Goal: Task Accomplishment & Management: Manage account settings

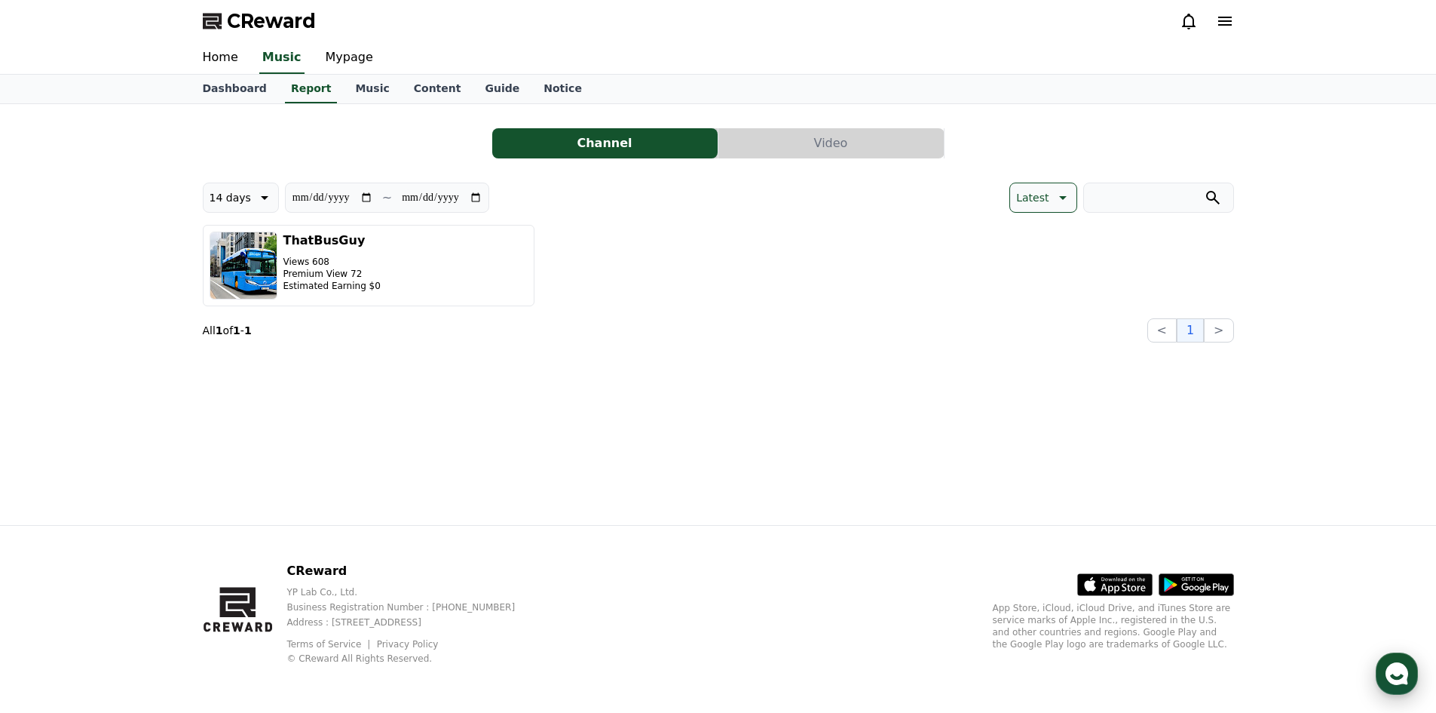
click at [1396, 663] on icon "button" at bounding box center [1397, 673] width 27 height 27
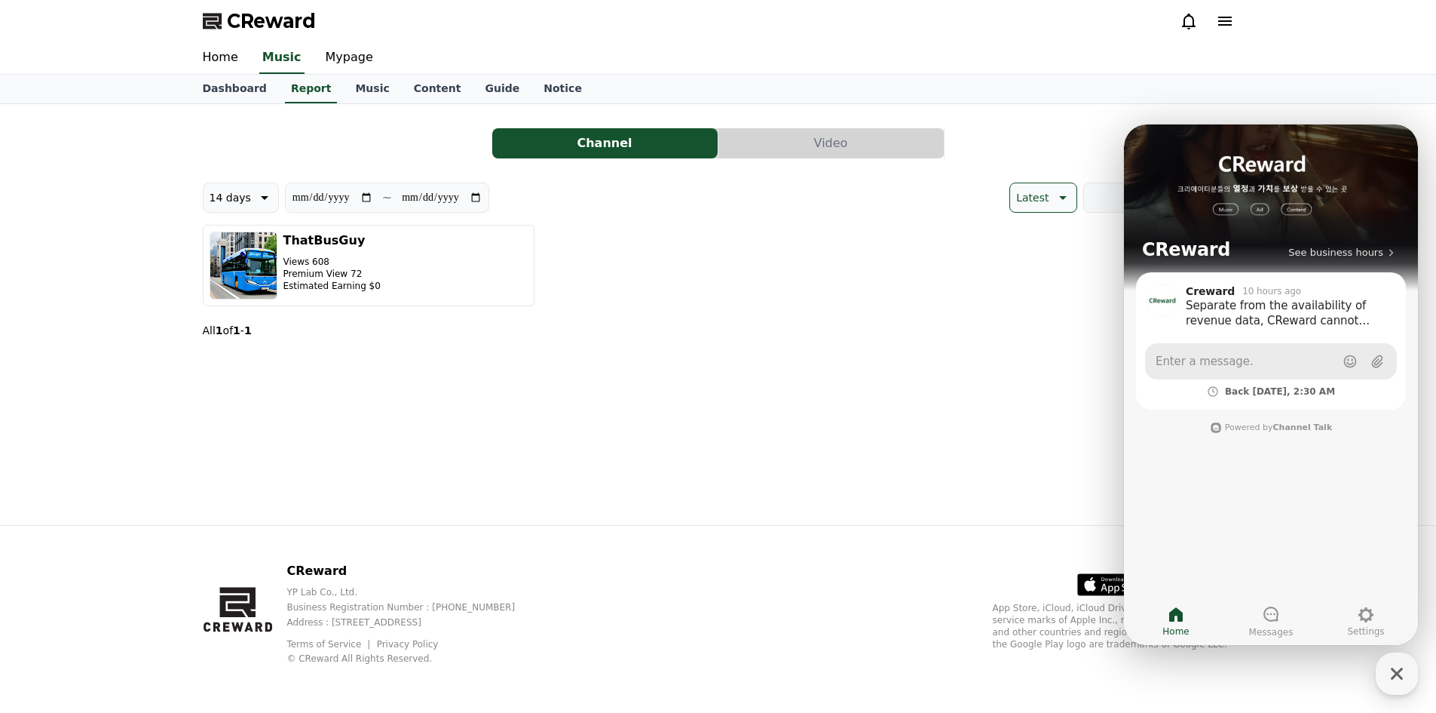
click at [1282, 365] on link "Enter a message." at bounding box center [1271, 361] width 252 height 36
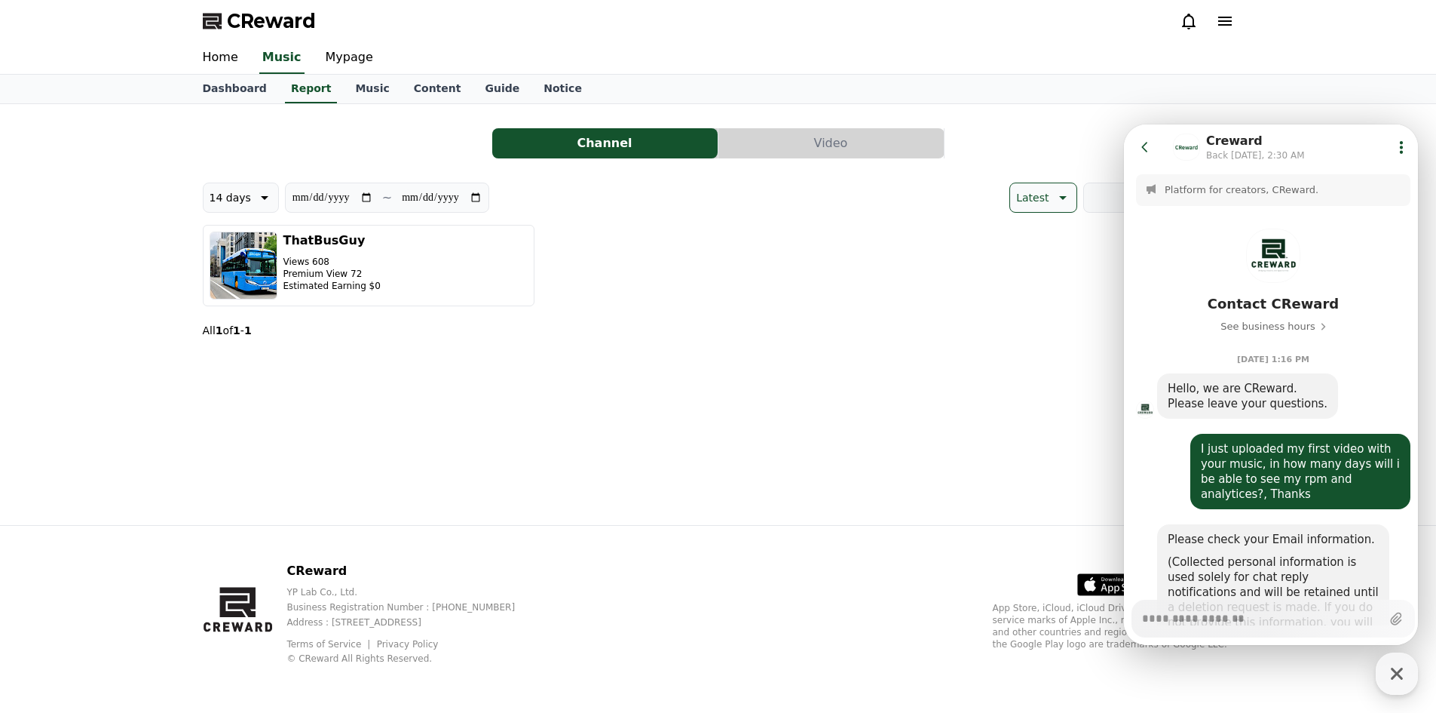
scroll to position [1307, 0]
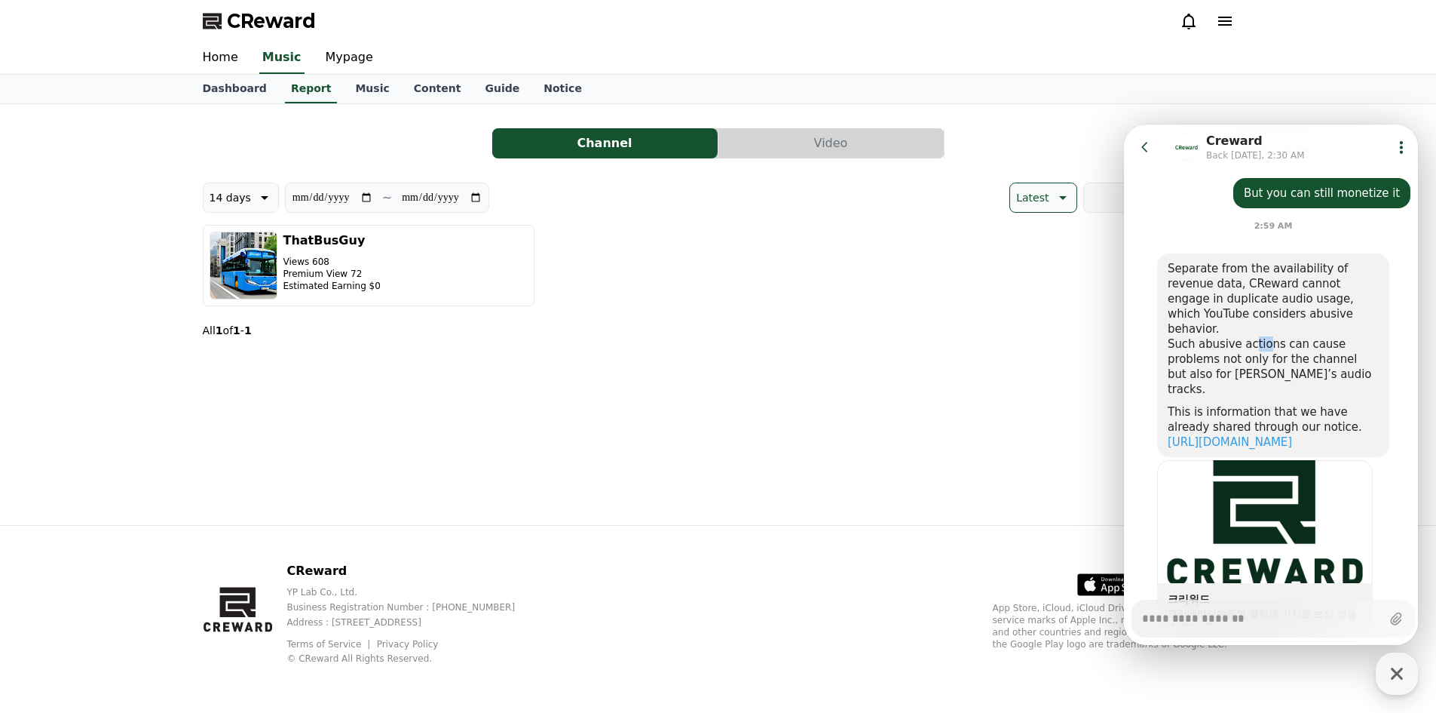
click at [1257, 336] on div "Such abusive actions can cause problems not only for the channel but also for C…" at bounding box center [1273, 366] width 211 height 60
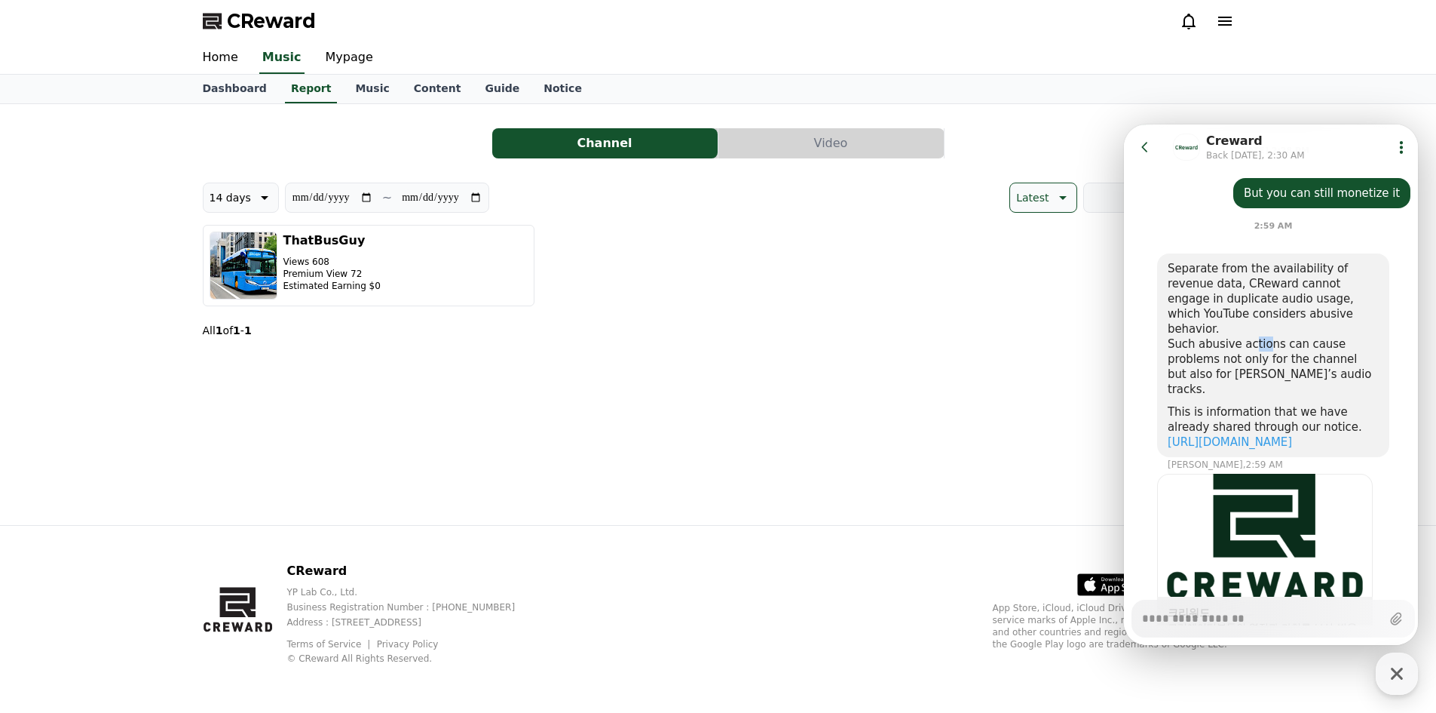
click at [1257, 336] on div "Such abusive actions can cause problems not only for the channel but also for C…" at bounding box center [1273, 366] width 211 height 60
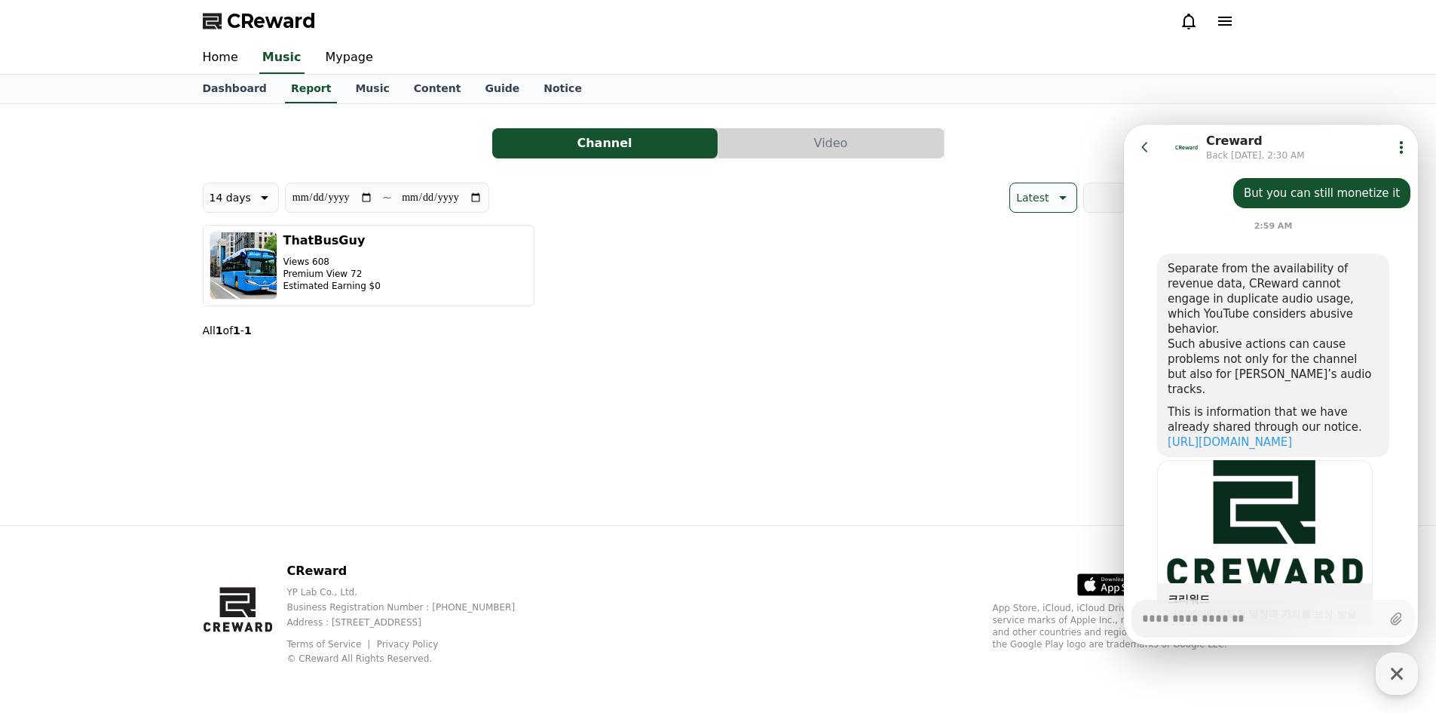
click at [1257, 336] on div "Such abusive actions can cause problems not only for the channel but also for C…" at bounding box center [1273, 366] width 211 height 60
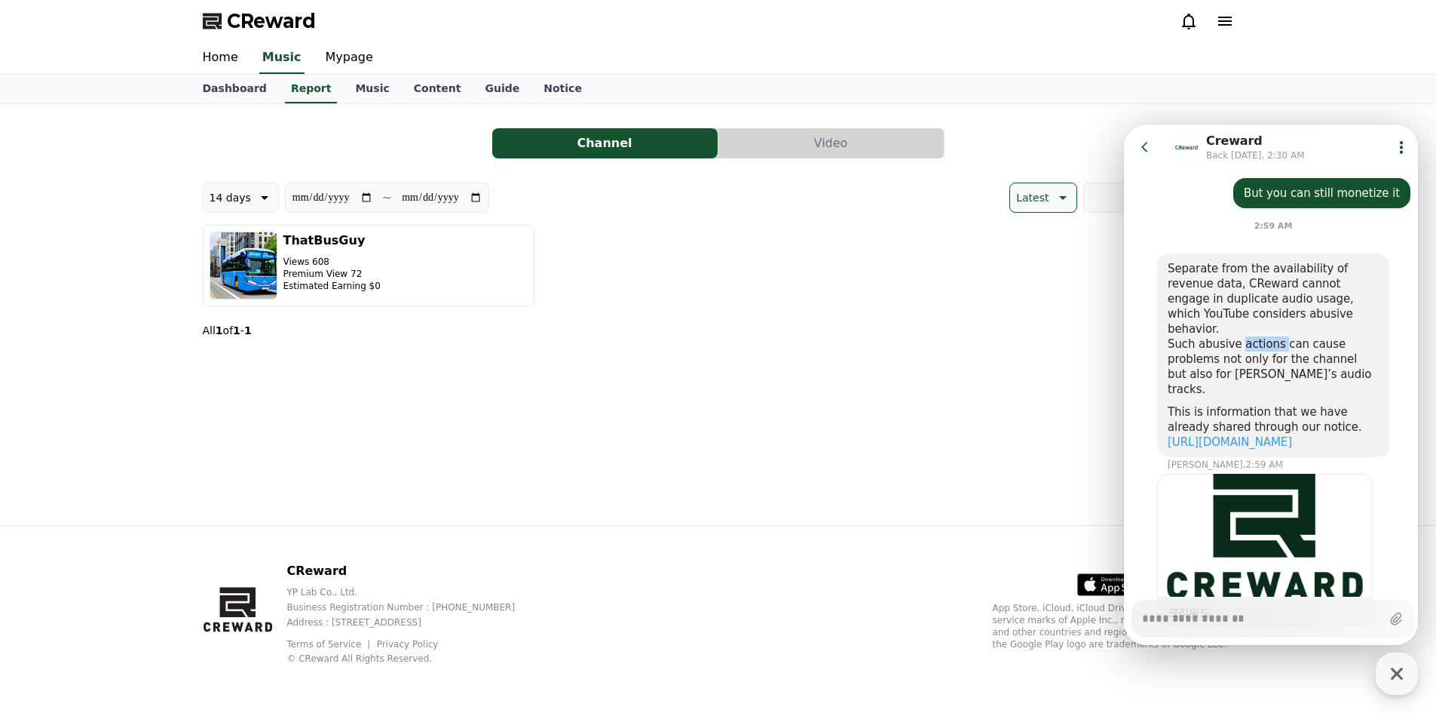
click at [1257, 336] on div "Such abusive actions can cause problems not only for the channel but also for C…" at bounding box center [1273, 366] width 211 height 60
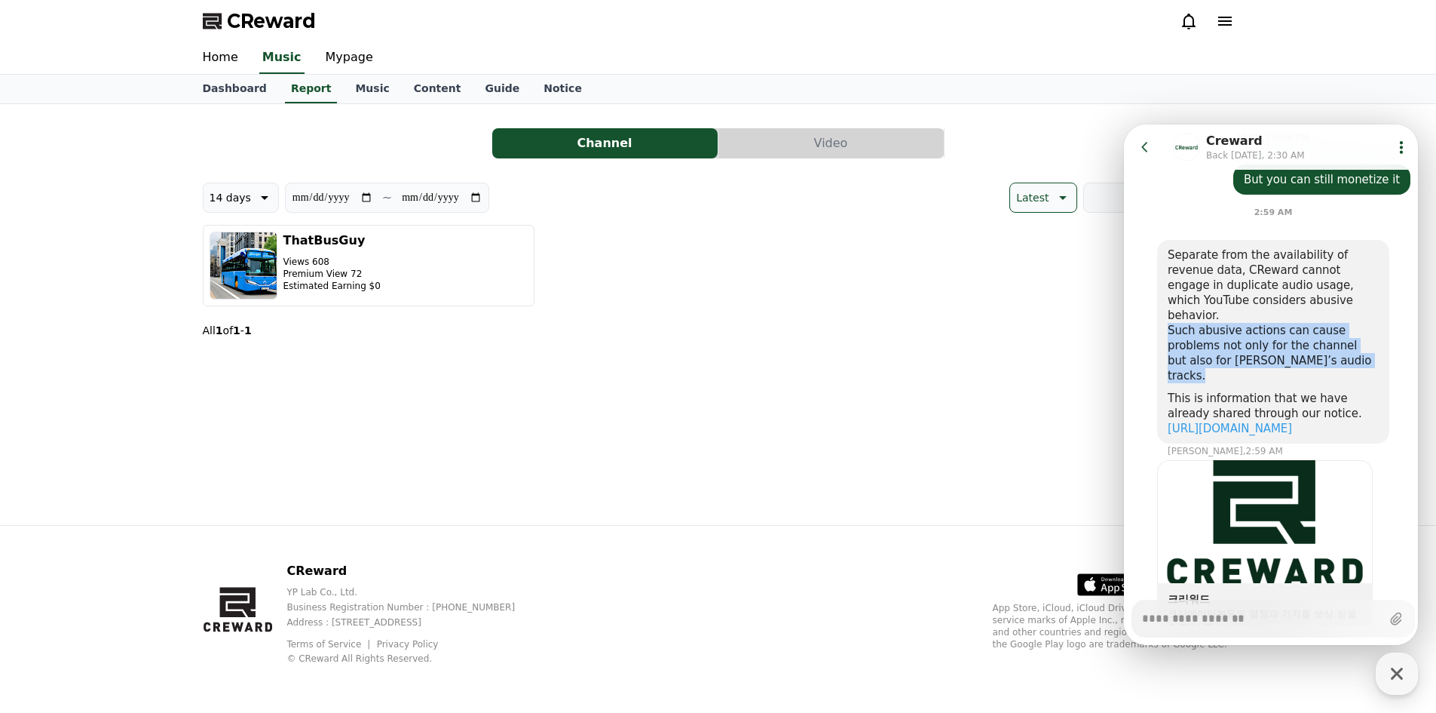
click at [1257, 323] on div "Such abusive actions can cause problems not only for the channel but also for C…" at bounding box center [1273, 353] width 211 height 60
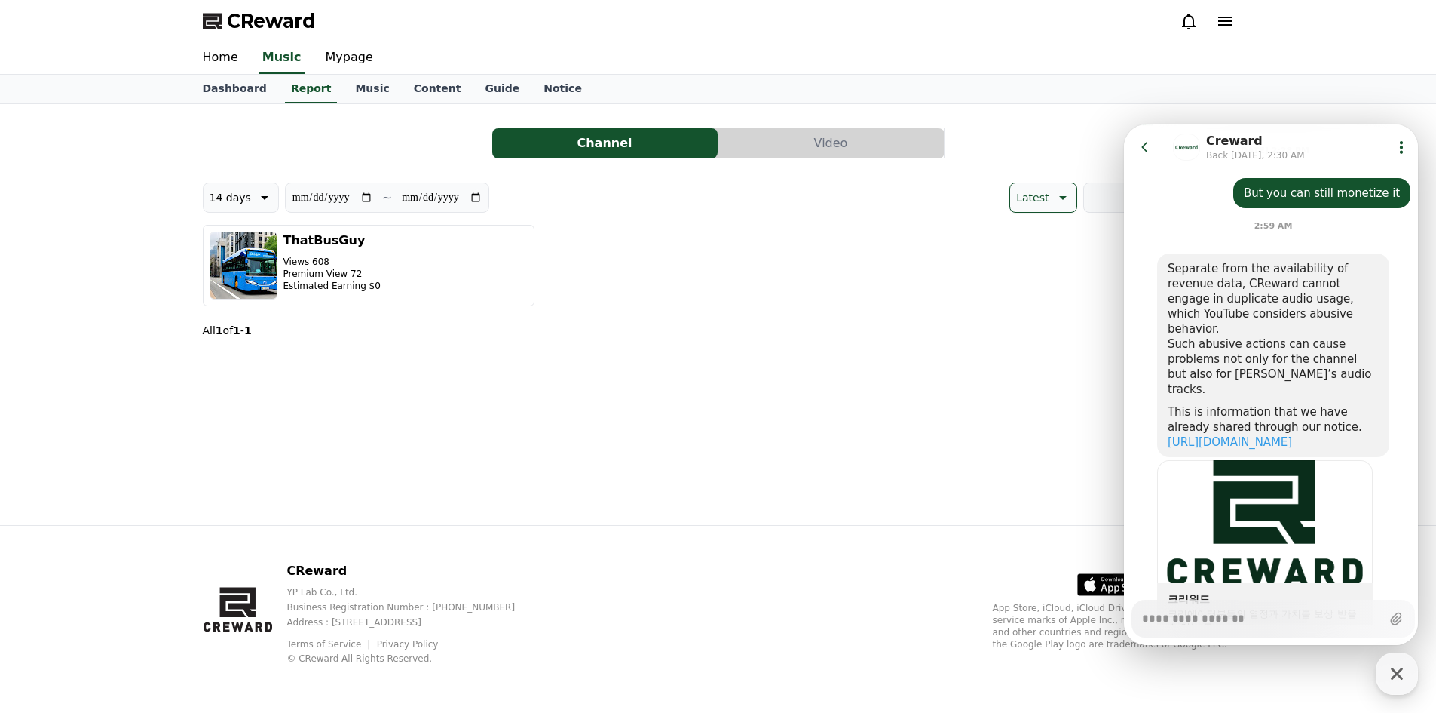
click at [1303, 621] on textarea "Messenger Input Textarea" at bounding box center [1261, 613] width 239 height 26
type textarea "*"
type textarea "**"
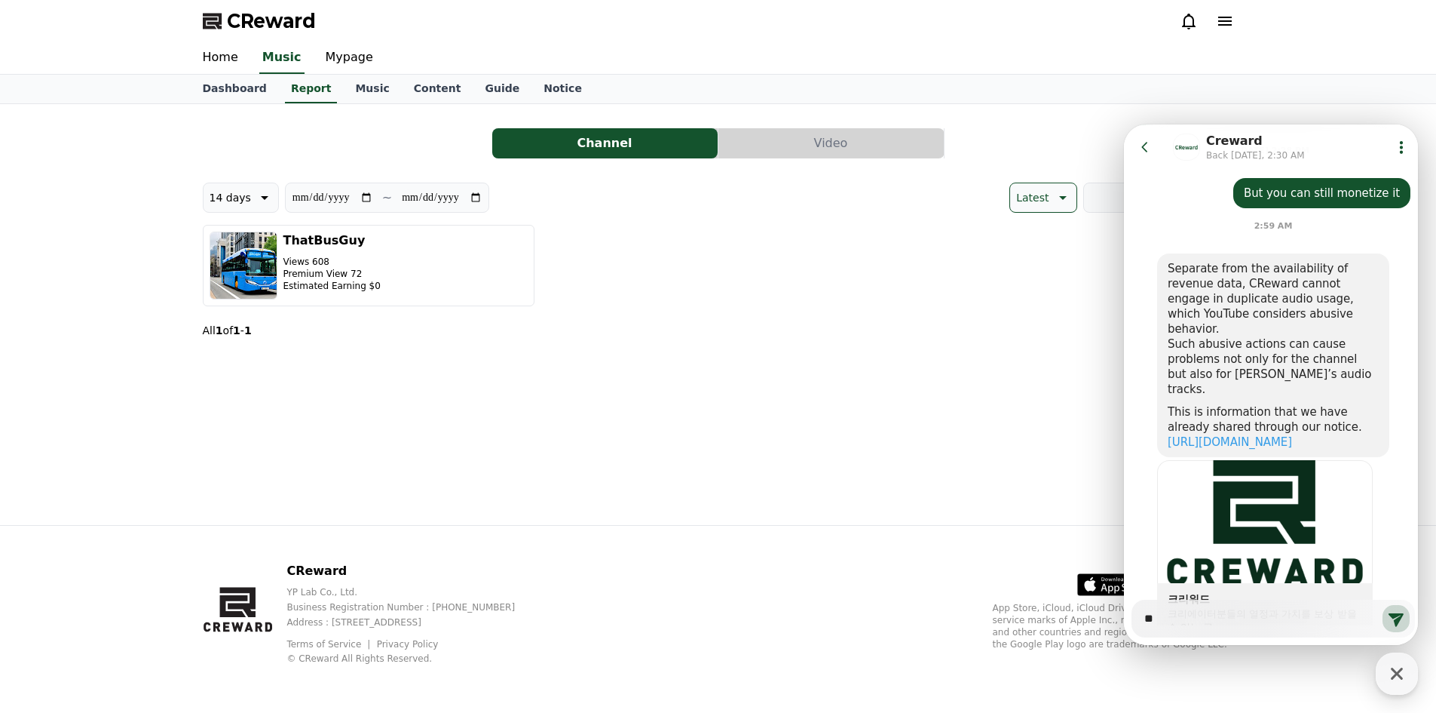
type textarea "*"
type textarea "***"
type textarea "*"
type textarea "****"
type textarea "*"
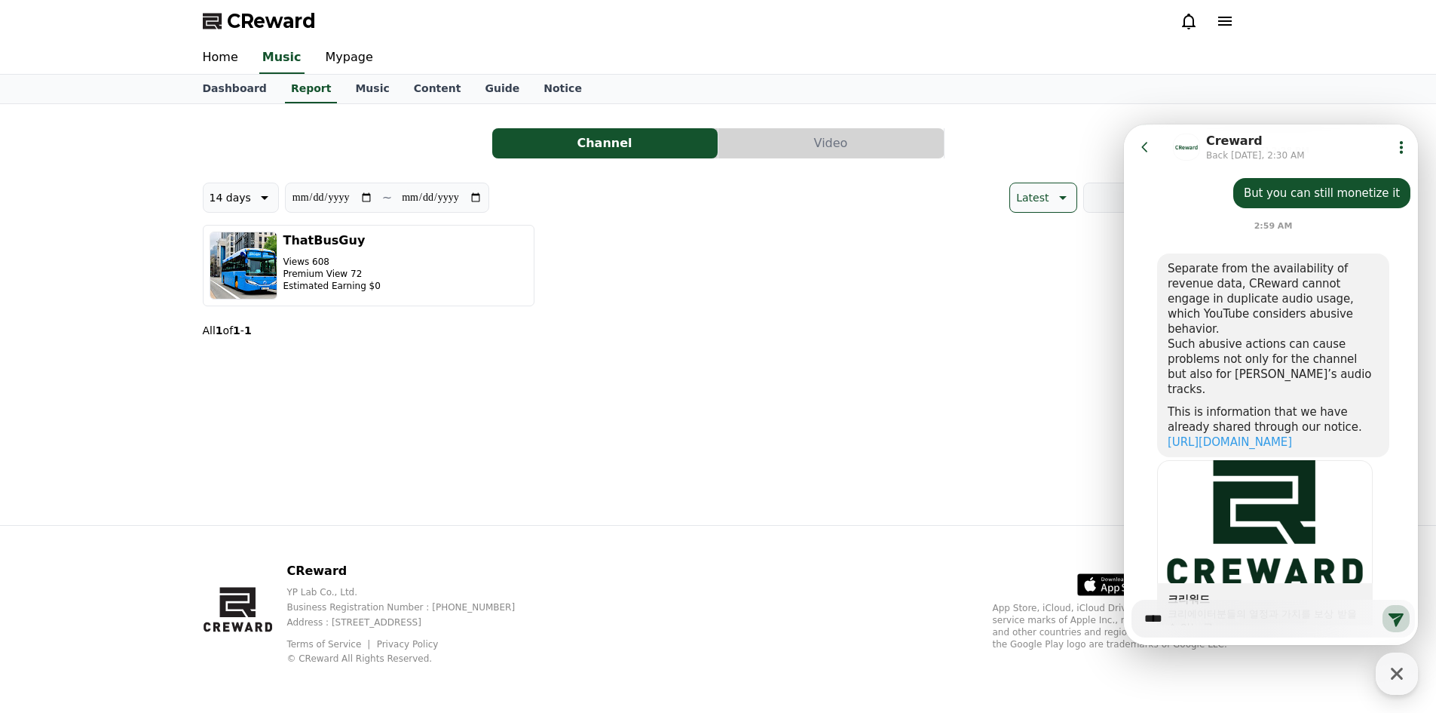
type textarea "****"
type textarea "*"
type textarea "******"
type textarea "*"
type textarea "*******"
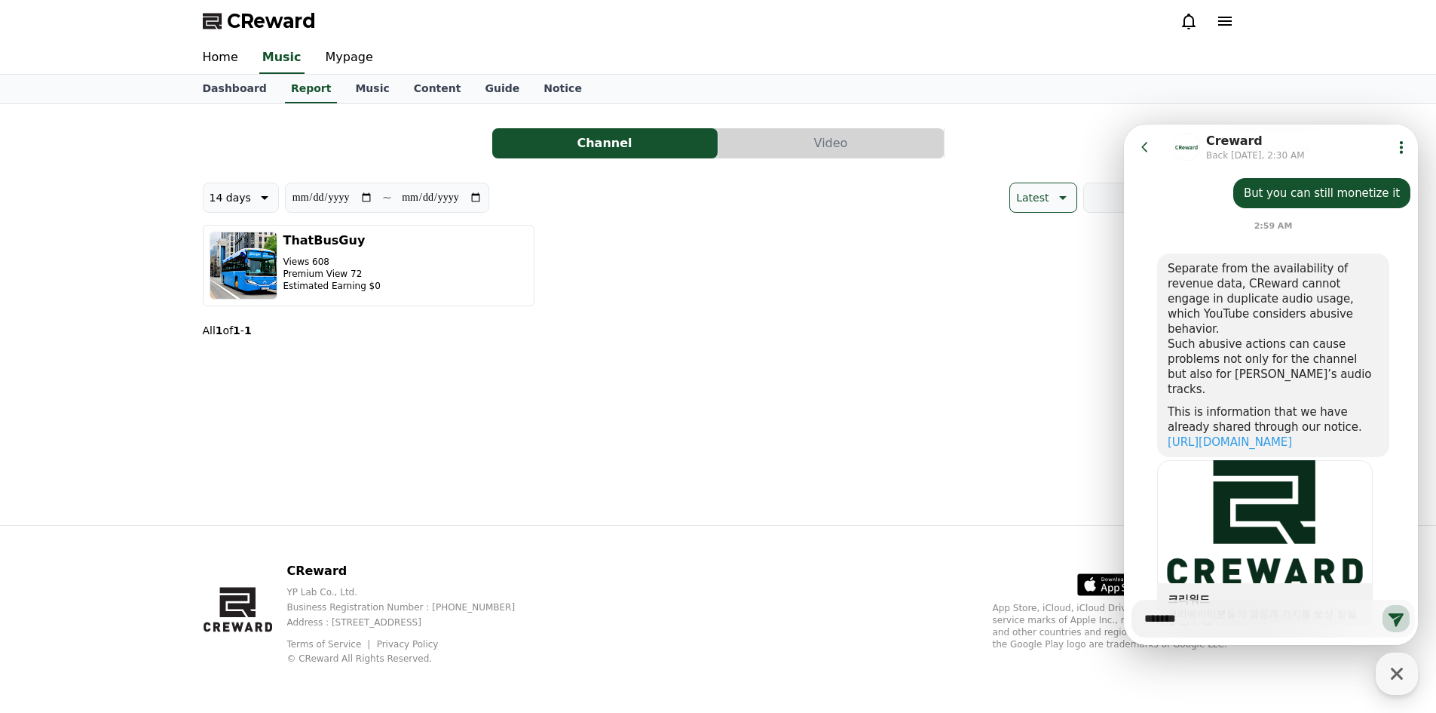
type textarea "*"
type textarea "*******"
type textarea "*"
type textarea "*********"
type textarea "*"
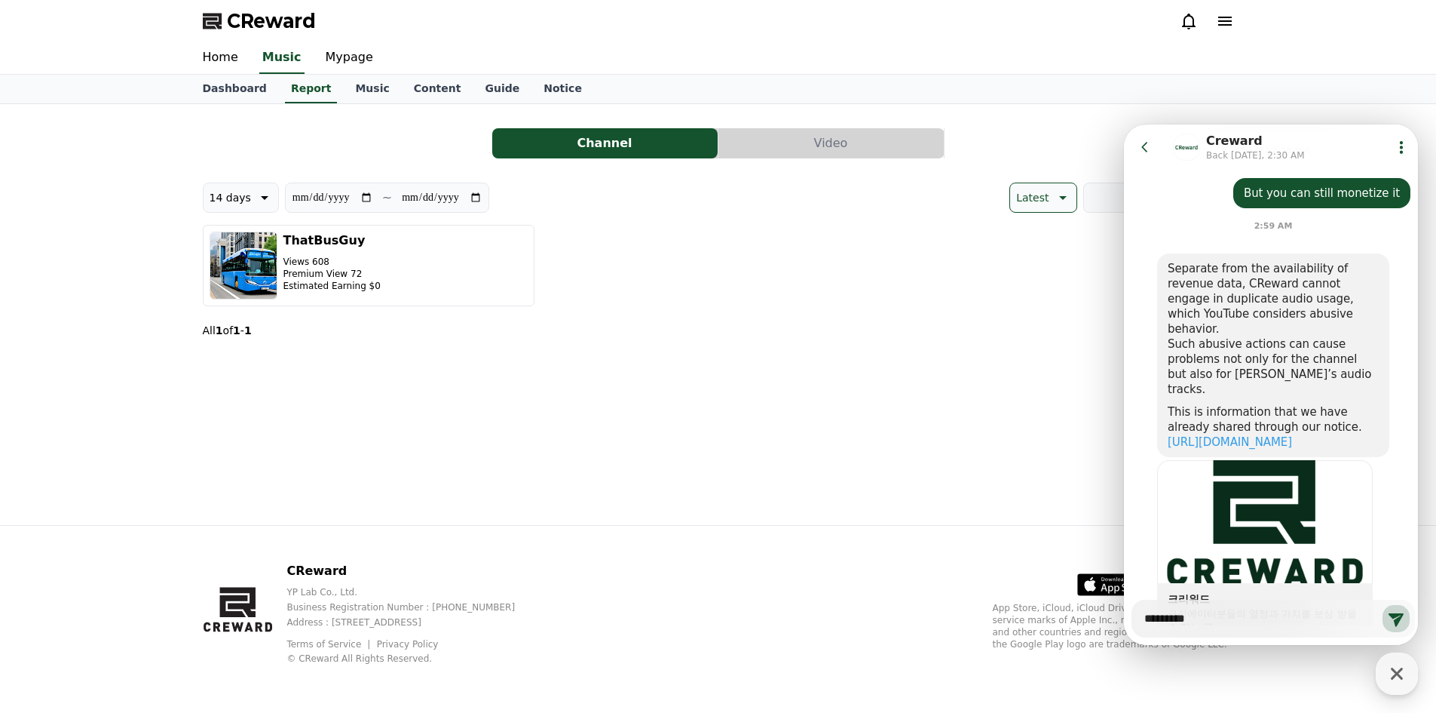
type textarea "**********"
type textarea "*"
type textarea "**********"
type textarea "*"
type textarea "**********"
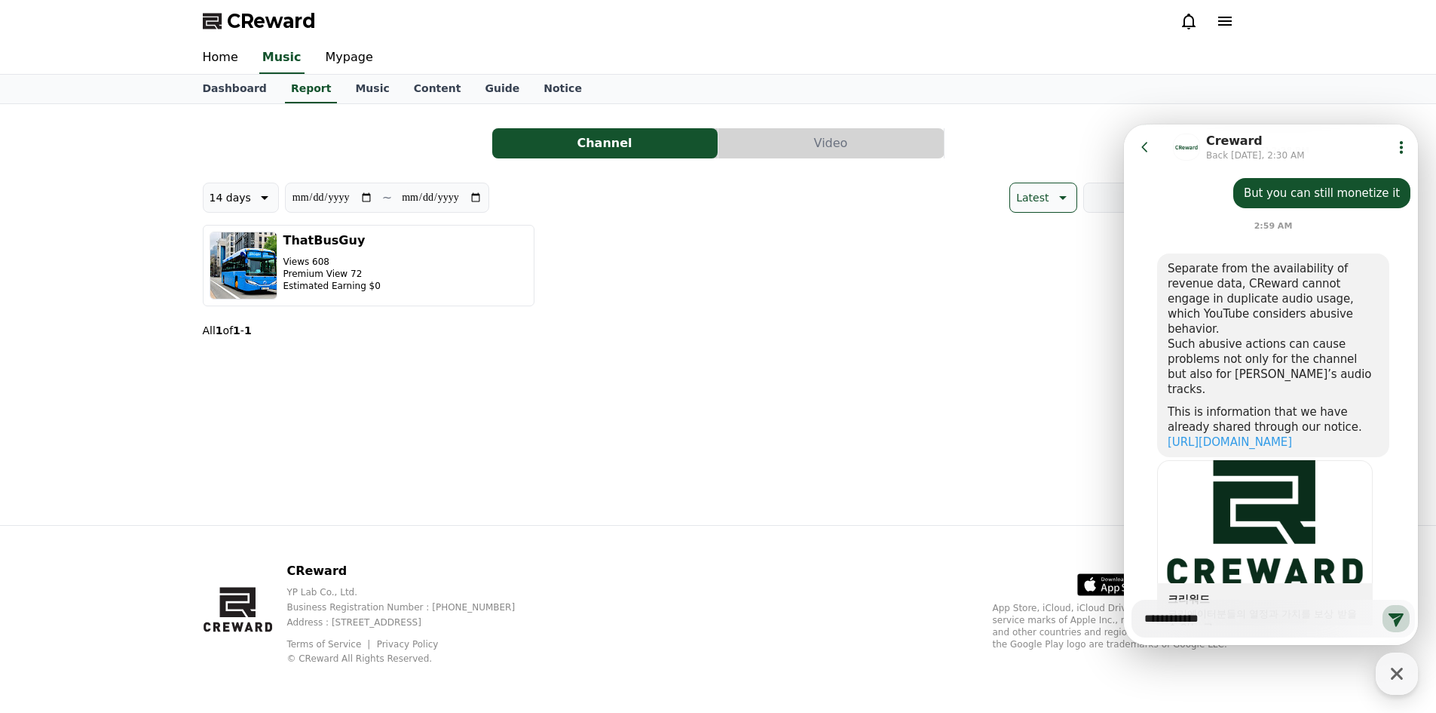
type textarea "*"
type textarea "**********"
type textarea "*"
type textarea "**********"
type textarea "*"
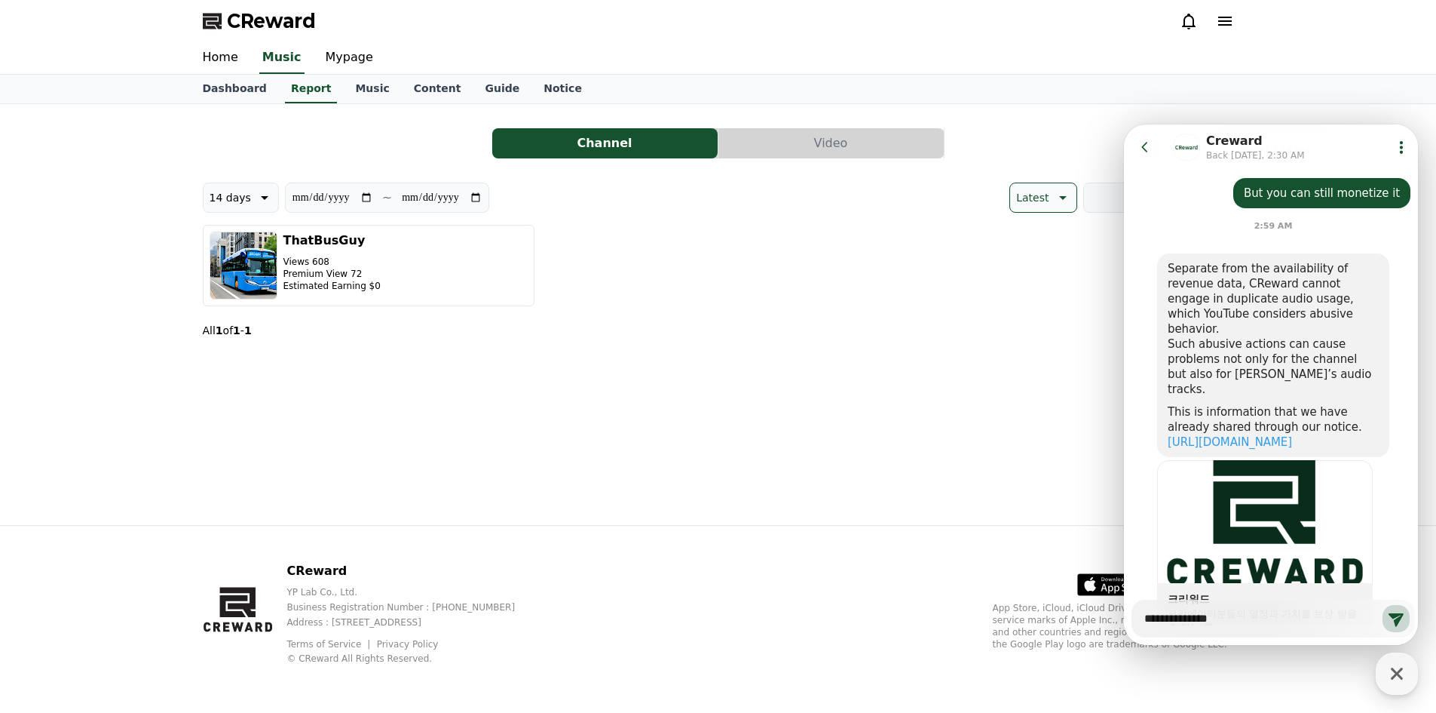
type textarea "**********"
type textarea "*"
type textarea "**********"
type textarea "*"
type textarea "**********"
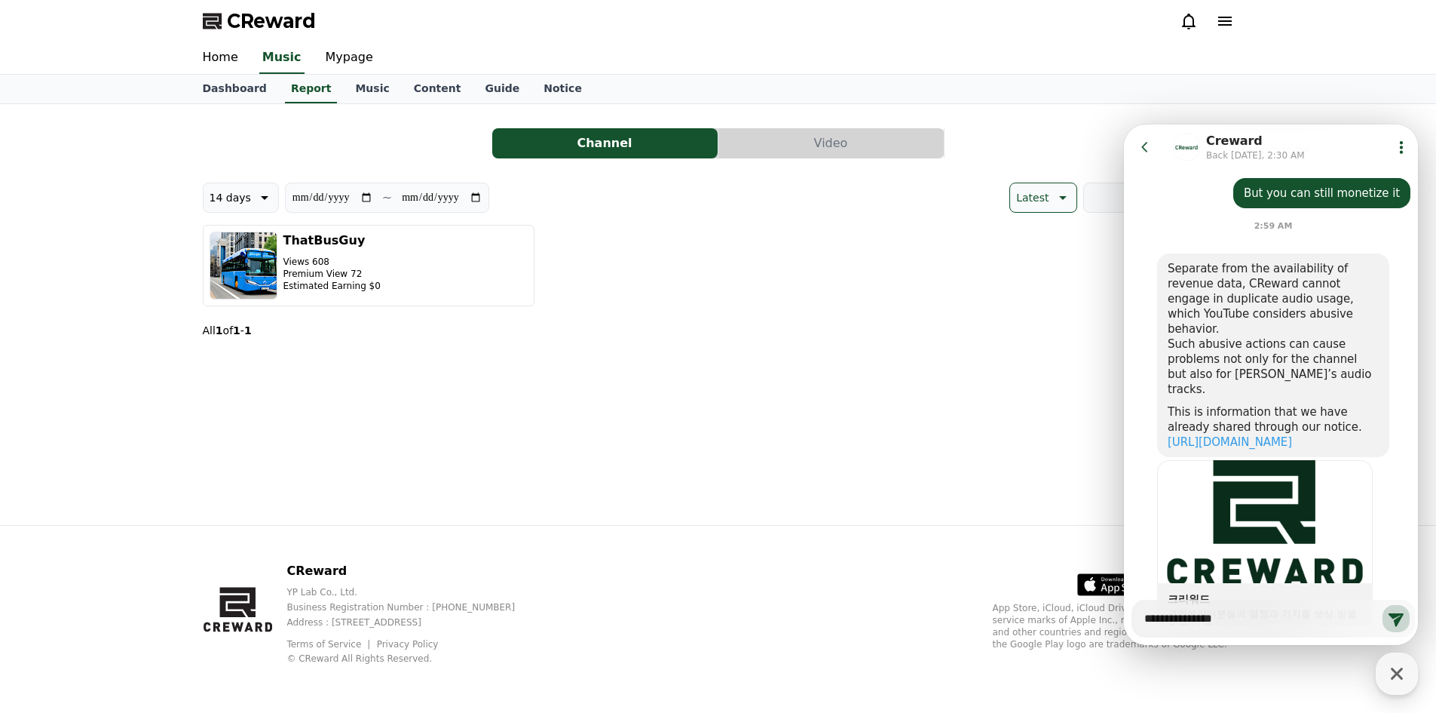
type textarea "*"
type textarea "**********"
type textarea "*"
type textarea "**********"
type textarea "*"
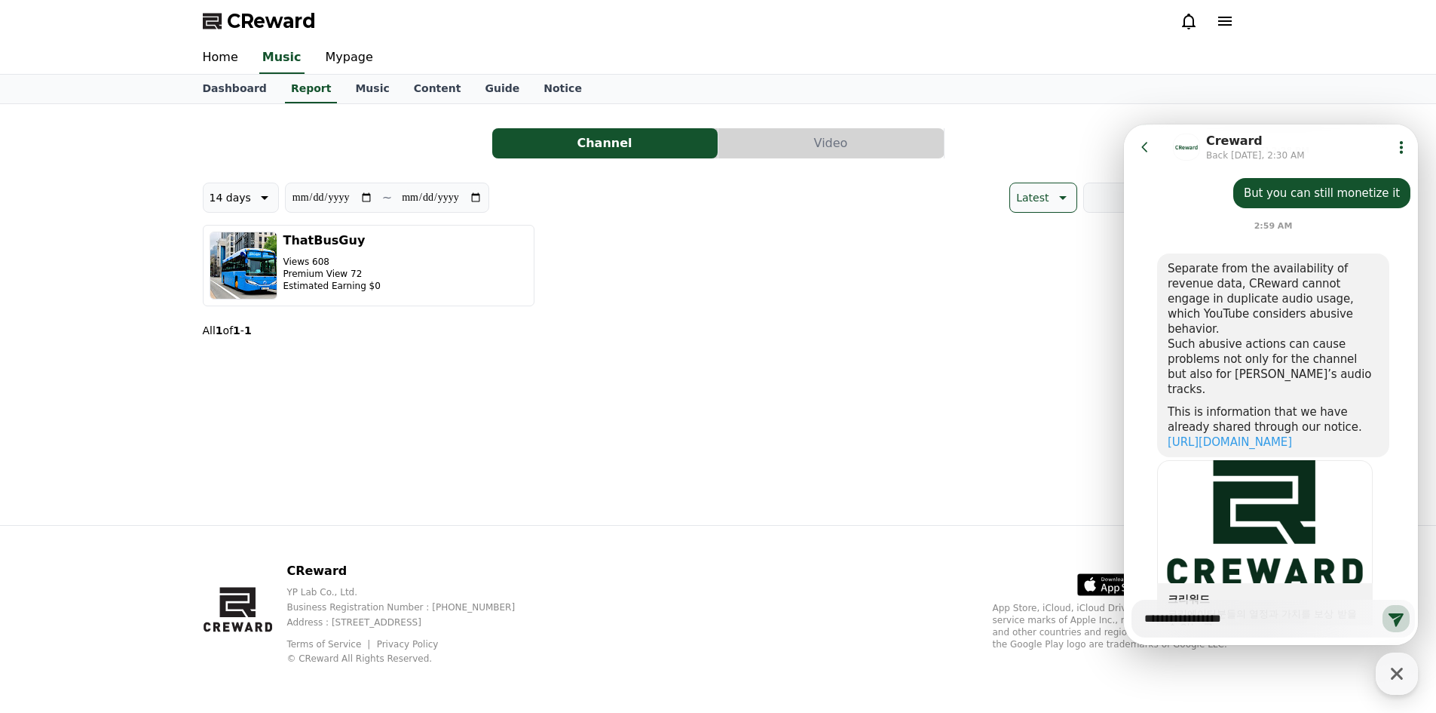
type textarea "**********"
type textarea "*"
type textarea "**********"
type textarea "*"
type textarea "**********"
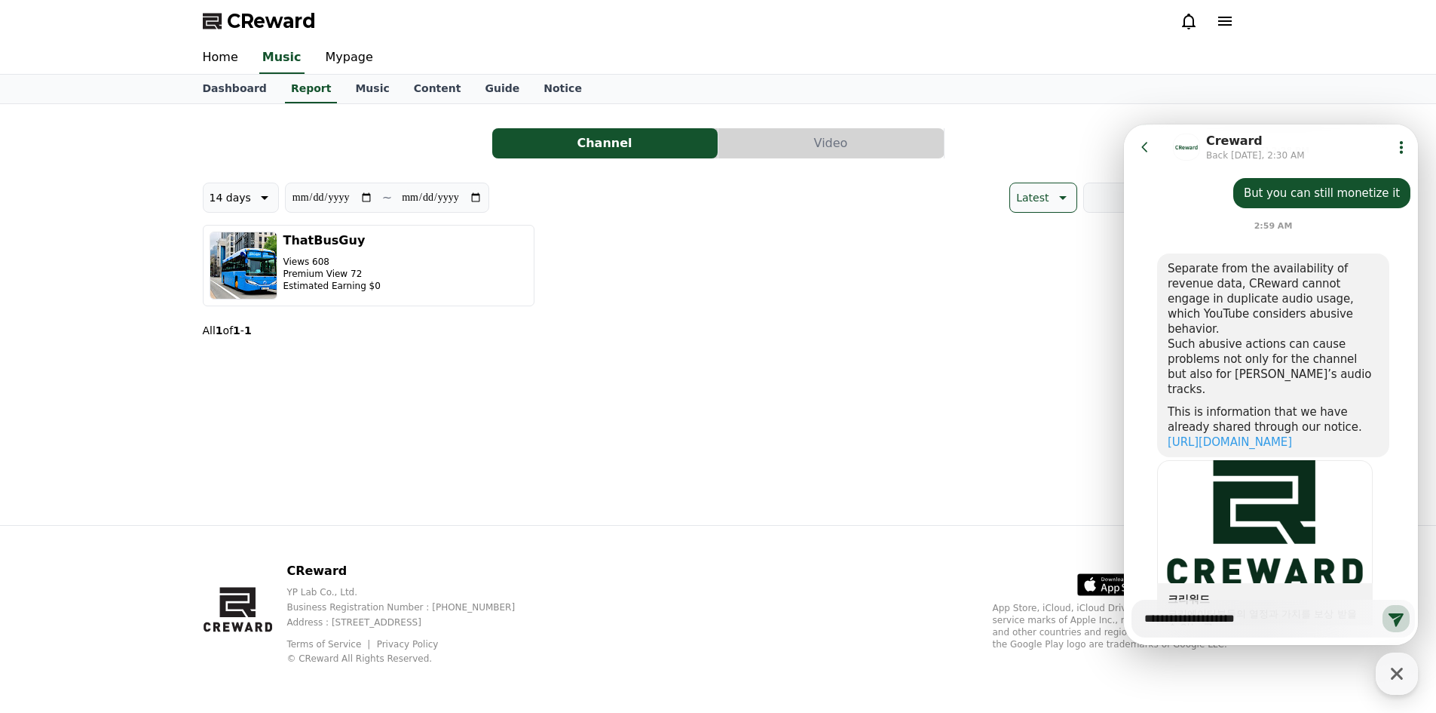
type textarea "*"
type textarea "**********"
type textarea "*"
type textarea "**********"
type textarea "*"
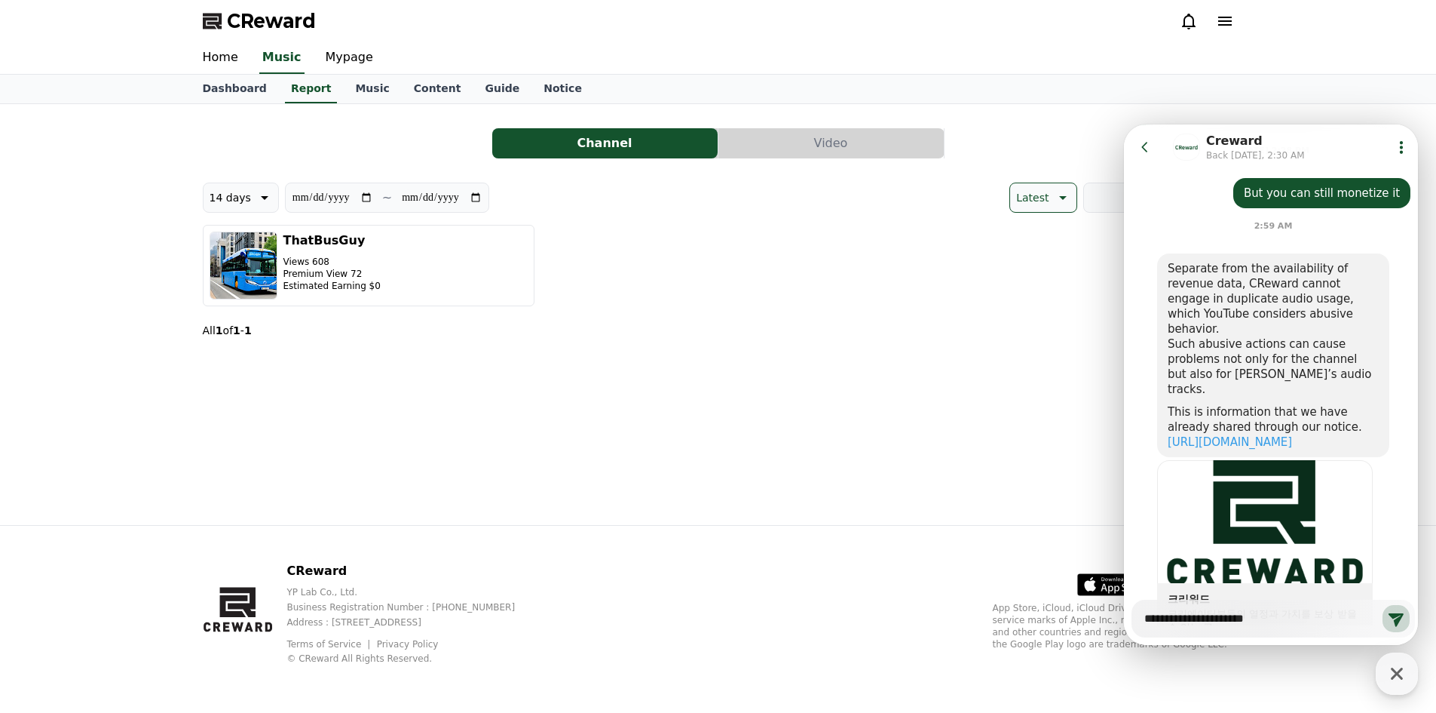
type textarea "**********"
type textarea "*"
type textarea "**********"
type textarea "*"
type textarea "**********"
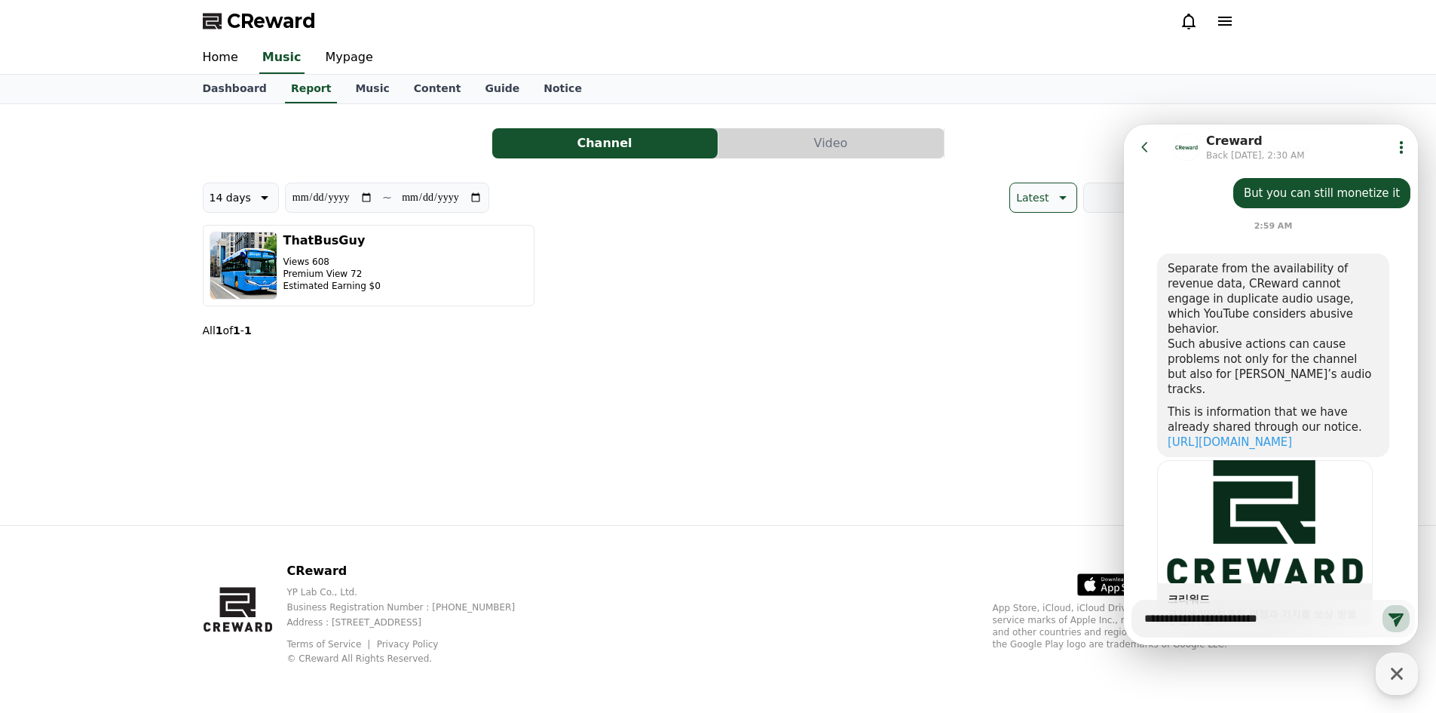
type textarea "*"
type textarea "**********"
type textarea "*"
type textarea "**********"
type textarea "*"
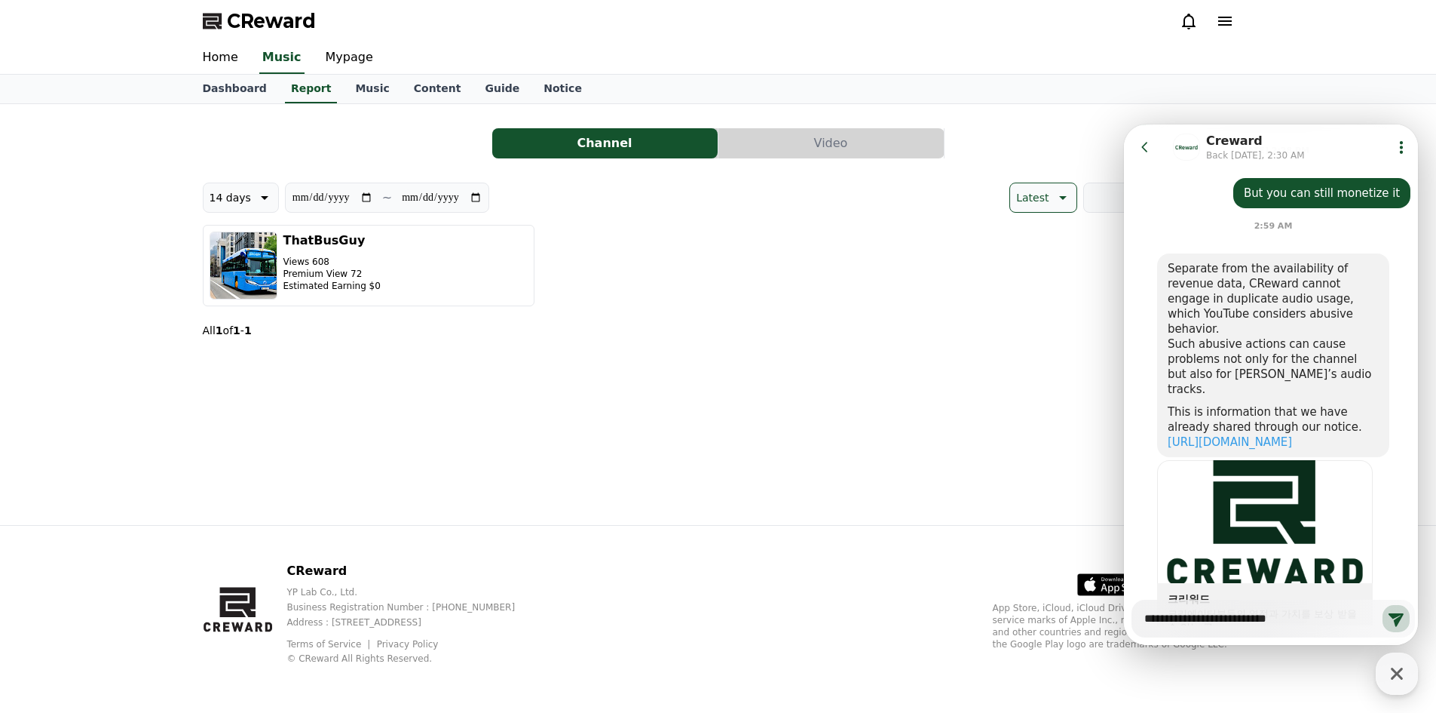
type textarea "**********"
type textarea "*"
type textarea "**********"
type textarea "*"
type textarea "**********"
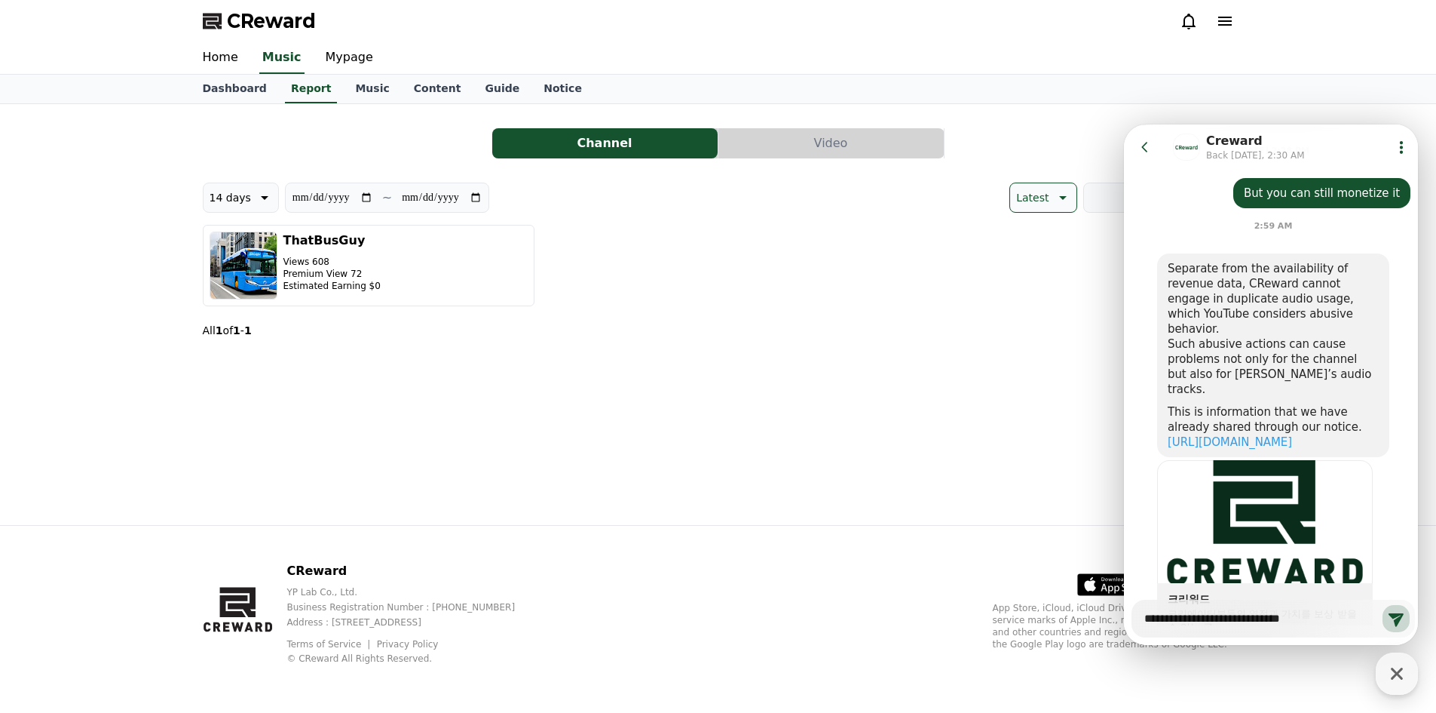
type textarea "*"
type textarea "**********"
type textarea "*"
type textarea "**********"
type textarea "*"
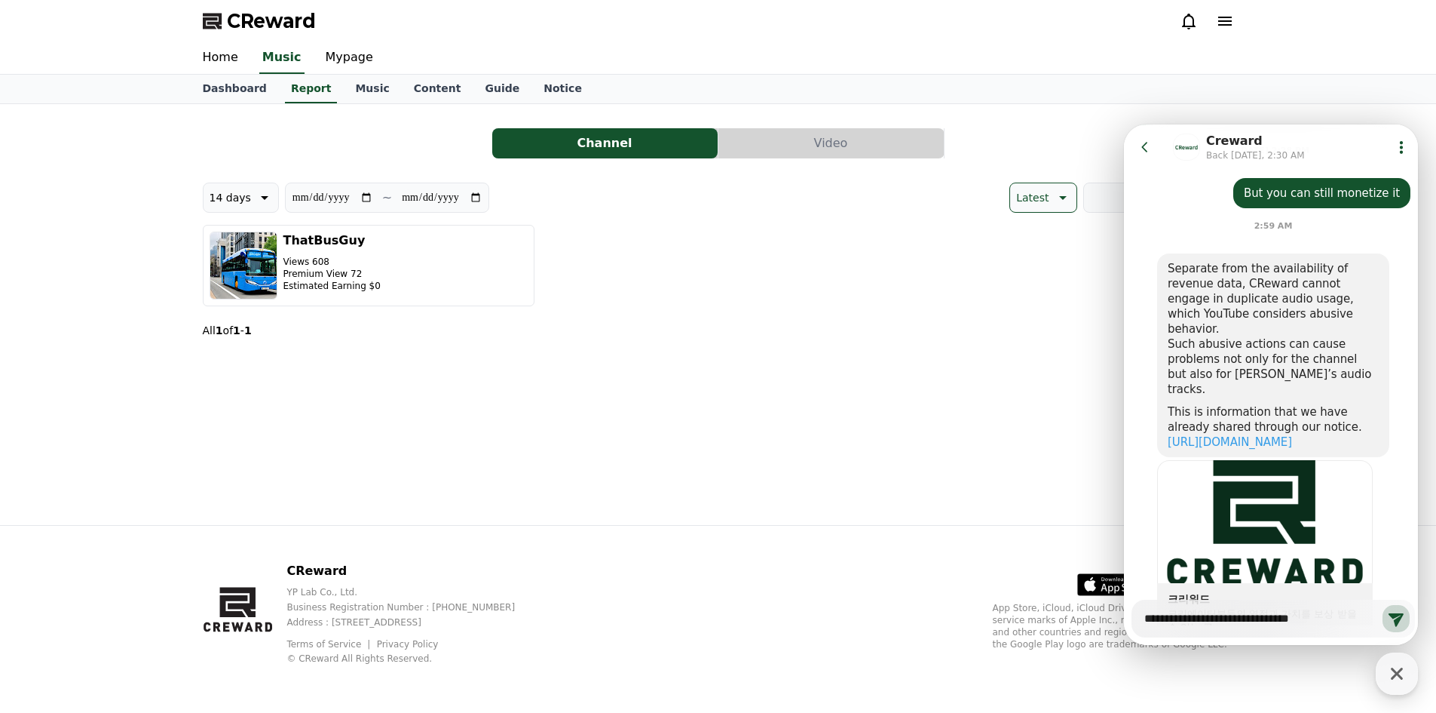
type textarea "**********"
type textarea "*"
type textarea "**********"
type textarea "*"
type textarea "**********"
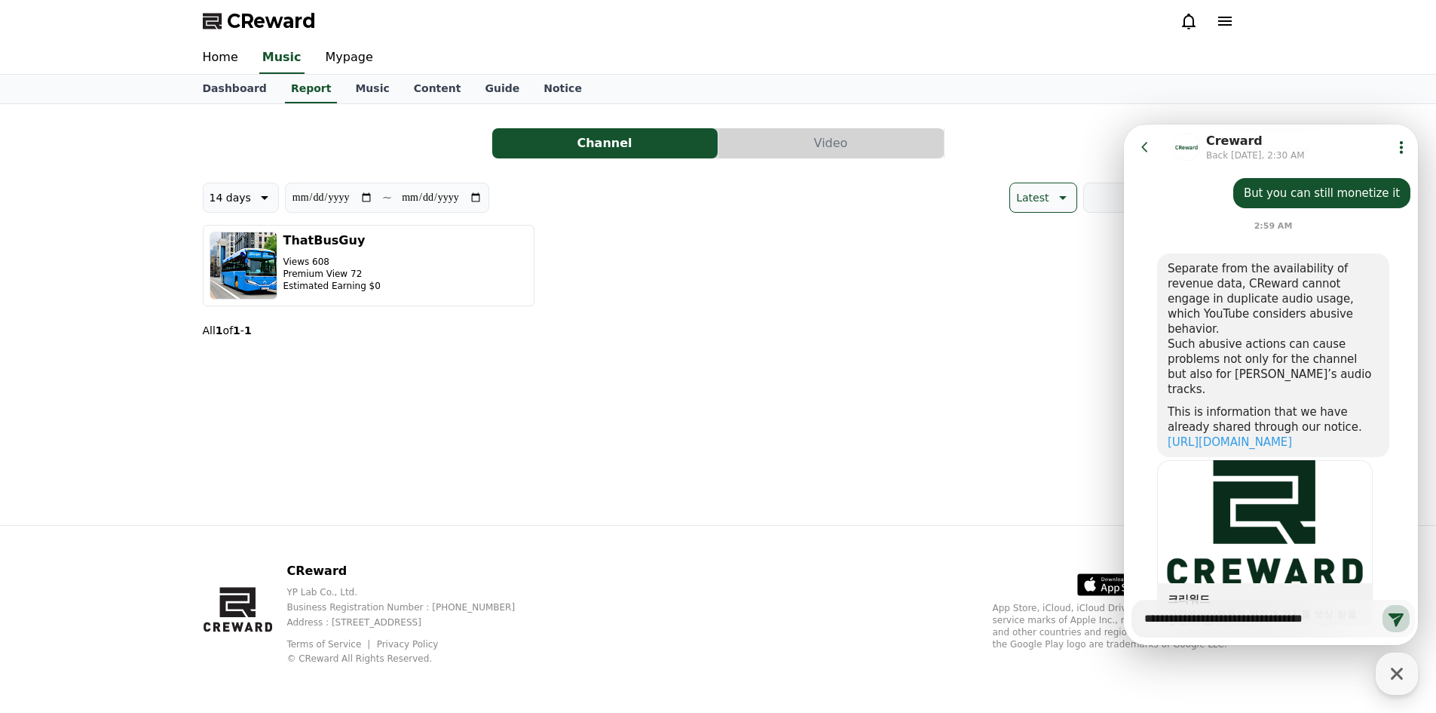
type textarea "*"
type textarea "**********"
type textarea "*"
type textarea "**********"
type textarea "*"
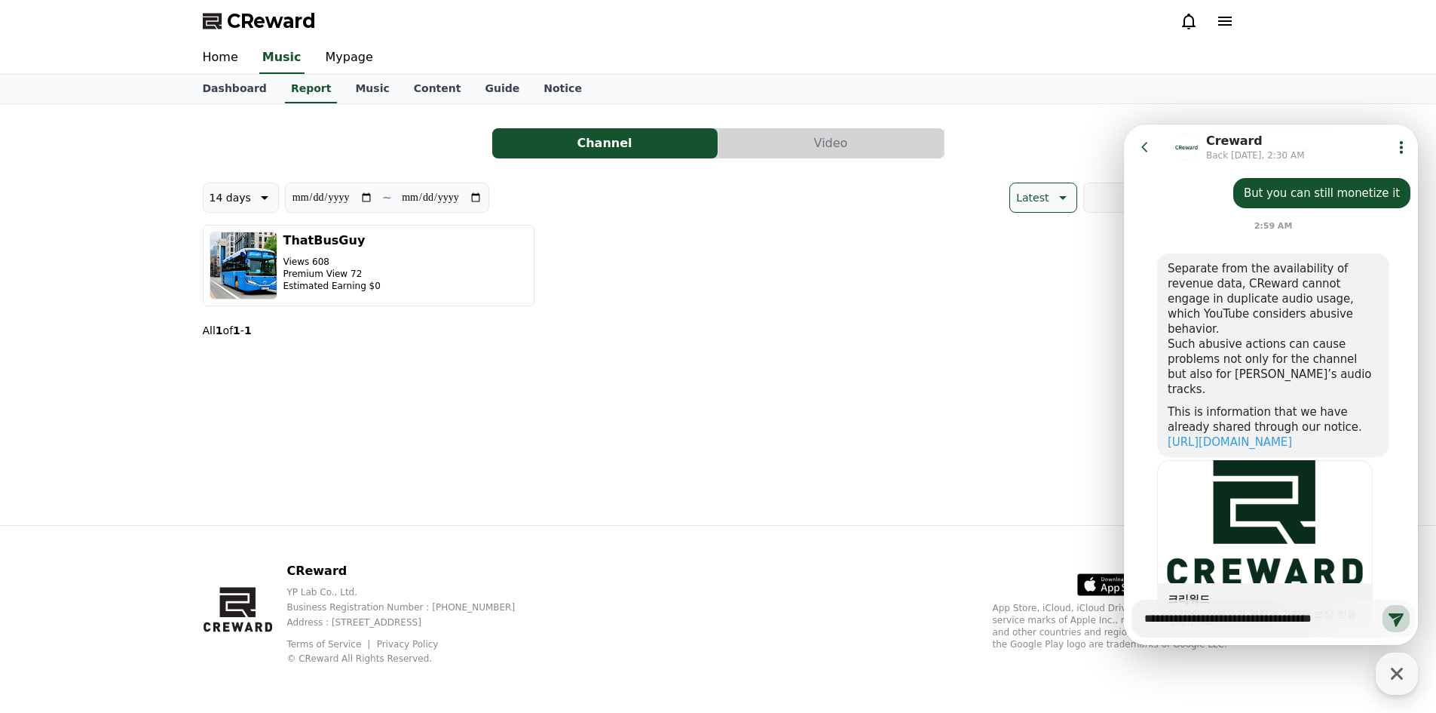
type textarea "**********"
type textarea "*"
type textarea "**********"
type textarea "*"
type textarea "**********"
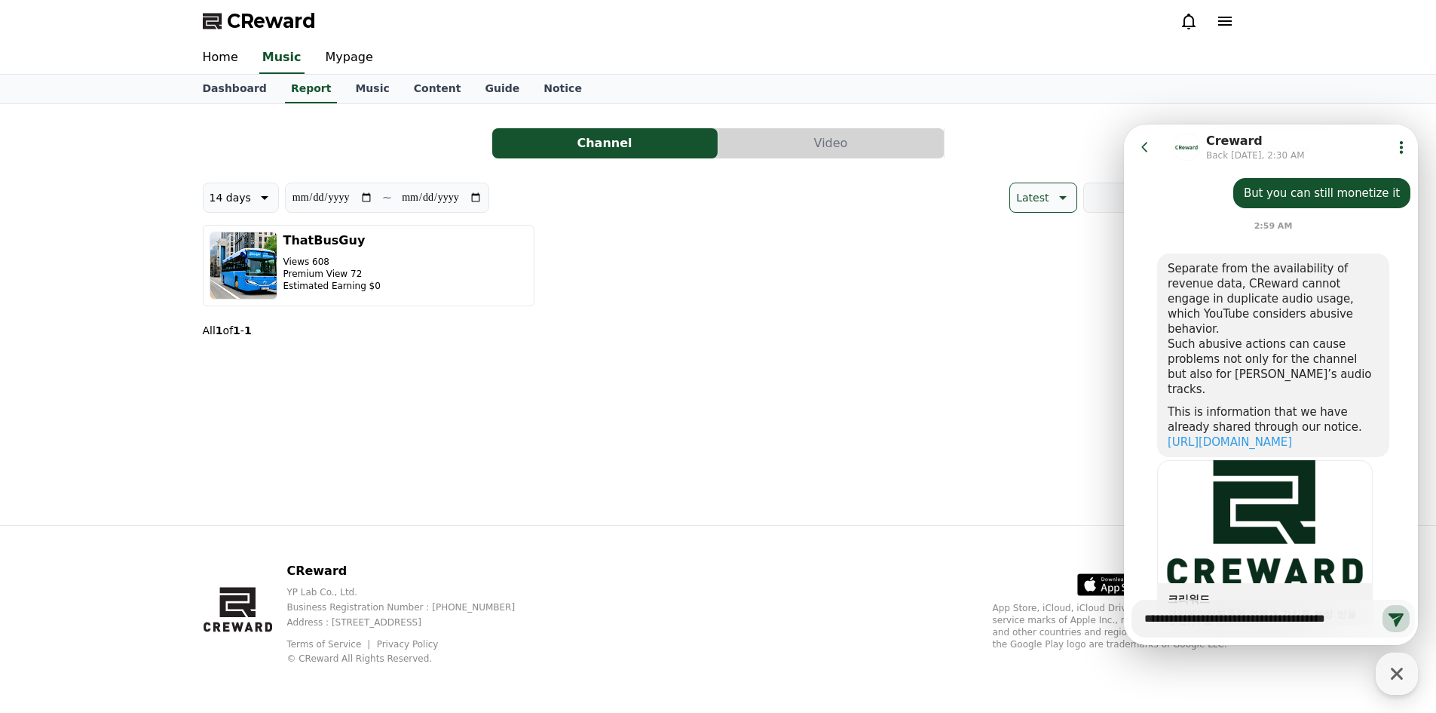
type textarea "*"
type textarea "**********"
type textarea "*"
type textarea "**********"
type textarea "*"
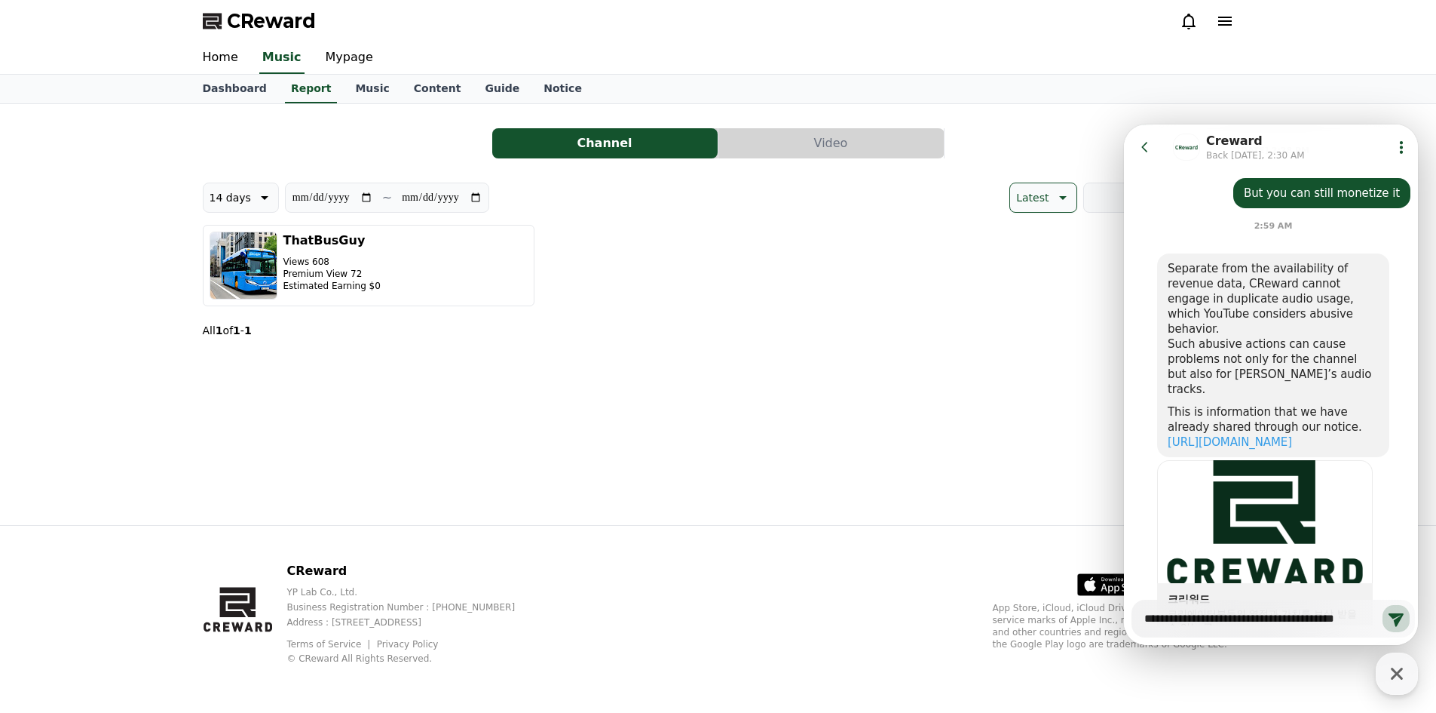
type textarea "**********"
type textarea "*"
type textarea "**********"
type textarea "*"
type textarea "**********"
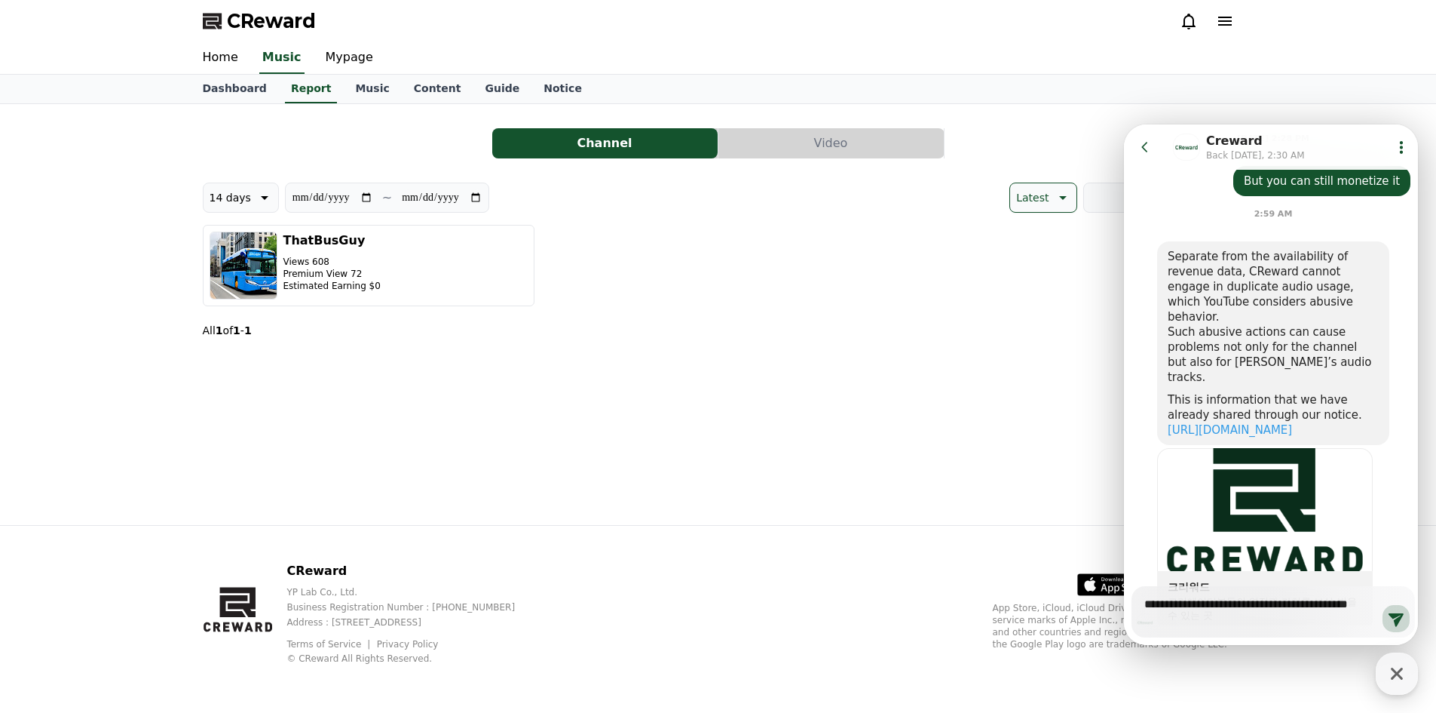
scroll to position [1320, 0]
type textarea "*"
type textarea "**********"
type textarea "*"
type textarea "**********"
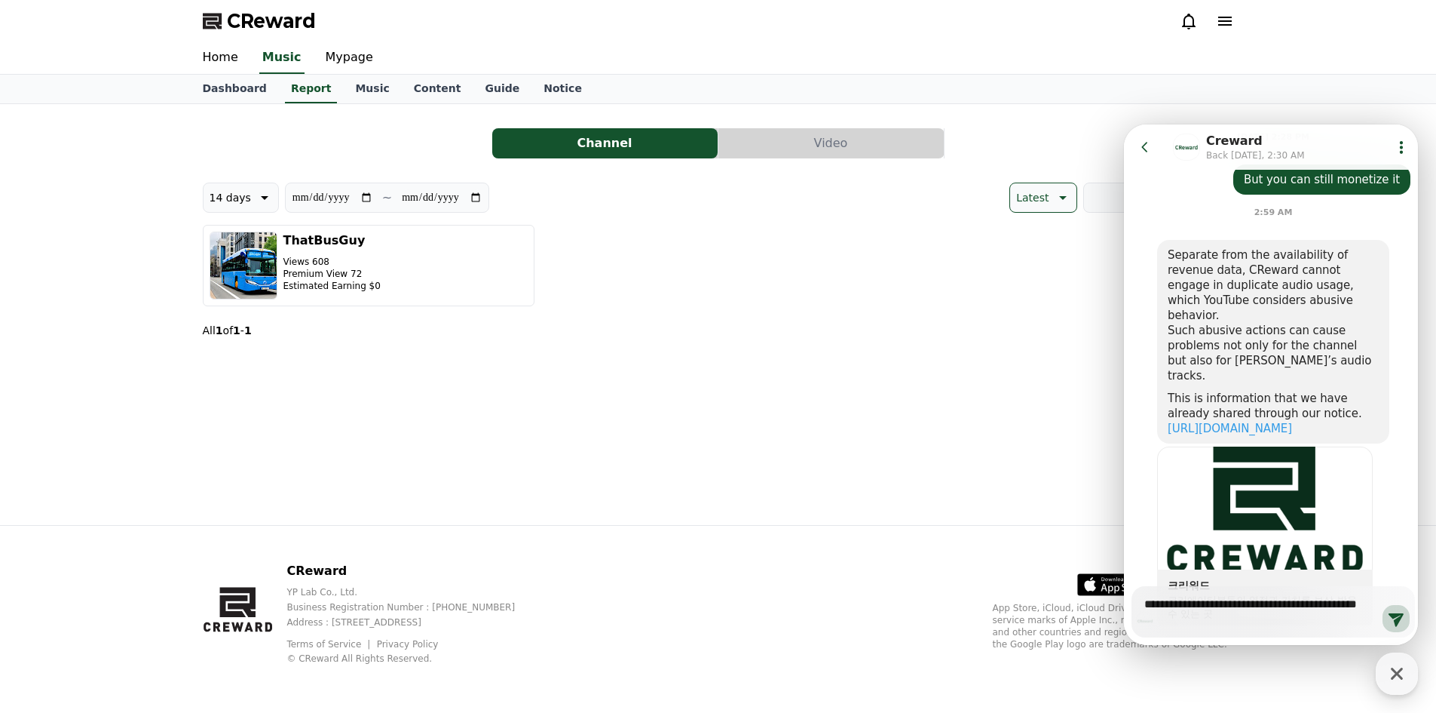
type textarea "*"
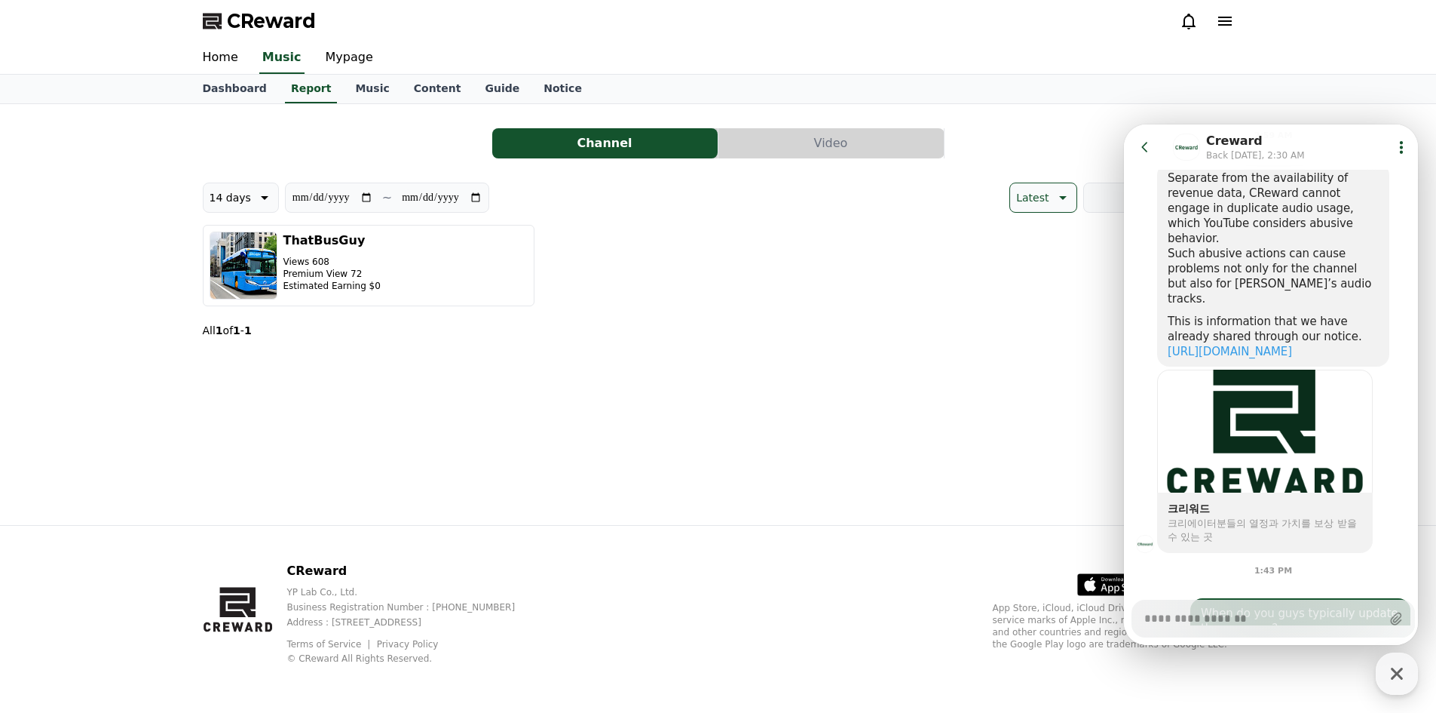
type textarea "*"
click at [1140, 149] on icon at bounding box center [1145, 146] width 15 height 15
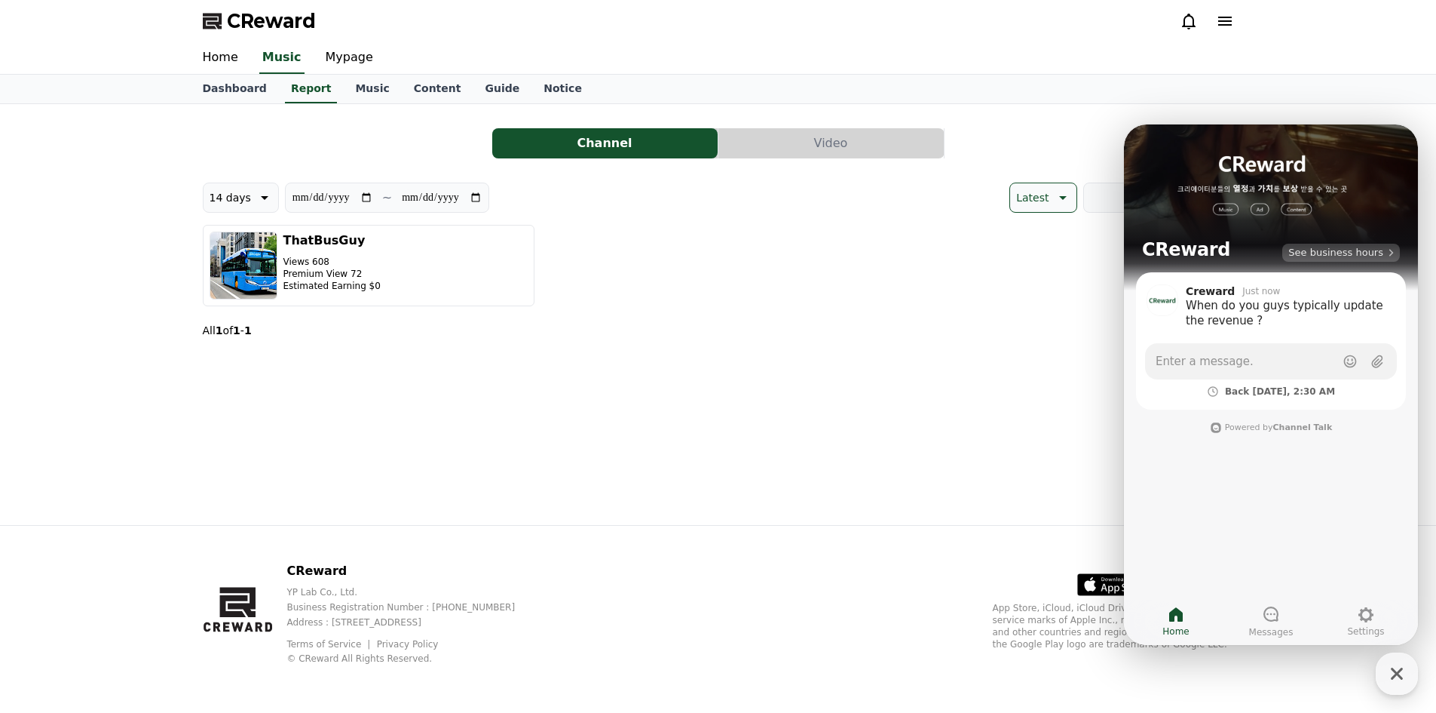
click at [1381, 257] on span "See business hours" at bounding box center [1336, 253] width 95 height 14
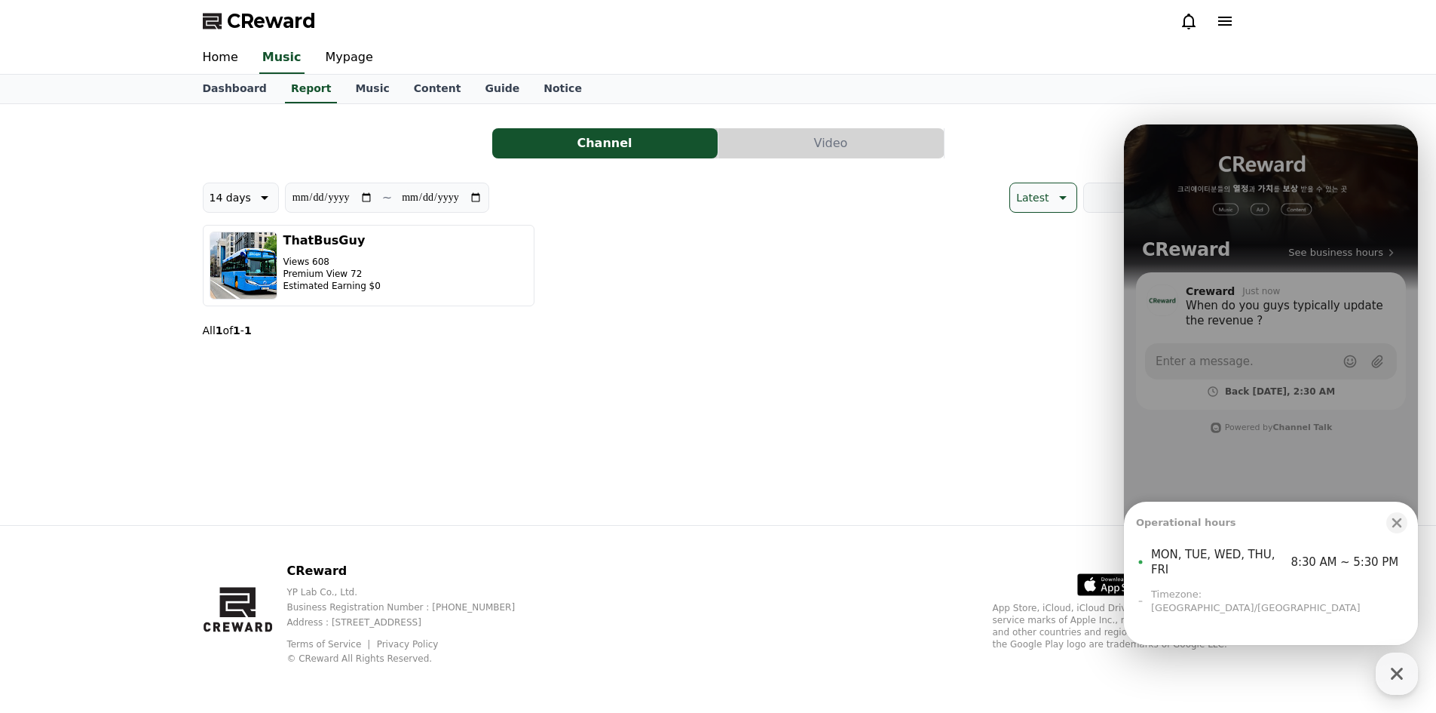
click at [1365, 569] on span "8:30 AM ~ 5:30 PM" at bounding box center [1346, 561] width 108 height 15
drag, startPoint x: 1358, startPoint y: 584, endPoint x: 1403, endPoint y: 580, distance: 45.4
click at [1403, 580] on div "MON, TUE, WED, THU, FRI 8:30 AM ~ 5:30 PM" at bounding box center [1271, 562] width 270 height 42
copy span "5:30 PM"
click at [1245, 570] on div "MON, TUE, WED, THU, FRI 8:30 AM ~ 5:30 PM" at bounding box center [1271, 562] width 270 height 42
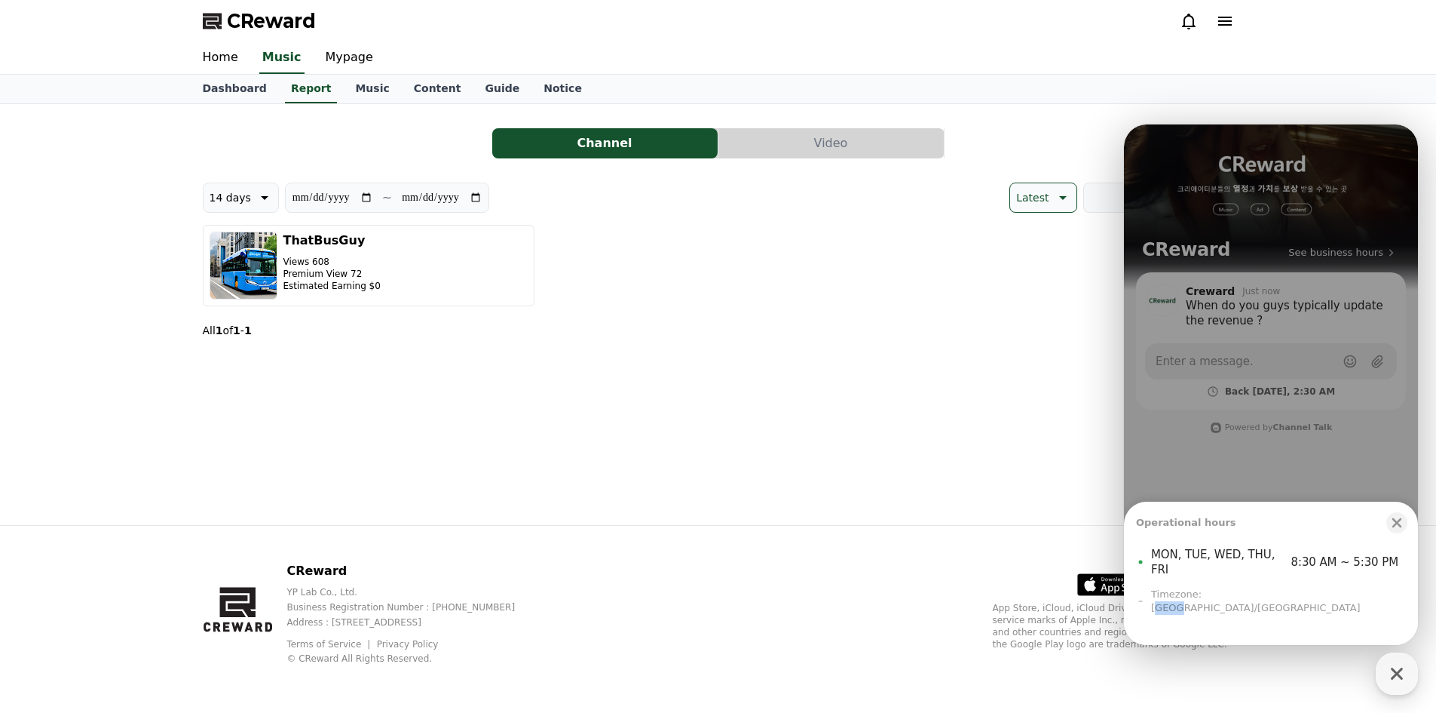
drag, startPoint x: 1218, startPoint y: 609, endPoint x: 1205, endPoint y: 612, distance: 13.8
click at [1205, 612] on div "Timezone: Asia/Seoul" at bounding box center [1271, 600] width 270 height 27
click at [1206, 612] on div "Timezone: Asia/Seoul" at bounding box center [1271, 600] width 270 height 27
drag, startPoint x: 1200, startPoint y: 612, endPoint x: 1217, endPoint y: 611, distance: 16.6
click at [1217, 611] on div "Timezone: Asia/Seoul" at bounding box center [1271, 600] width 270 height 27
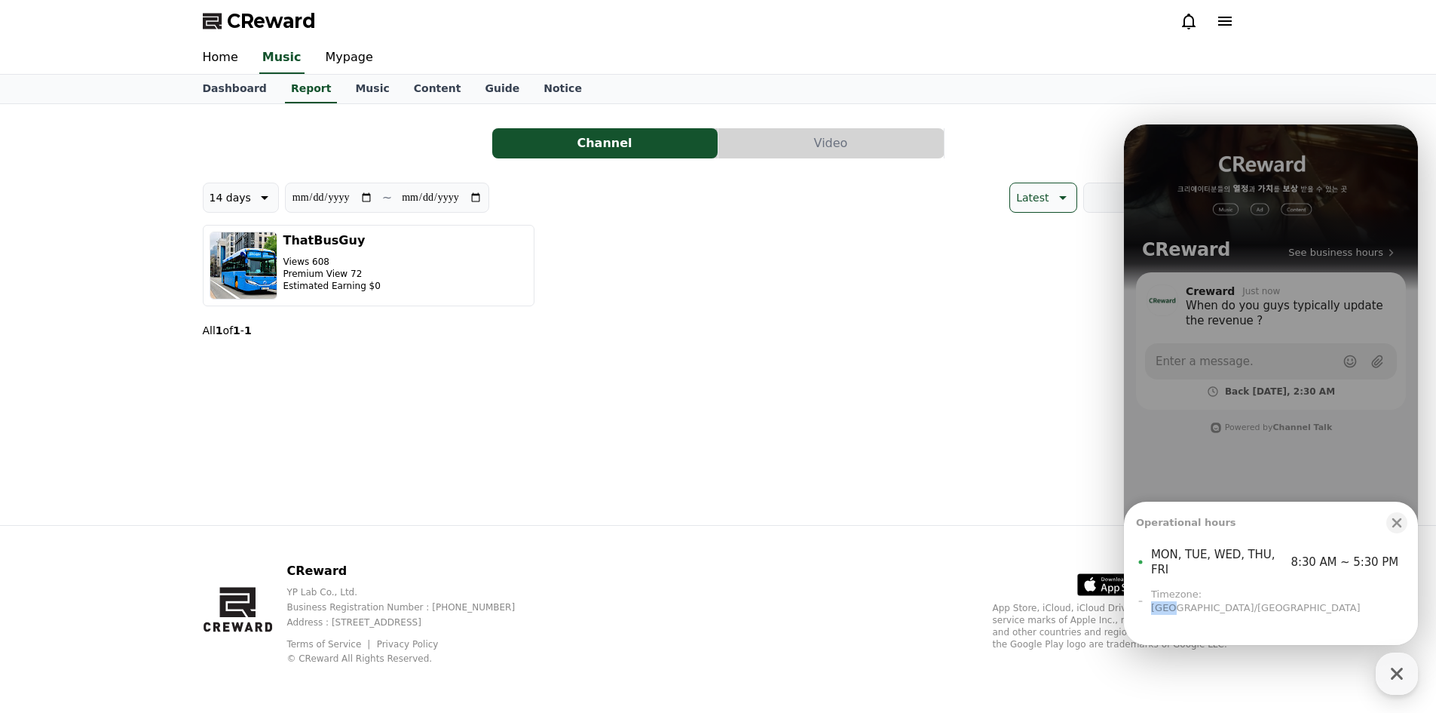
copy div "Asia"
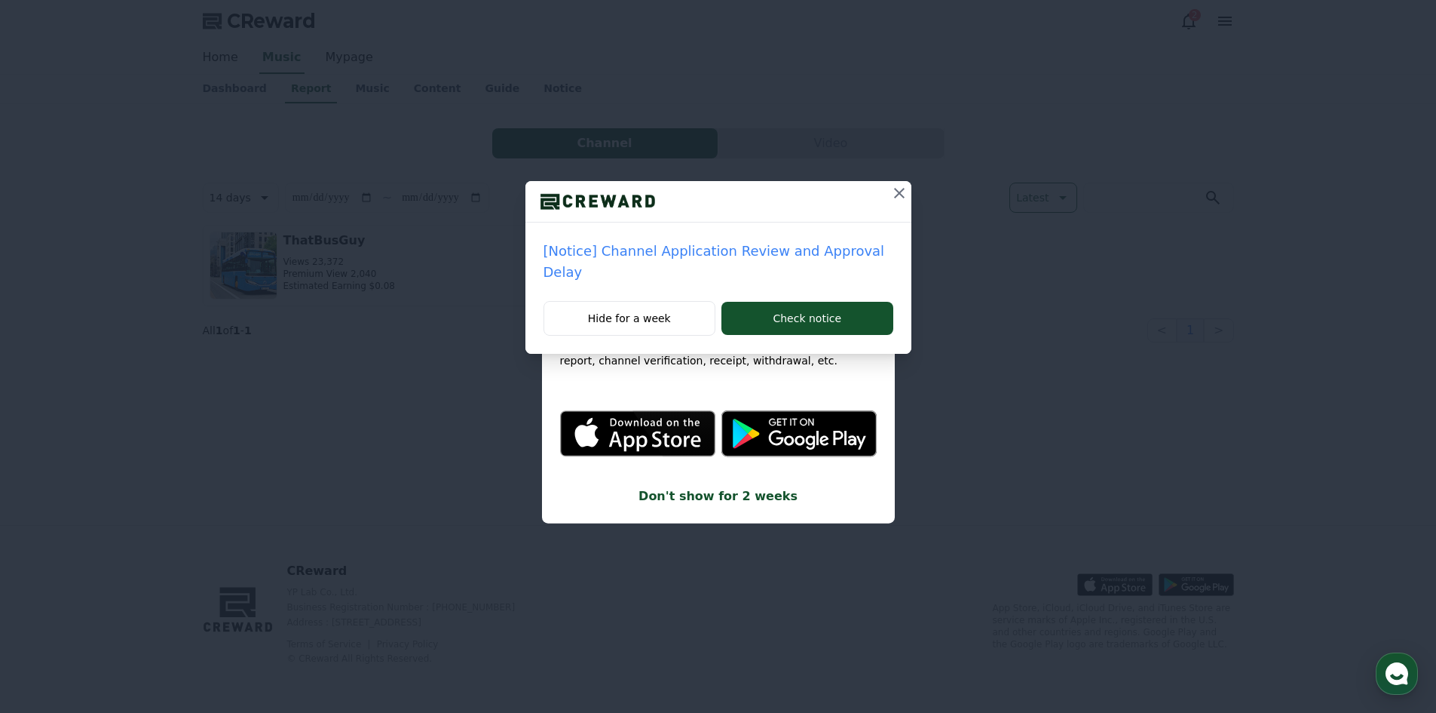
click at [208, 142] on div "[Notice] Channel Application Review and Approval Delay Hide for a week Check no…" at bounding box center [718, 189] width 1436 height 378
click at [269, 266] on div "[Notice] Channel Application Review and Approval Delay Hide for a week Check no…" at bounding box center [718, 189] width 1436 height 378
click at [890, 198] on icon at bounding box center [899, 193] width 18 height 18
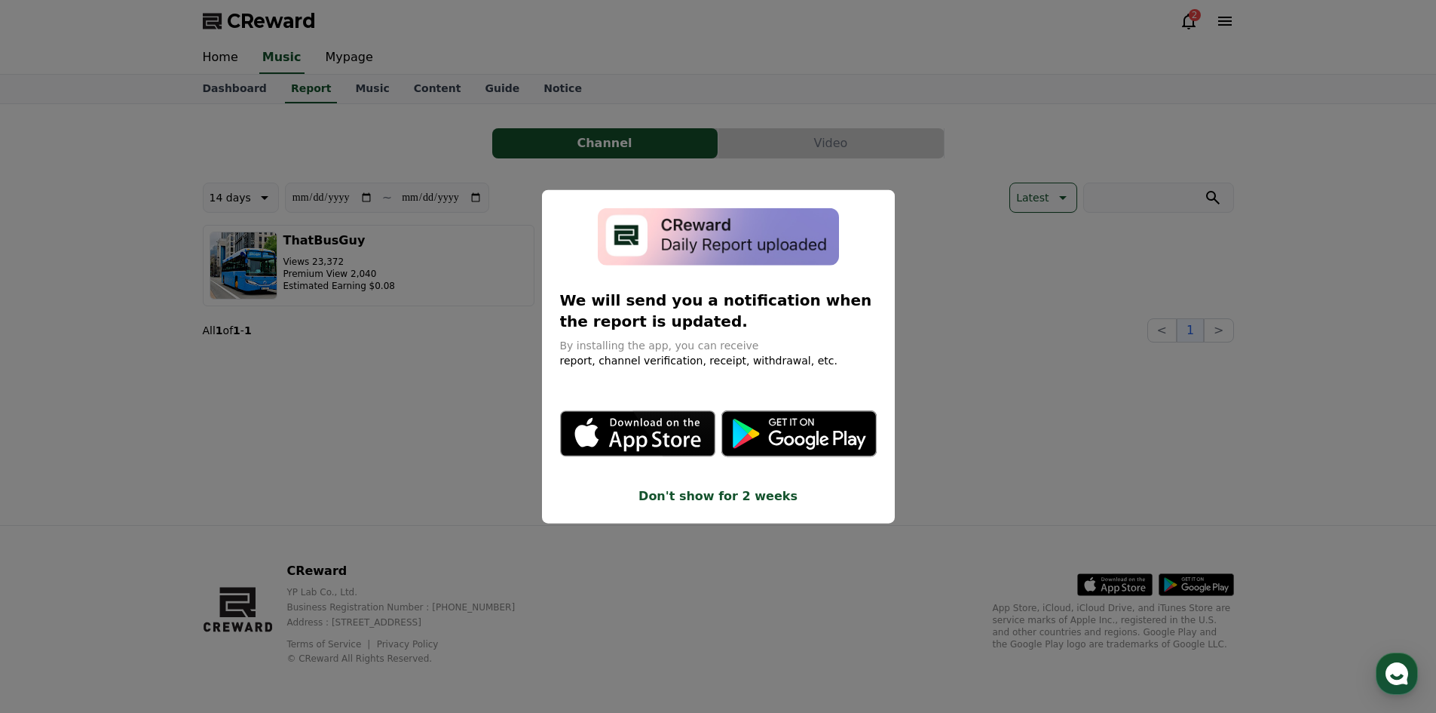
click at [923, 195] on button "close modal" at bounding box center [718, 356] width 1436 height 713
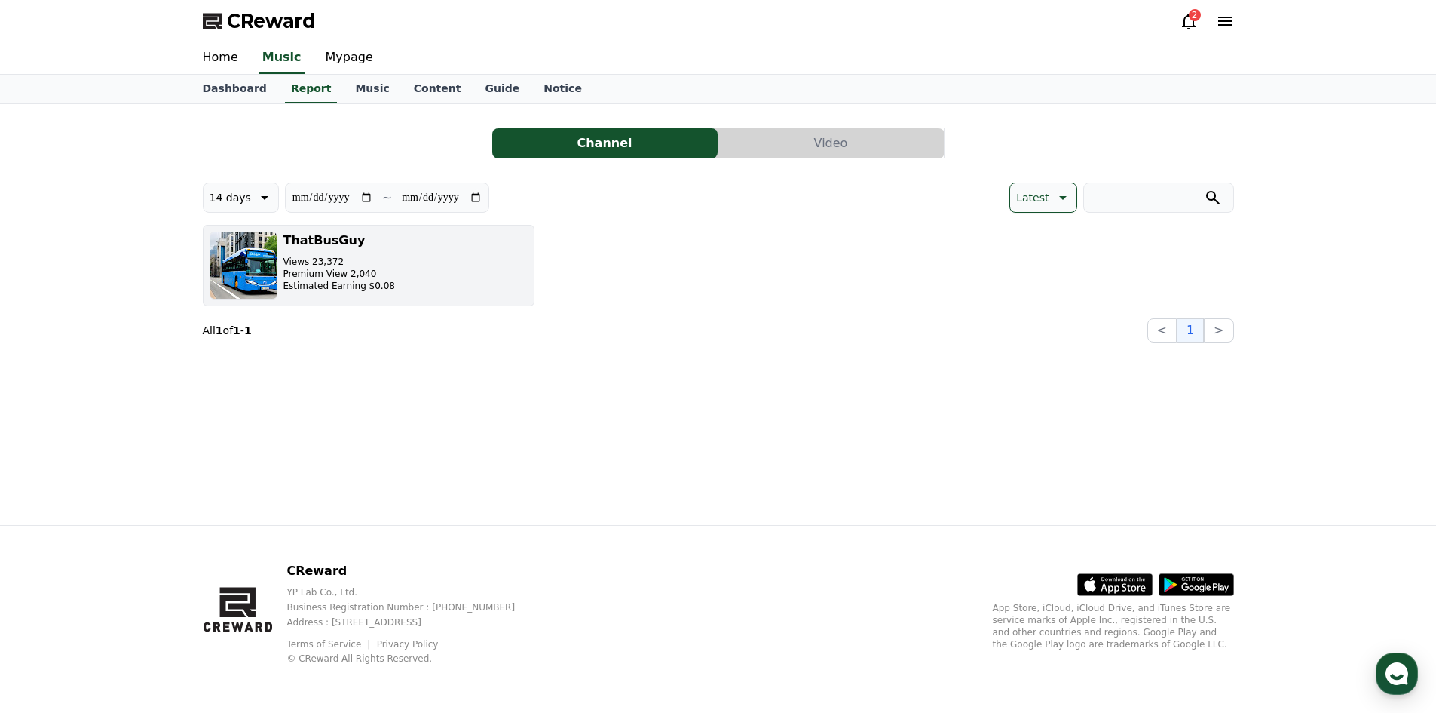
click at [435, 273] on button "ThatBusGuy Views 23,372 Premium View 2,040 Estimated Earning $0.08" at bounding box center [369, 265] width 332 height 81
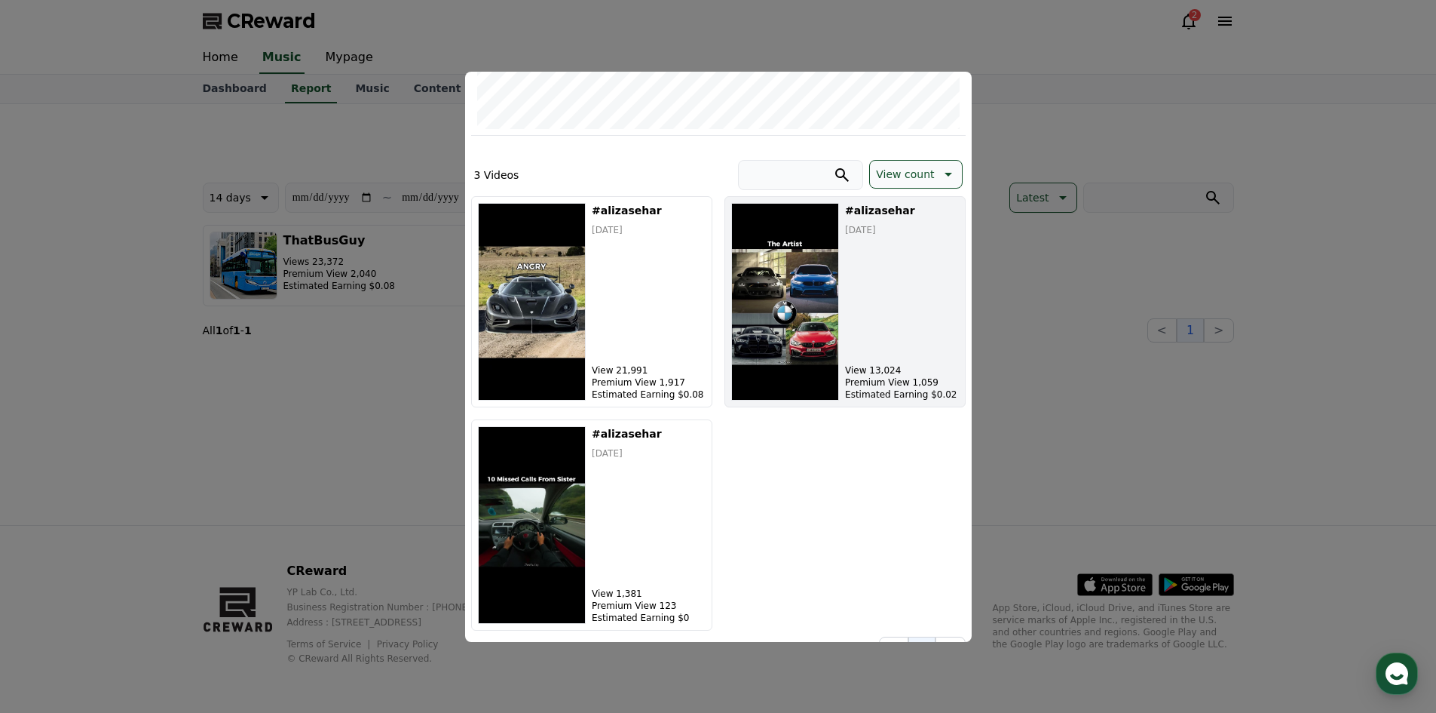
scroll to position [400, 0]
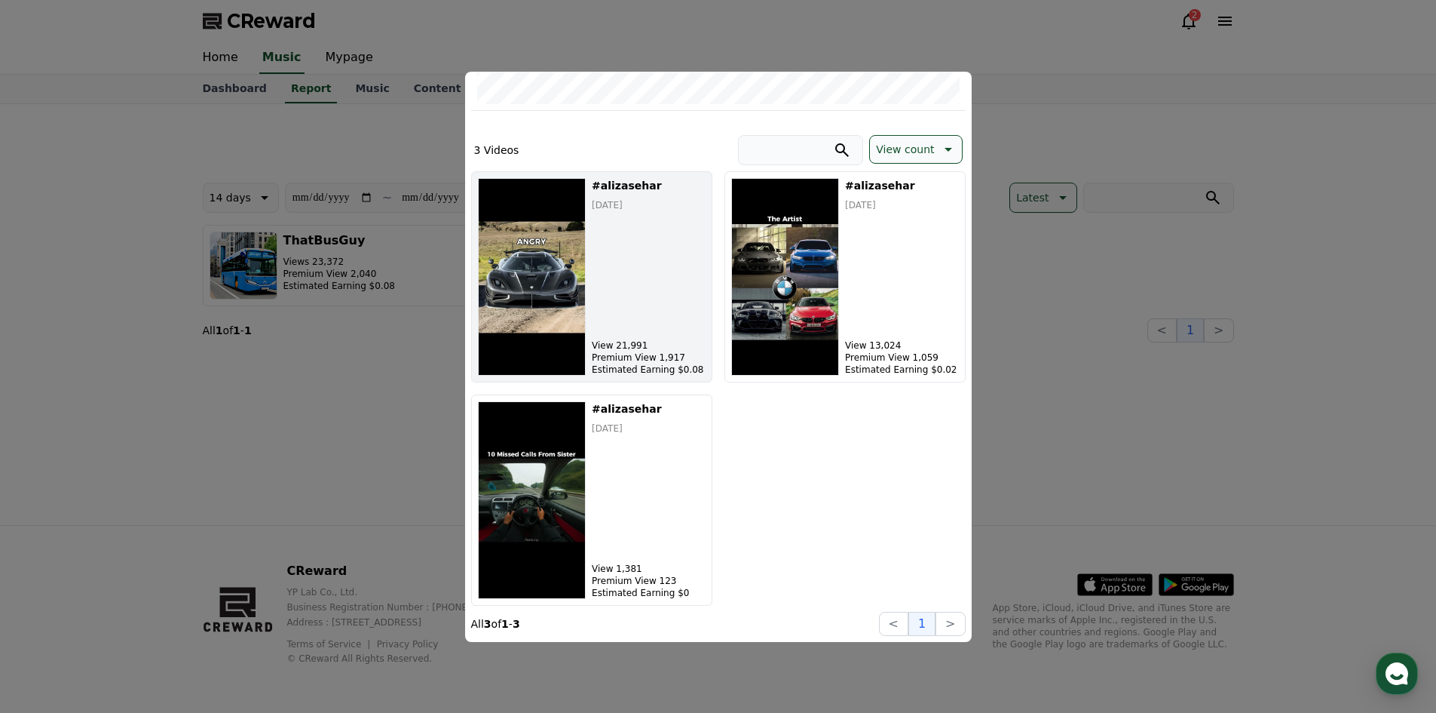
click at [665, 317] on div "#alizasehar 2025-09-24 View 21,991 Premium View 1,917 Estimated Earning $0.08" at bounding box center [648, 277] width 113 height 198
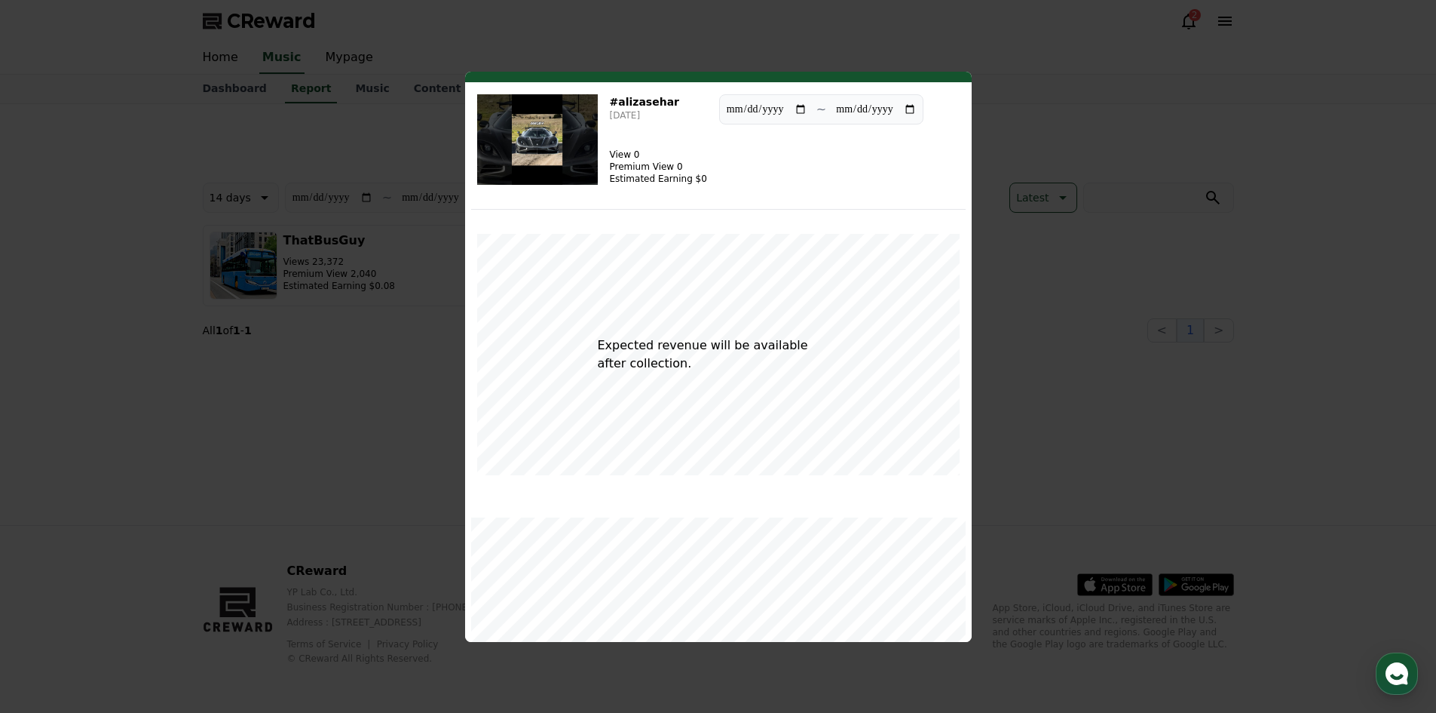
scroll to position [0, 0]
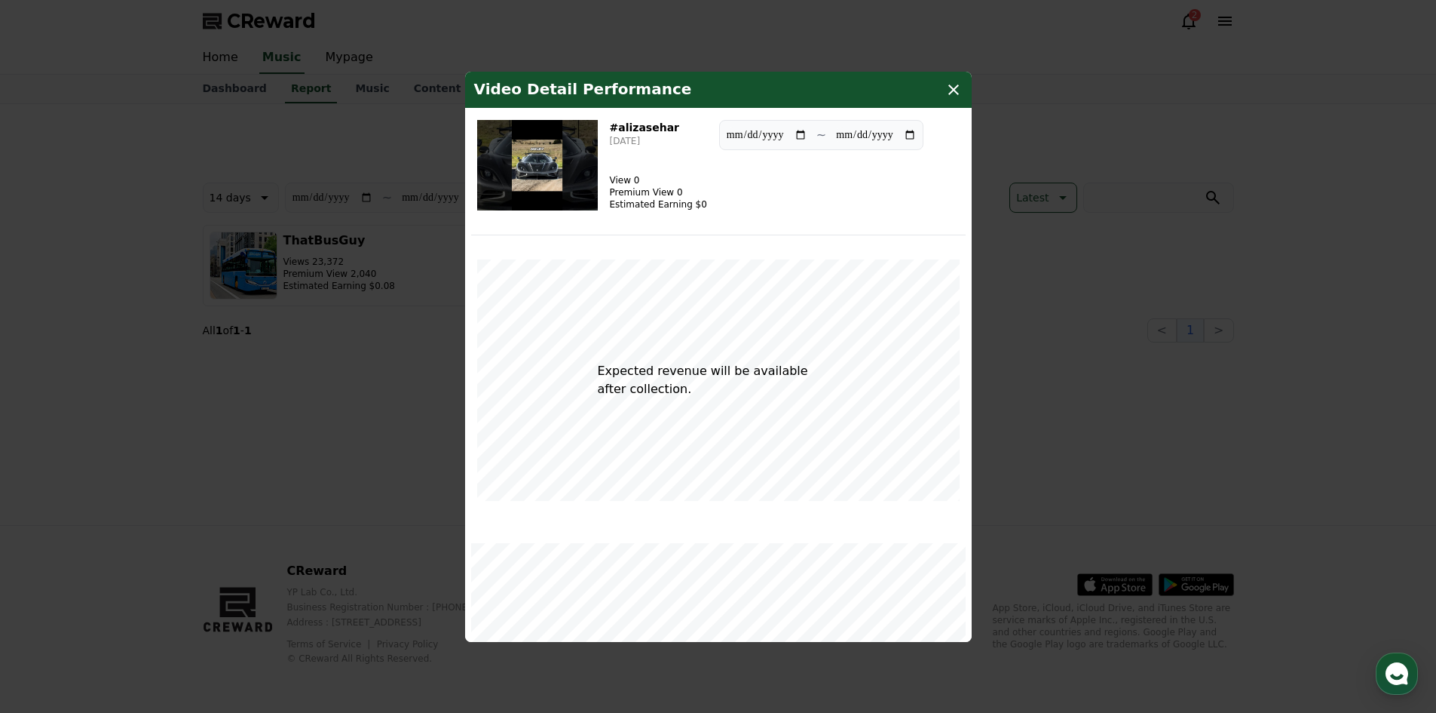
click at [957, 81] on icon "modal" at bounding box center [954, 90] width 18 height 18
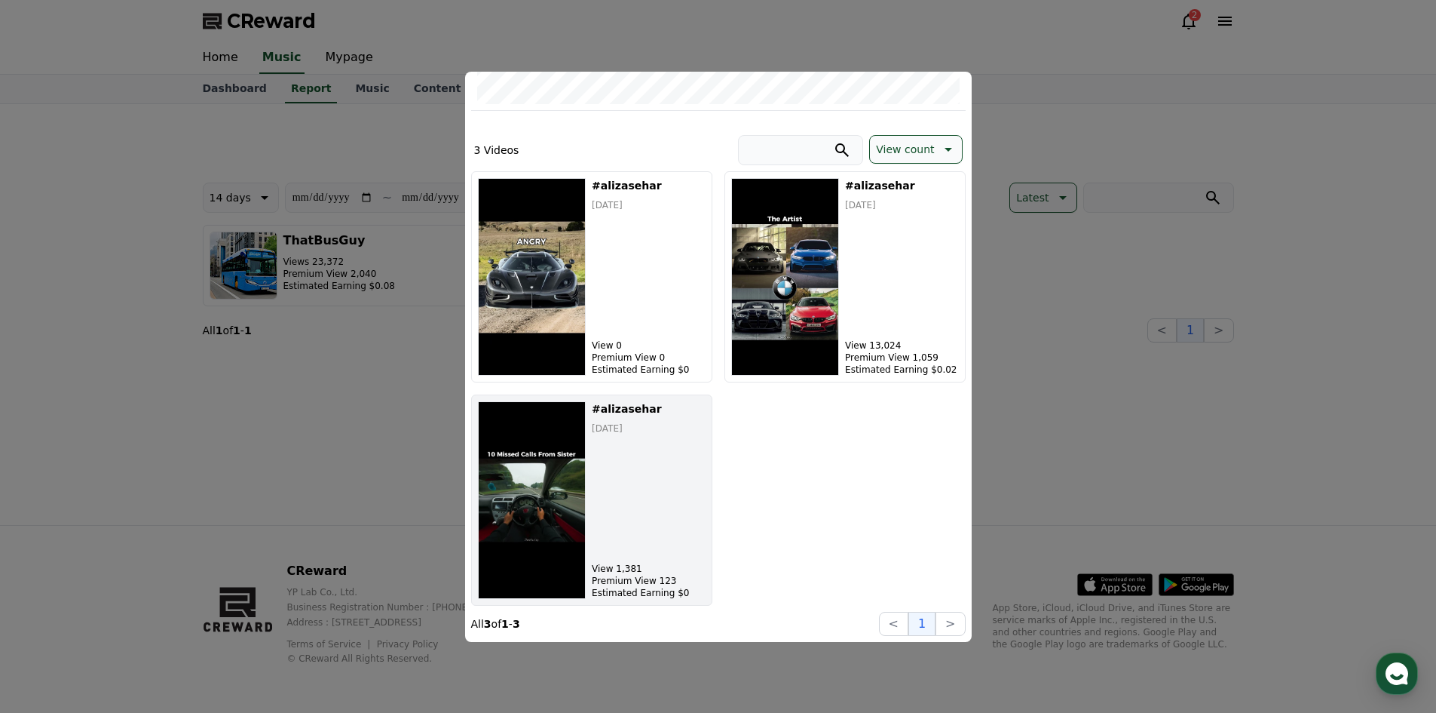
click at [680, 515] on div "#alizasehar 2025-09-24 View 1,381 Premium View 123 Estimated Earning $0" at bounding box center [648, 500] width 113 height 198
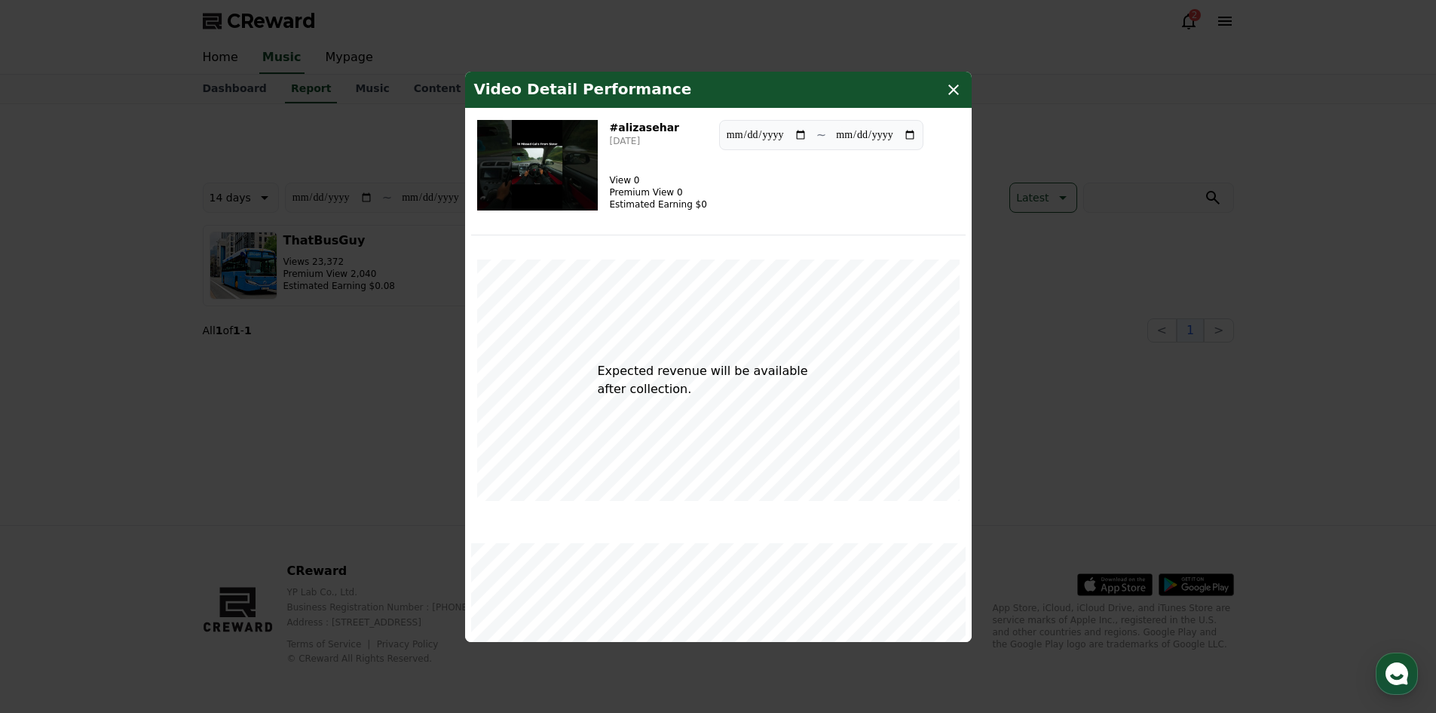
click at [947, 88] on icon "modal" at bounding box center [954, 90] width 18 height 18
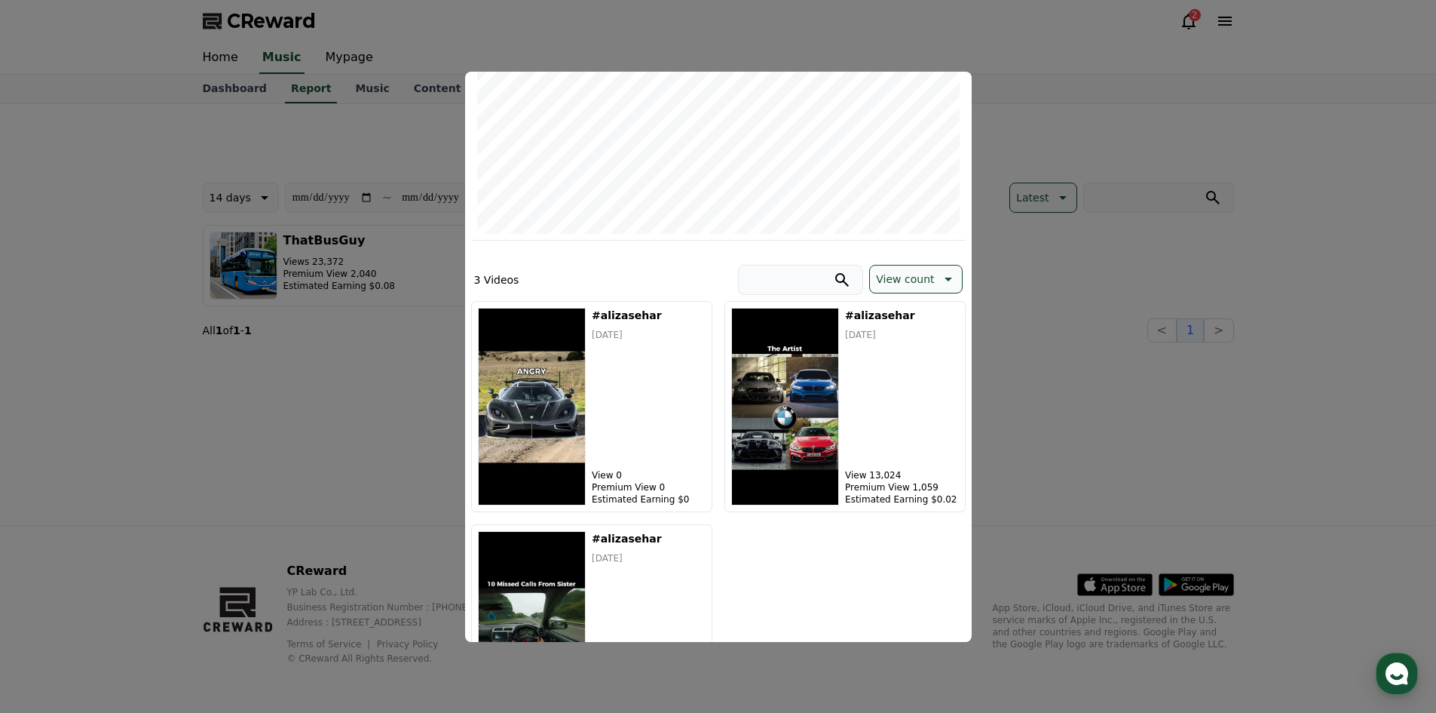
scroll to position [302, 0]
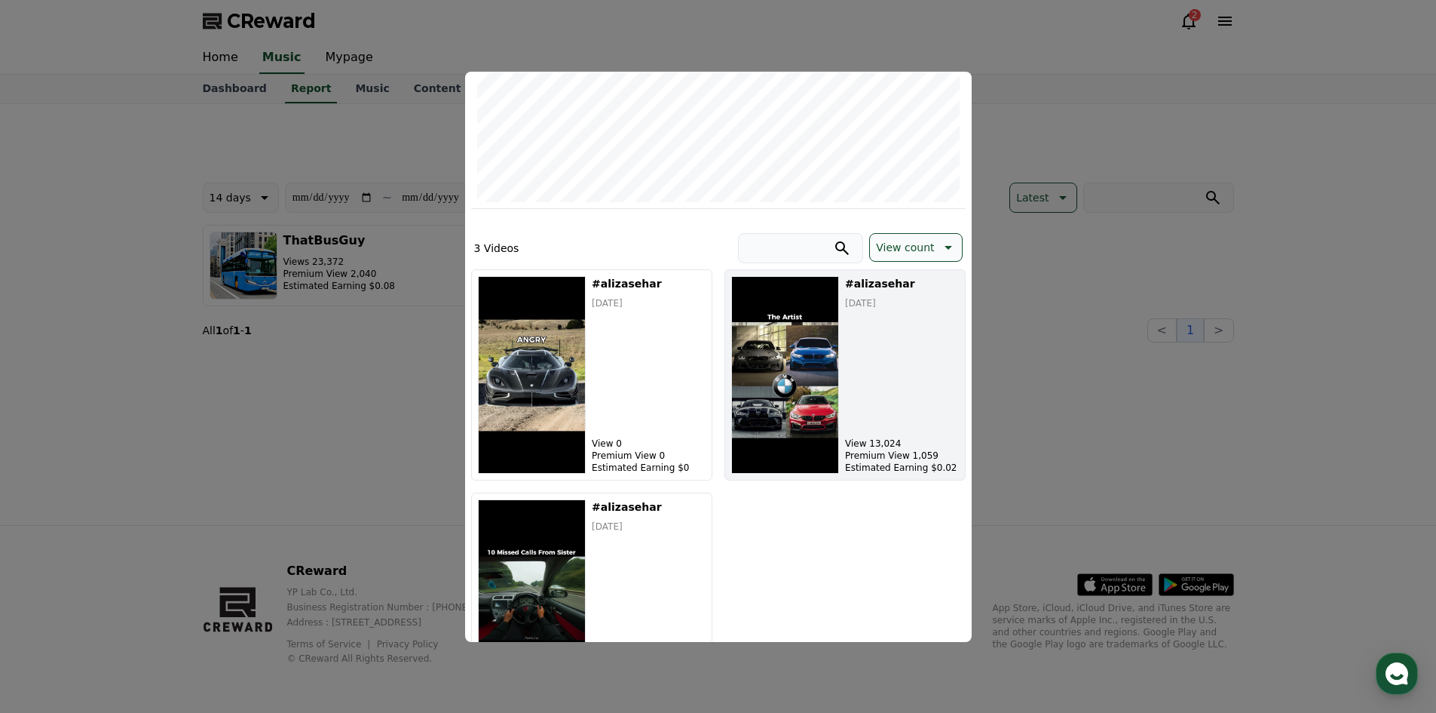
click at [810, 347] on img "modal" at bounding box center [785, 375] width 109 height 198
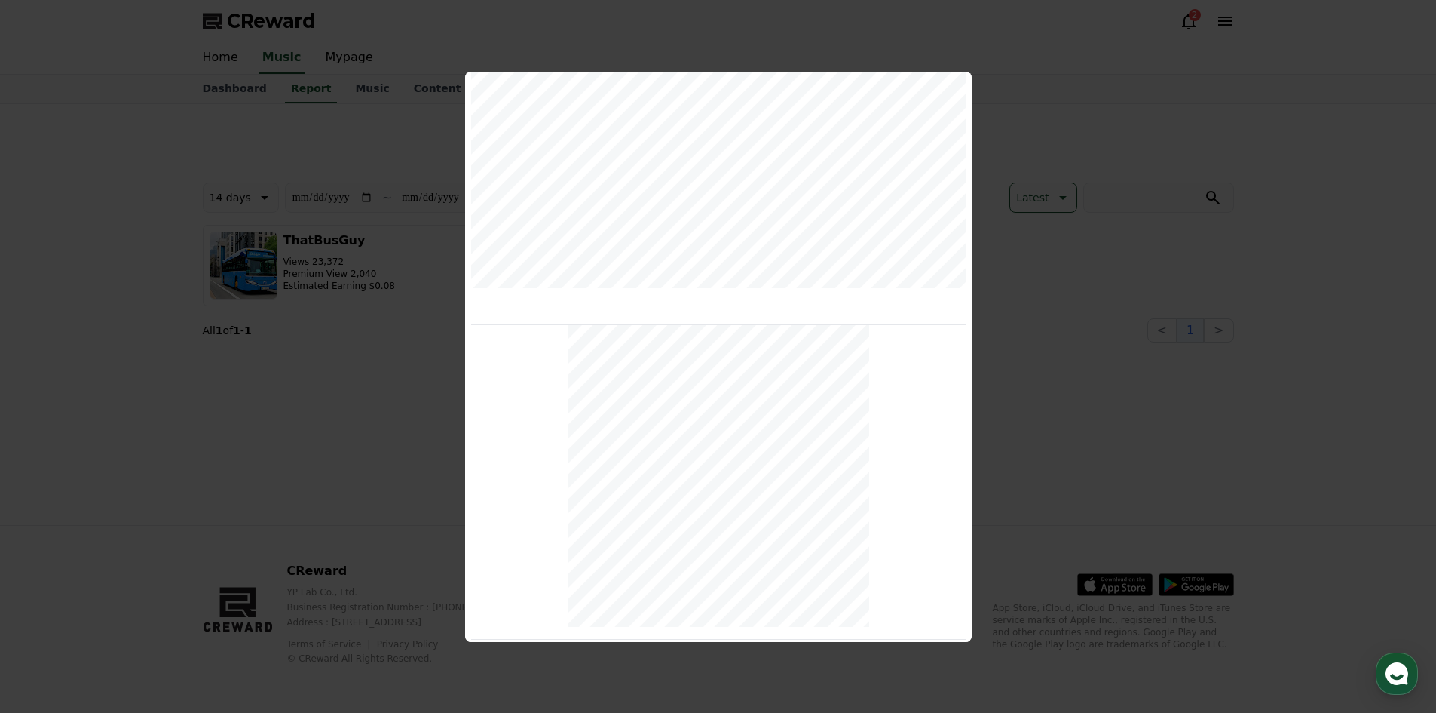
scroll to position [506, 0]
click at [1083, 398] on button "close modal" at bounding box center [718, 356] width 1436 height 713
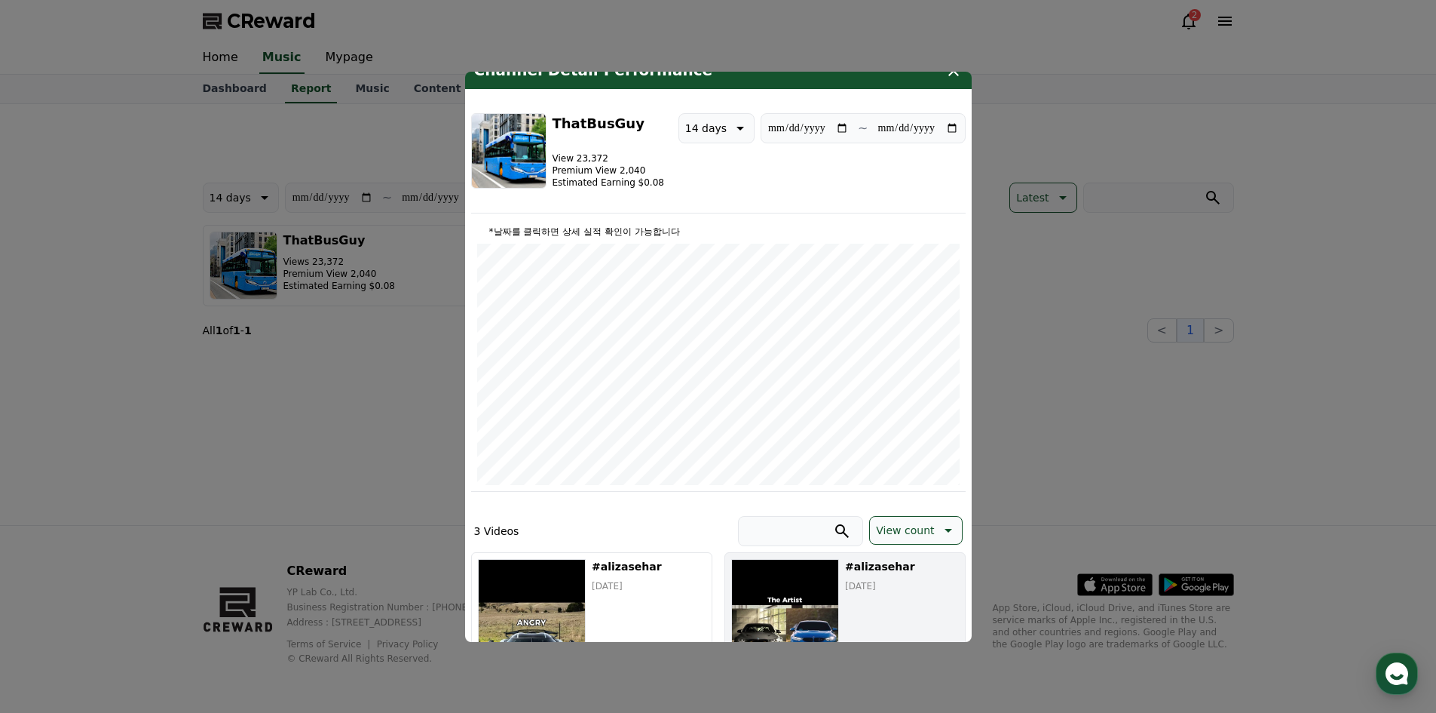
scroll to position [0, 0]
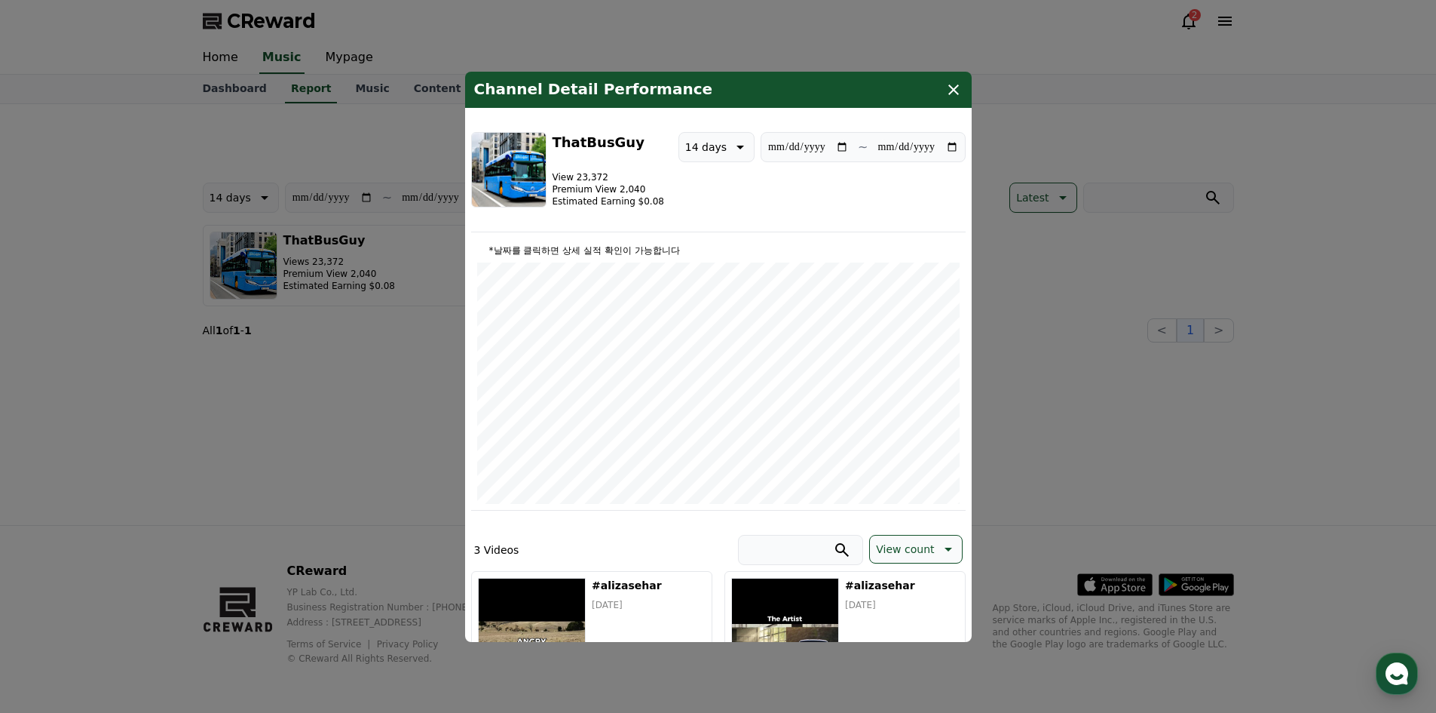
click at [1070, 273] on button "close modal" at bounding box center [718, 356] width 1436 height 713
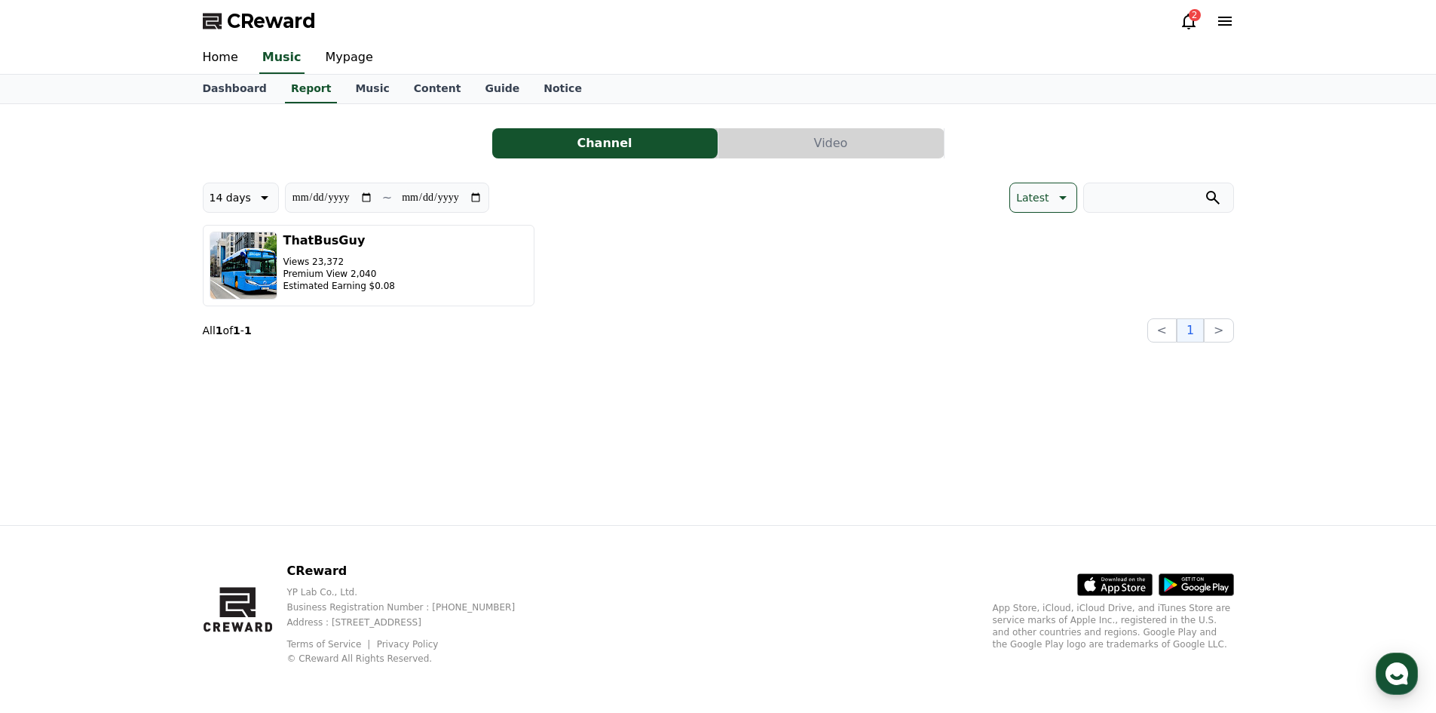
click at [824, 143] on button "Video" at bounding box center [831, 143] width 225 height 30
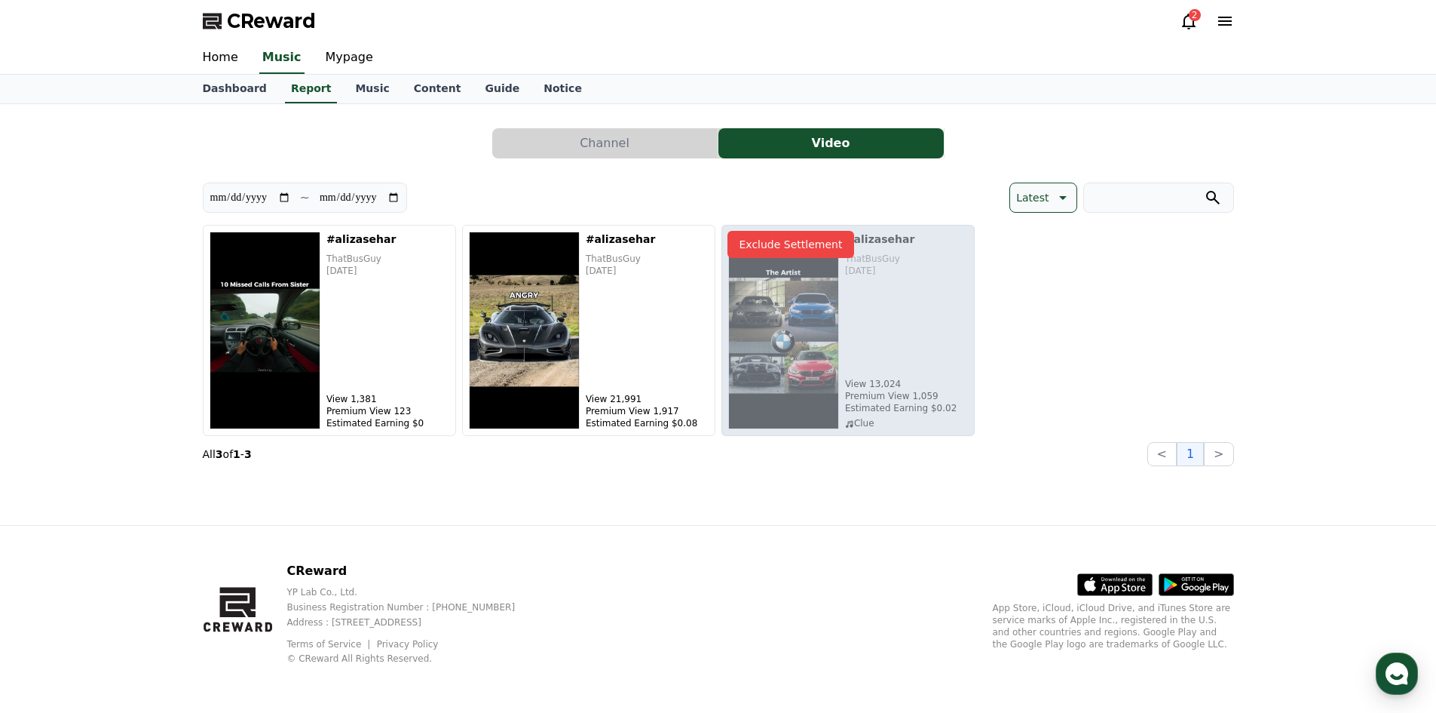
click at [792, 251] on p "Exclude Settlement" at bounding box center [791, 244] width 127 height 27
click at [795, 247] on p "Exclude Settlement" at bounding box center [791, 244] width 127 height 27
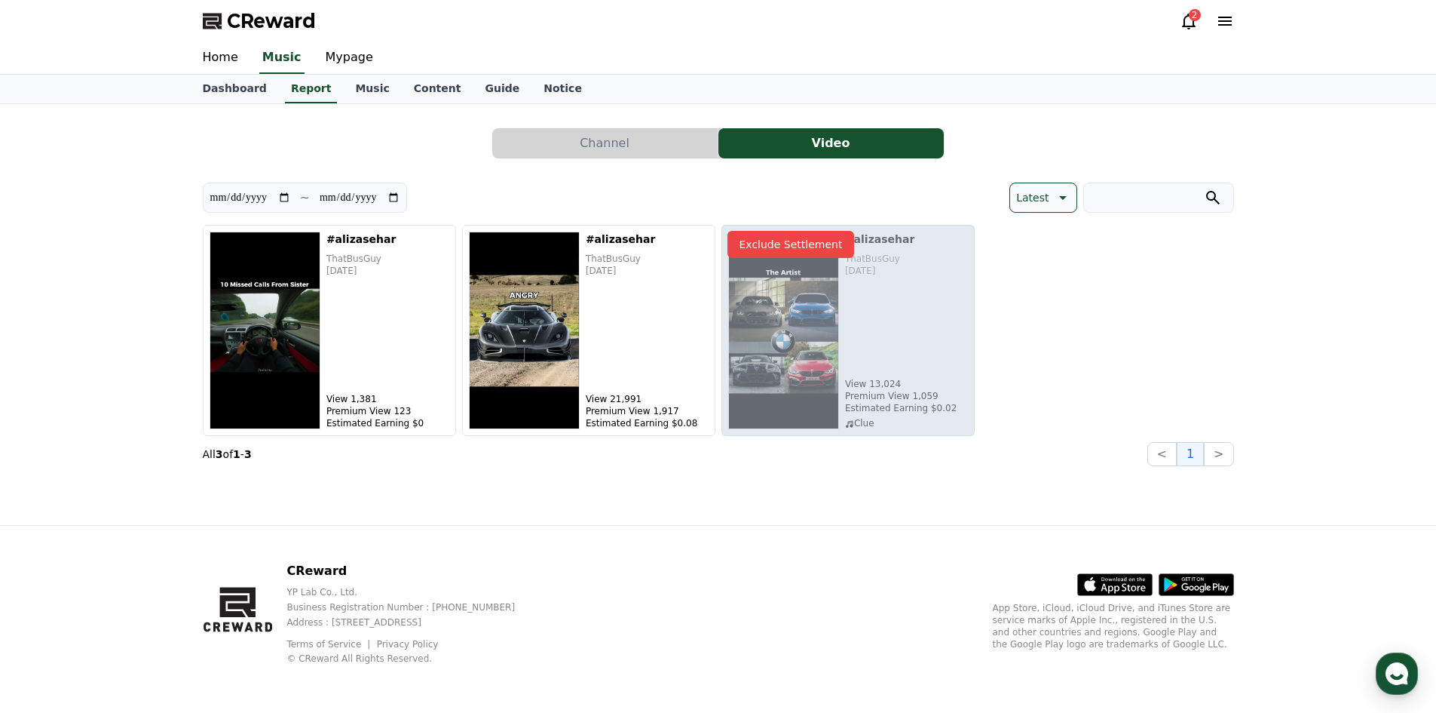
click at [795, 247] on p "Exclude Settlement" at bounding box center [791, 244] width 127 height 27
click at [777, 247] on p "Exclude Settlement" at bounding box center [791, 244] width 127 height 27
click at [838, 382] on div "Exclude Settlement" at bounding box center [848, 330] width 253 height 211
click at [852, 418] on div "Exclude Settlement" at bounding box center [848, 330] width 253 height 211
click at [804, 247] on p "Exclude Settlement" at bounding box center [791, 244] width 127 height 27
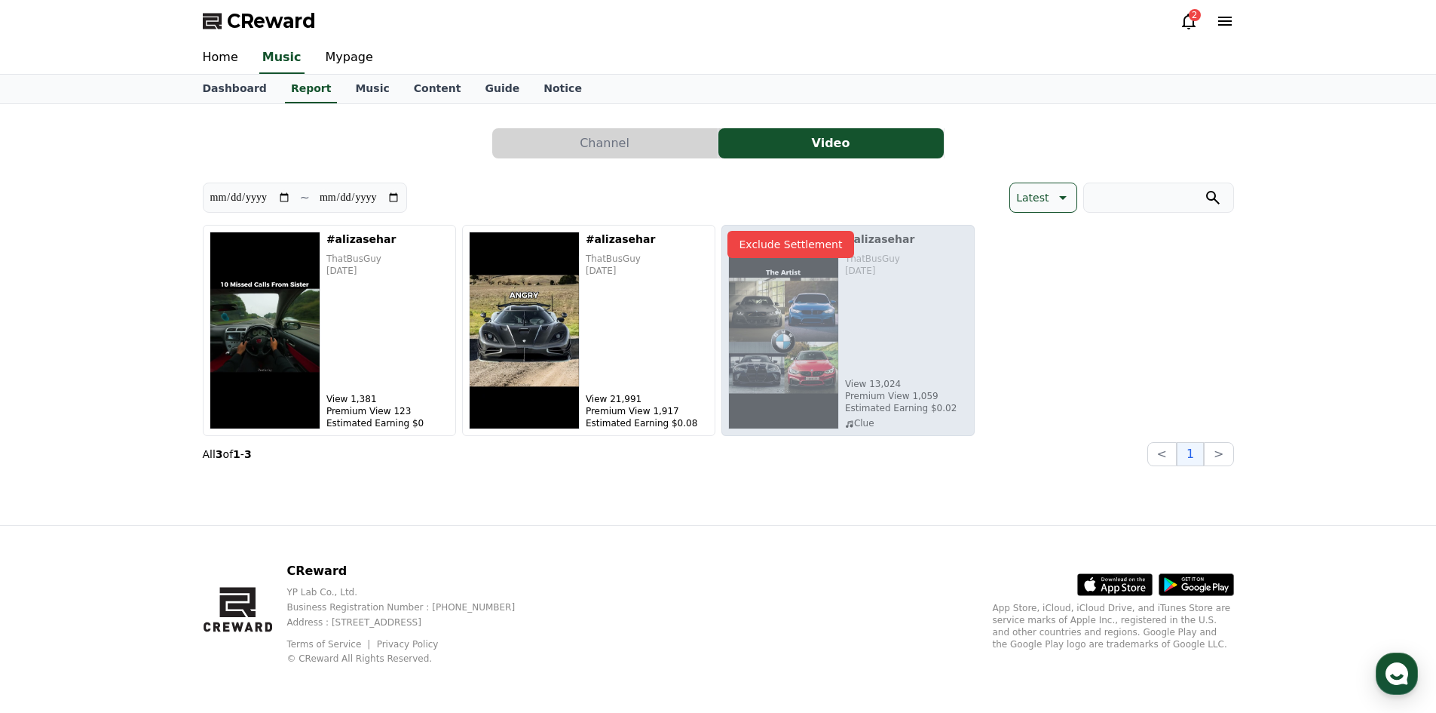
click at [804, 247] on p "Exclude Settlement" at bounding box center [791, 244] width 127 height 27
click at [792, 247] on p "Exclude Settlement" at bounding box center [791, 244] width 127 height 27
click at [791, 247] on p "Exclude Settlement" at bounding box center [791, 244] width 127 height 27
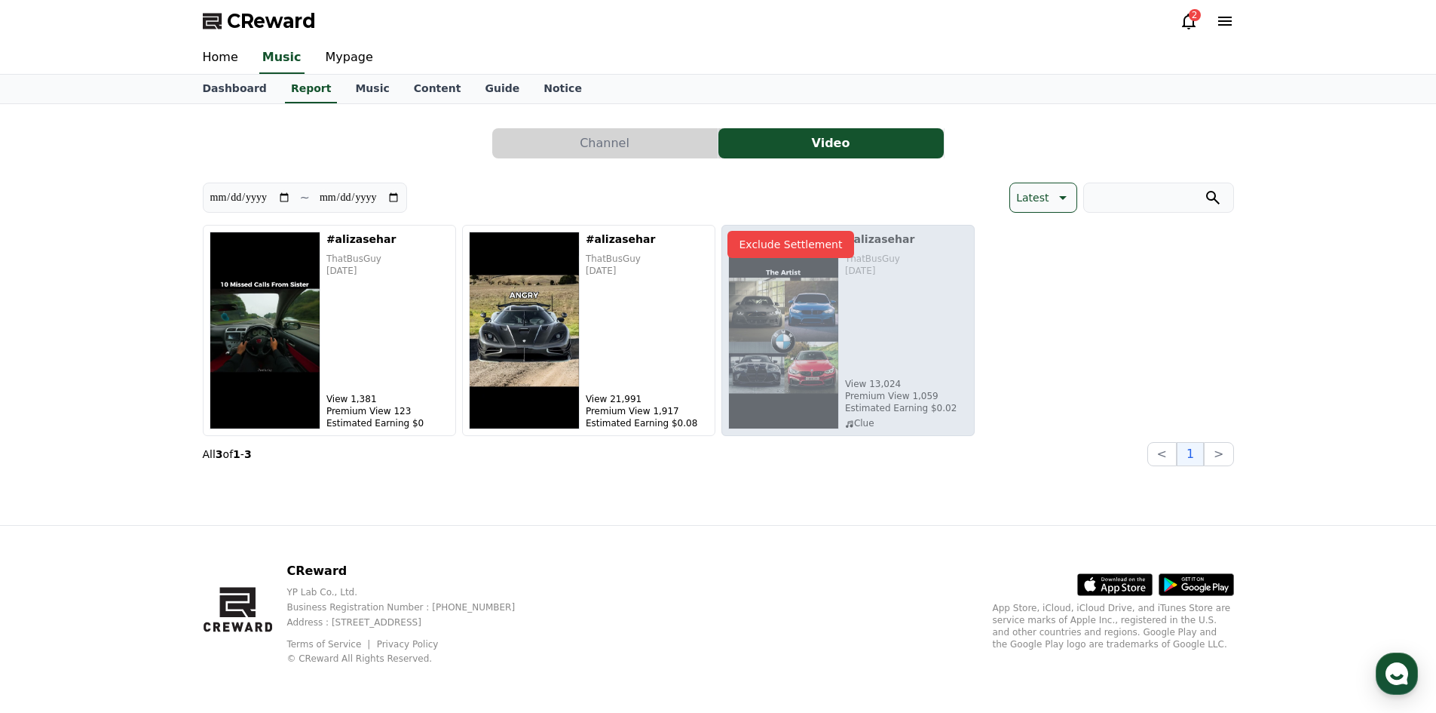
click at [791, 247] on p "Exclude Settlement" at bounding box center [791, 244] width 127 height 27
click at [779, 250] on p "Exclude Settlement" at bounding box center [791, 244] width 127 height 27
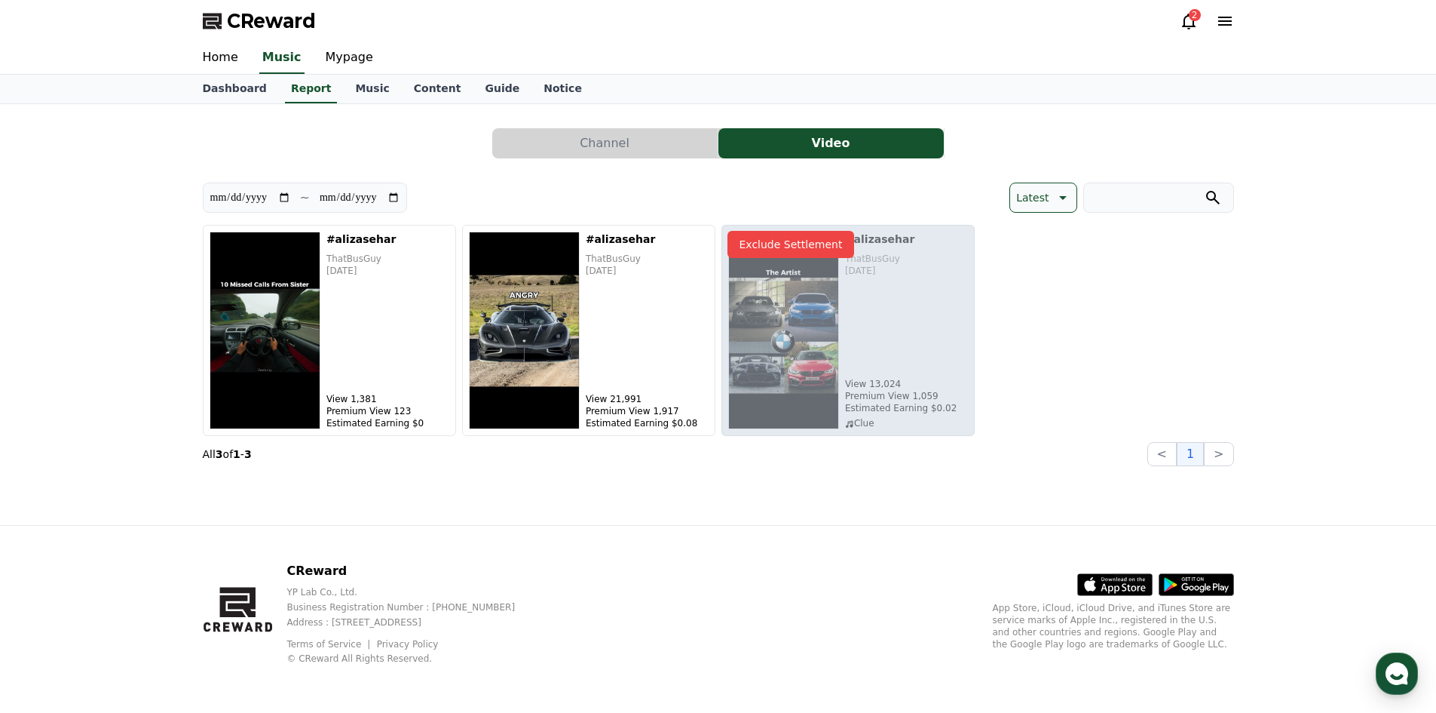
click at [779, 250] on p "Exclude Settlement" at bounding box center [791, 244] width 127 height 27
click at [853, 426] on div "Exclude Settlement" at bounding box center [848, 330] width 253 height 211
click at [854, 425] on div "Exclude Settlement" at bounding box center [848, 330] width 253 height 211
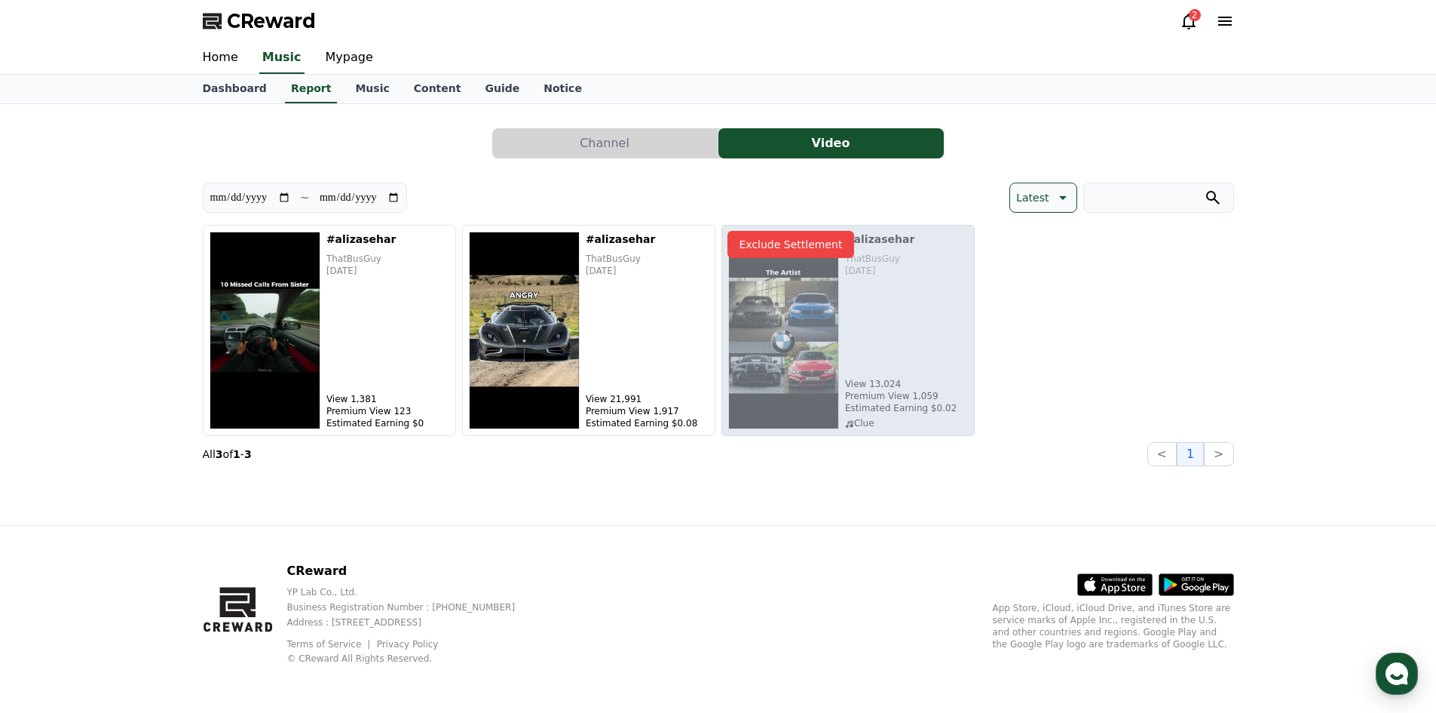
click at [701, 136] on button "Channel" at bounding box center [604, 143] width 225 height 30
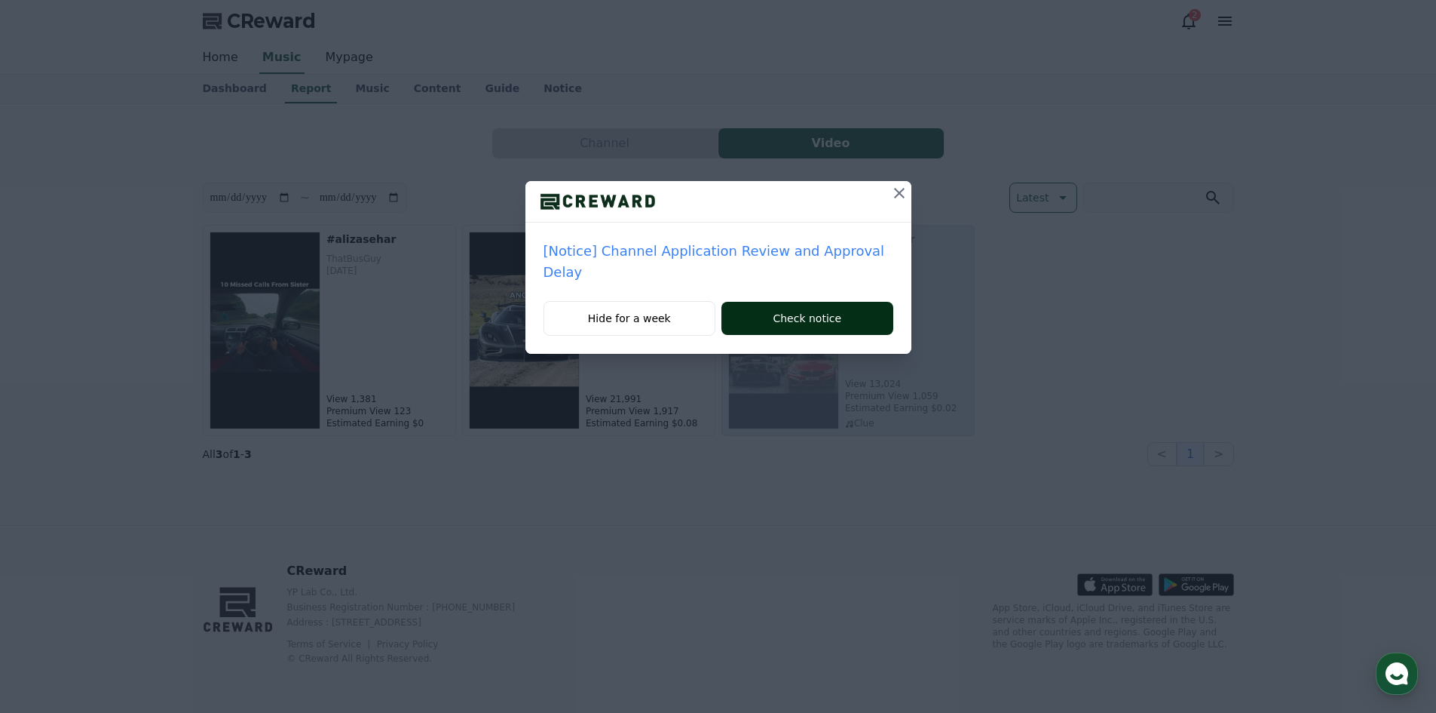
click at [851, 302] on button "Check notice" at bounding box center [807, 318] width 171 height 33
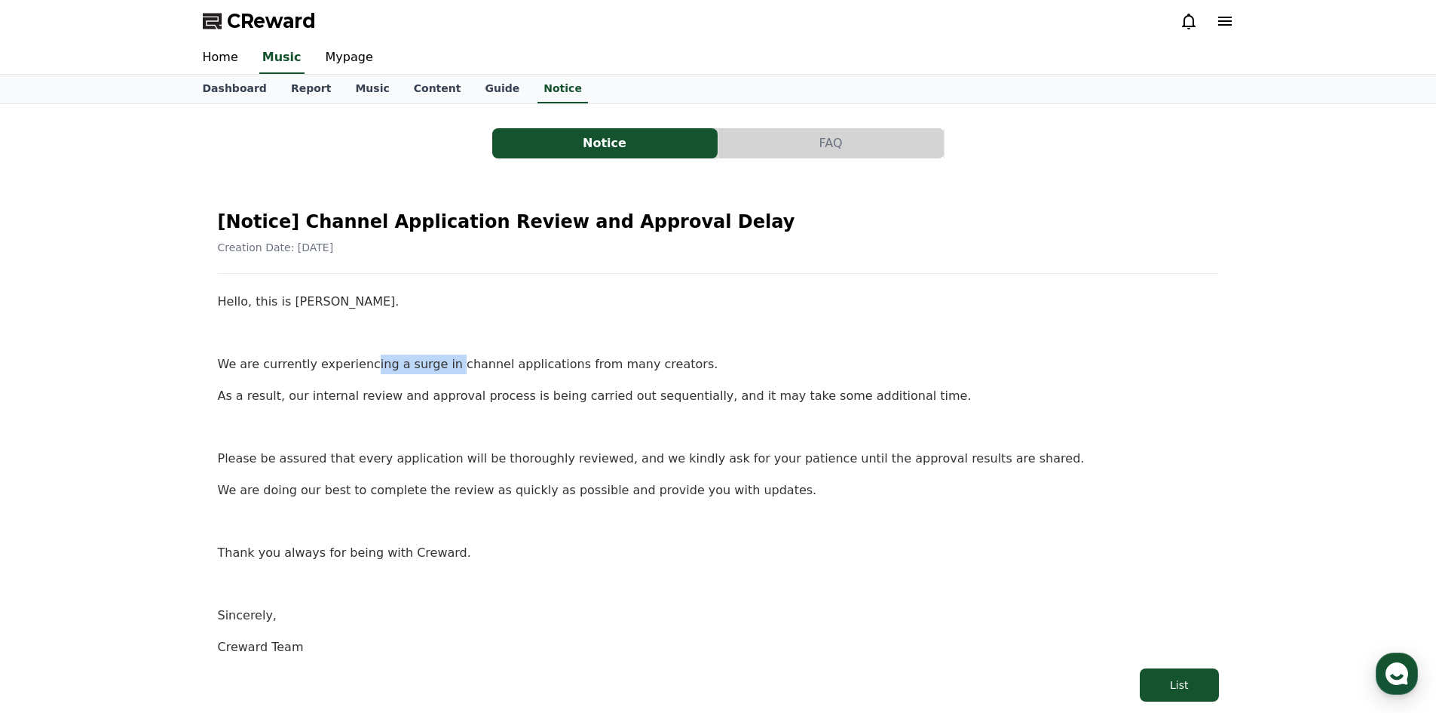
drag, startPoint x: 359, startPoint y: 368, endPoint x: 437, endPoint y: 360, distance: 78.8
click at [437, 360] on p "We are currently experiencing a surge in channel applications from many creator…" at bounding box center [718, 364] width 1001 height 20
click at [438, 360] on p "We are currently experiencing a surge in channel applications from many creator…" at bounding box center [718, 364] width 1001 height 20
click at [431, 363] on p "We are currently experiencing a surge in channel applications from many creator…" at bounding box center [718, 364] width 1001 height 20
click at [523, 372] on p "We are currently experiencing a surge in channel applications from many creator…" at bounding box center [718, 364] width 1001 height 20
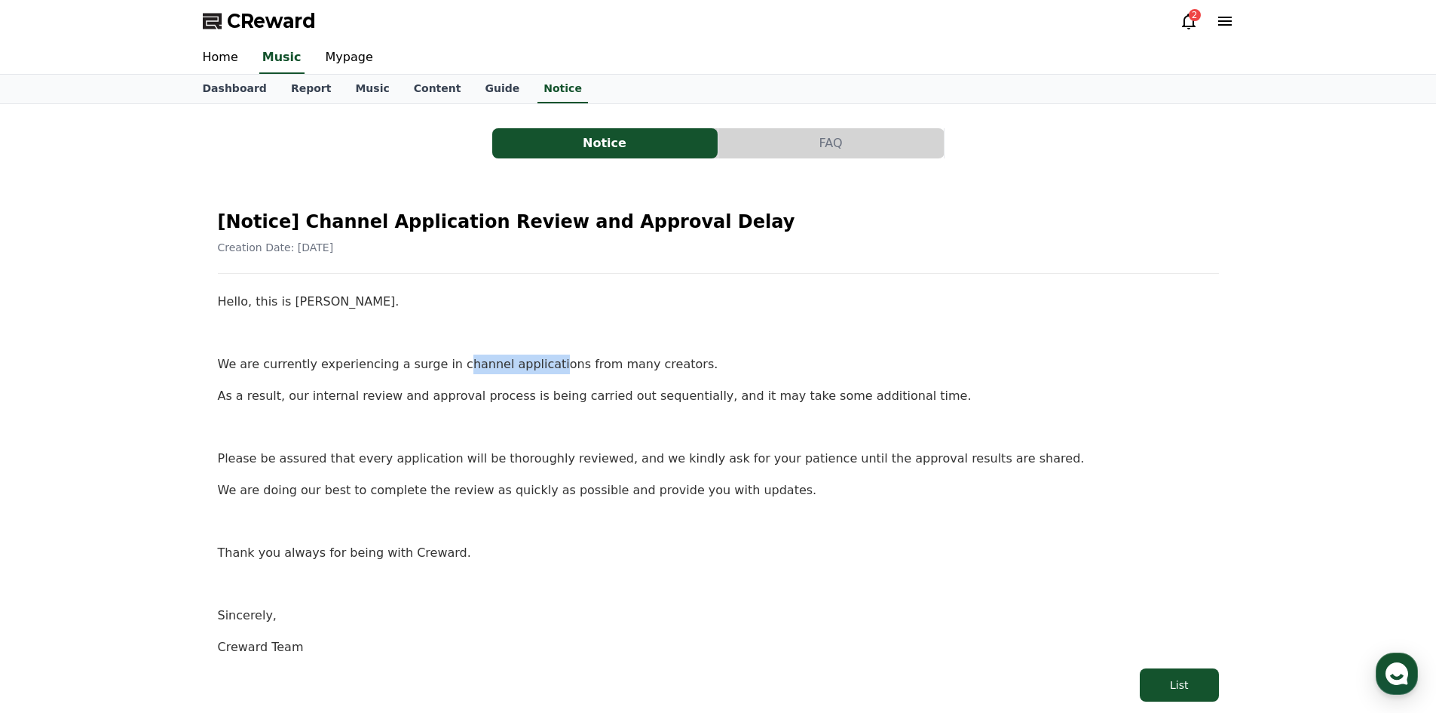
click at [523, 372] on p "We are currently experiencing a surge in channel applications from many creator…" at bounding box center [718, 364] width 1001 height 20
drag, startPoint x: 550, startPoint y: 363, endPoint x: 601, endPoint y: 366, distance: 50.6
click at [601, 366] on p "We are currently experiencing a surge in channel applications from many creator…" at bounding box center [718, 364] width 1001 height 20
drag, startPoint x: 354, startPoint y: 386, endPoint x: 394, endPoint y: 387, distance: 39.2
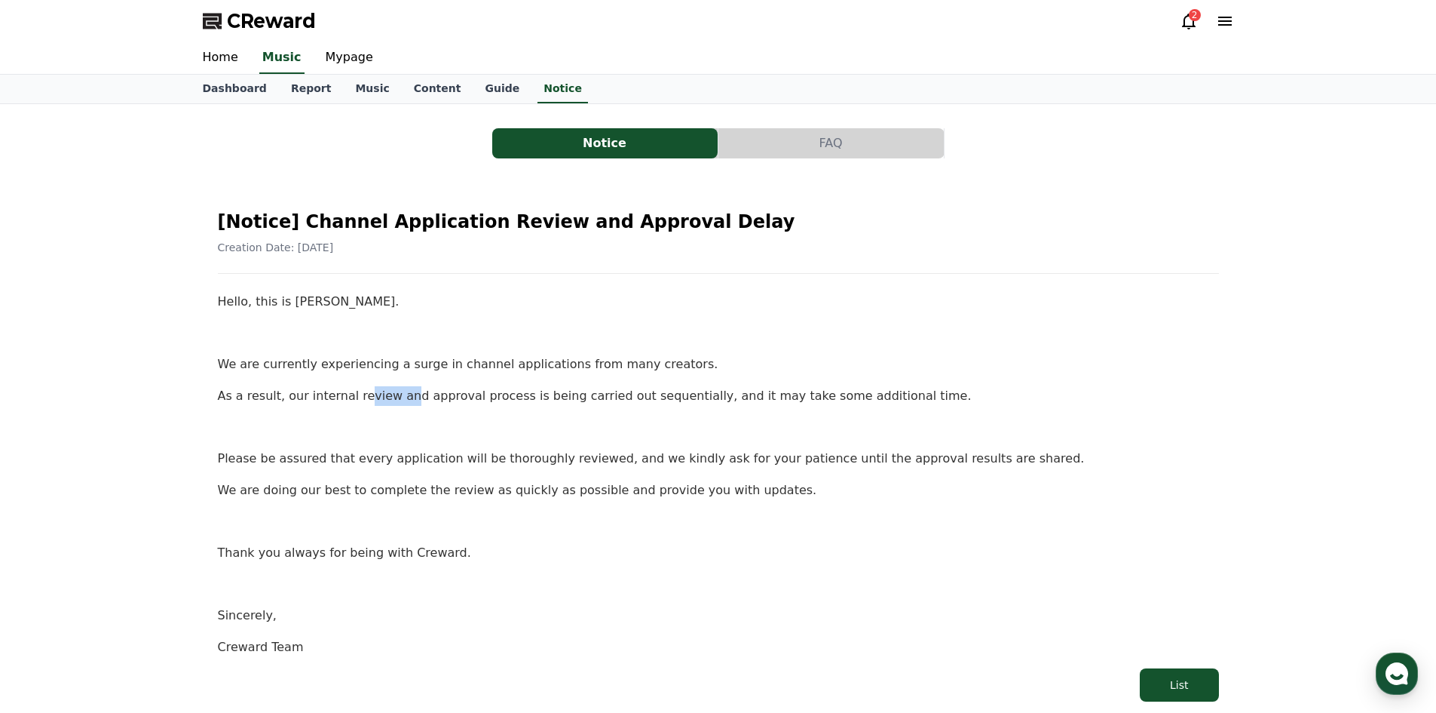
click at [394, 387] on p "As a result, our internal review and approval process is being carried out sequ…" at bounding box center [718, 396] width 1001 height 20
click at [375, 394] on p "As a result, our internal review and approval process is being carried out sequ…" at bounding box center [718, 396] width 1001 height 20
drag, startPoint x: 395, startPoint y: 398, endPoint x: 425, endPoint y: 400, distance: 29.4
click at [425, 400] on p "As a result, our internal review and approval process is being carried out sequ…" at bounding box center [718, 396] width 1001 height 20
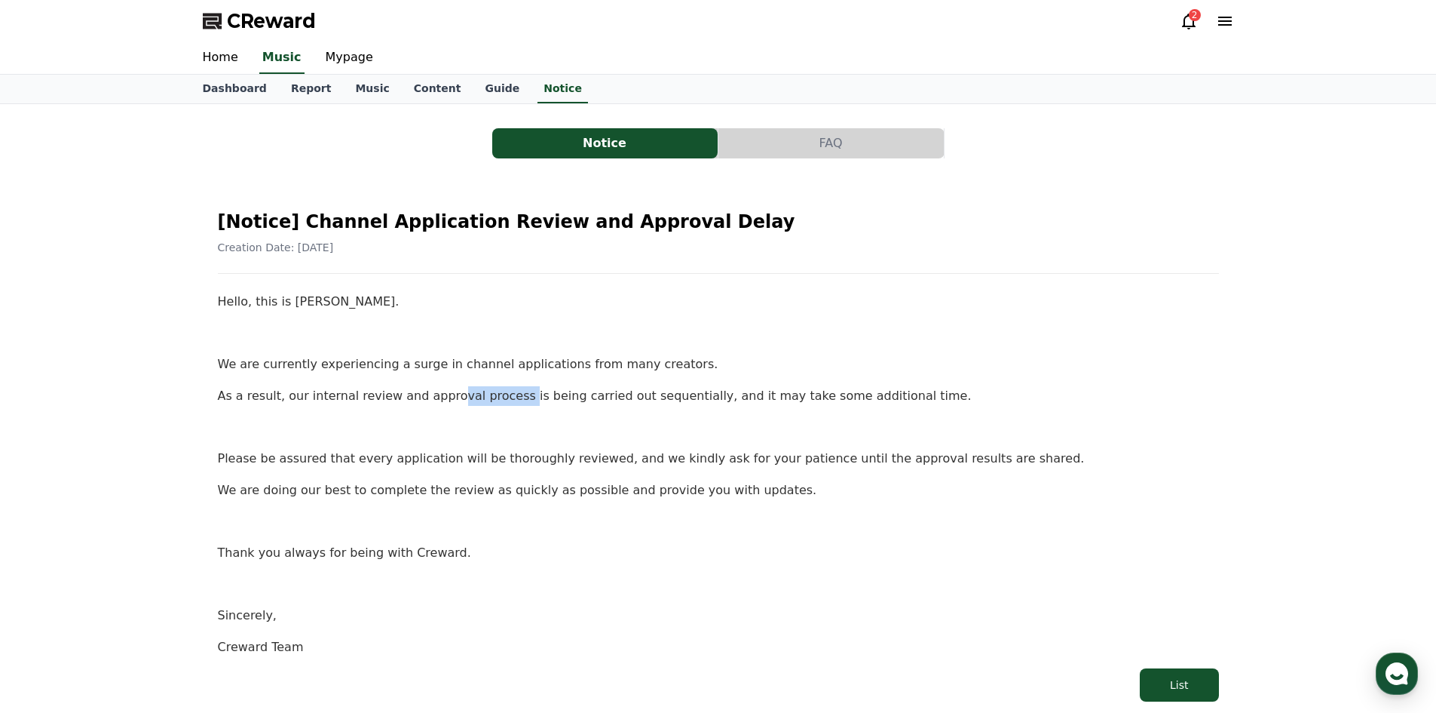
click at [498, 402] on p "As a result, our internal review and approval process is being carried out sequ…" at bounding box center [718, 396] width 1001 height 20
click at [541, 400] on p "As a result, our internal review and approval process is being carried out sequ…" at bounding box center [718, 396] width 1001 height 20
drag, startPoint x: 578, startPoint y: 397, endPoint x: 599, endPoint y: 397, distance: 21.1
click at [596, 397] on p "As a result, our internal review and approval process is being carried out sequ…" at bounding box center [718, 396] width 1001 height 20
click at [649, 397] on p "As a result, our internal review and approval process is being carried out sequ…" at bounding box center [718, 396] width 1001 height 20
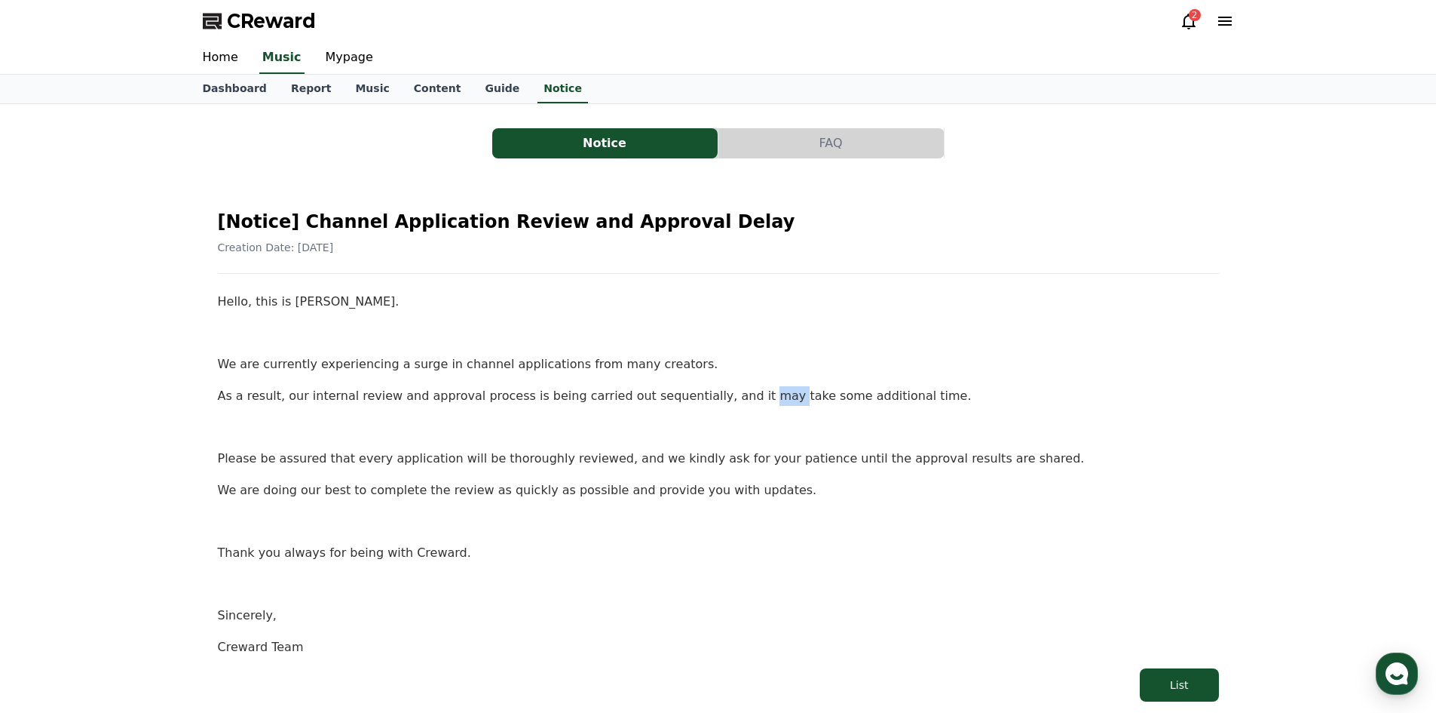
drag, startPoint x: 730, startPoint y: 397, endPoint x: 741, endPoint y: 397, distance: 11.3
click at [731, 397] on p "As a result, our internal review and approval process is being carried out sequ…" at bounding box center [718, 396] width 1001 height 20
click at [803, 397] on p "As a result, our internal review and approval process is being carried out sequ…" at bounding box center [718, 396] width 1001 height 20
drag, startPoint x: 332, startPoint y: 452, endPoint x: 369, endPoint y: 455, distance: 37.0
click at [357, 453] on p "Please be assured that every application will be thoroughly reviewed, and we ki…" at bounding box center [718, 459] width 1001 height 20
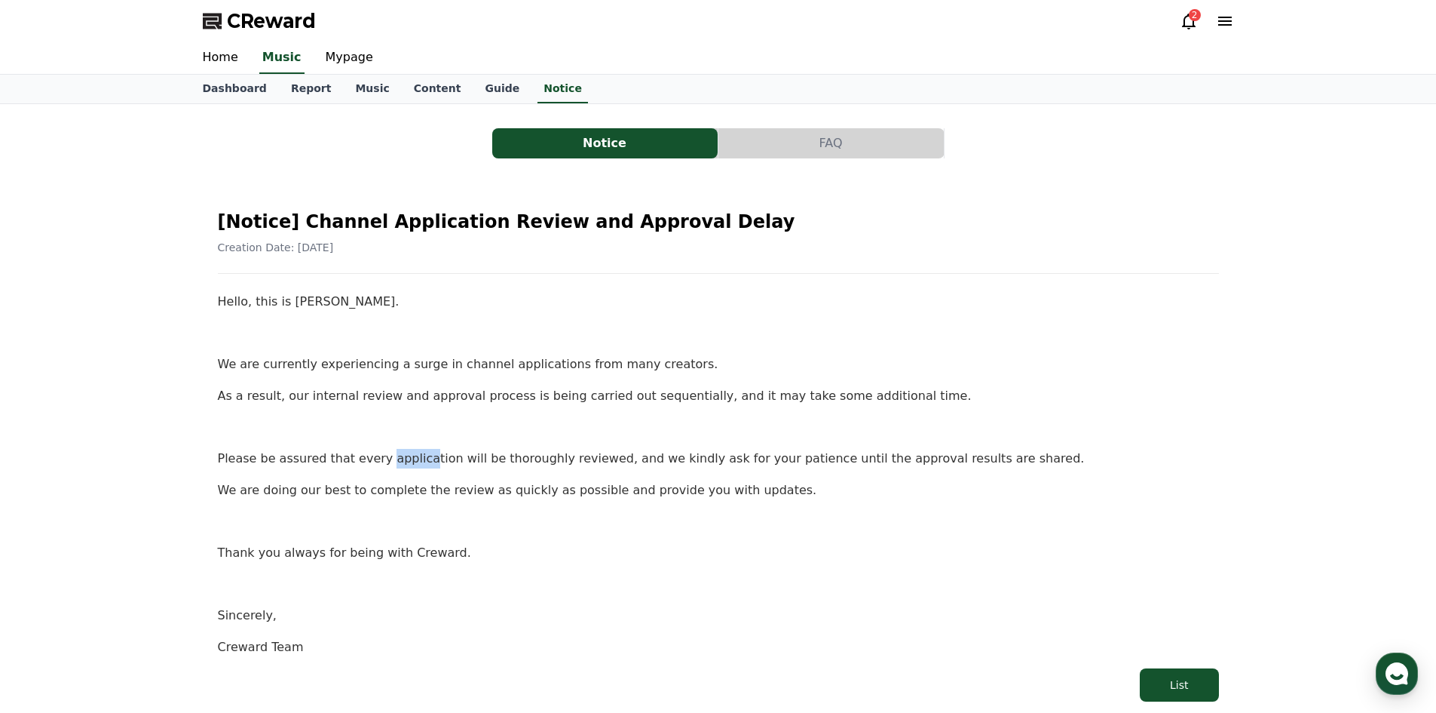
drag, startPoint x: 379, startPoint y: 454, endPoint x: 417, endPoint y: 453, distance: 37.7
click at [412, 453] on p "Please be assured that every application will be thoroughly reviewed, and we ki…" at bounding box center [718, 459] width 1001 height 20
drag, startPoint x: 499, startPoint y: 455, endPoint x: 540, endPoint y: 458, distance: 40.8
click at [529, 458] on p "Please be assured that every application will be thoroughly reviewed, and we ki…" at bounding box center [718, 459] width 1001 height 20
drag, startPoint x: 575, startPoint y: 459, endPoint x: 624, endPoint y: 460, distance: 49.0
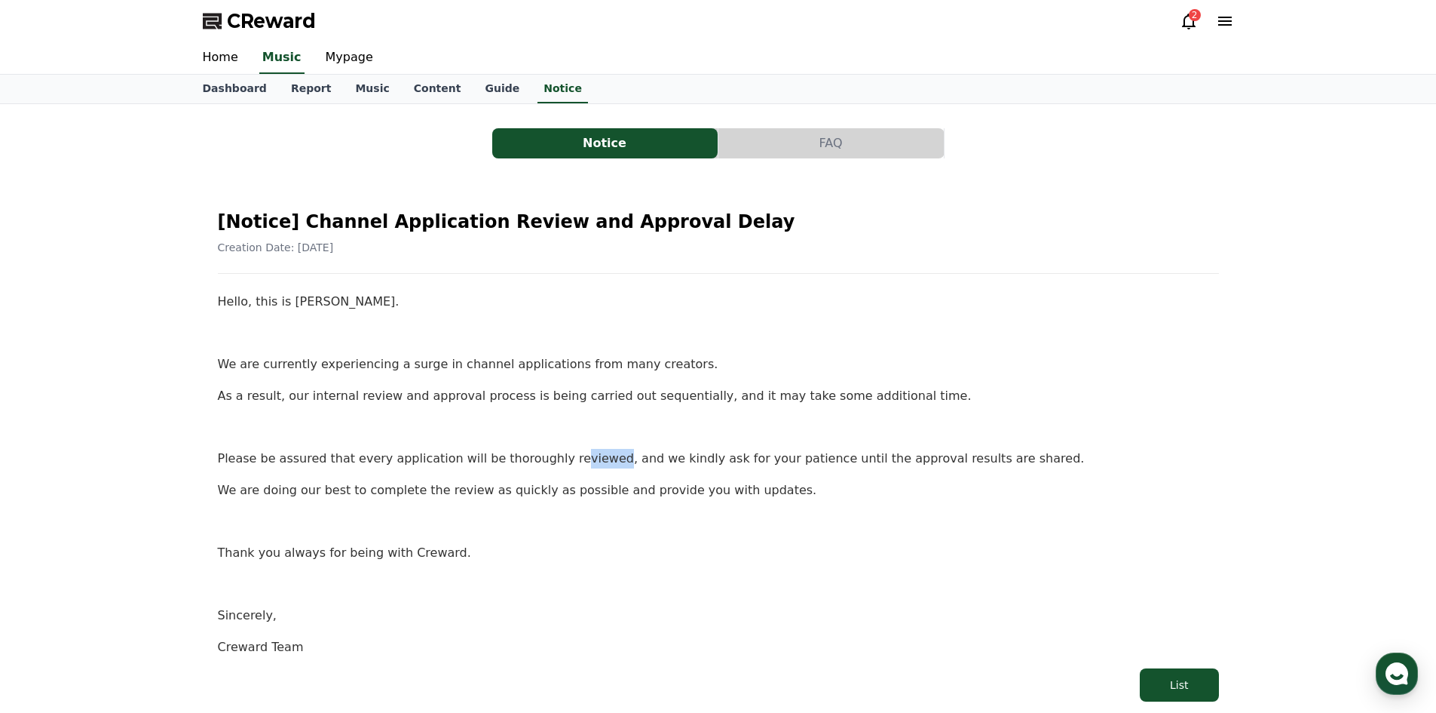
click at [580, 460] on p "Please be assured that every application will be thoroughly reviewed, and we ki…" at bounding box center [718, 459] width 1001 height 20
drag, startPoint x: 624, startPoint y: 460, endPoint x: 632, endPoint y: 461, distance: 8.4
click at [632, 461] on p "Please be assured that every application will be thoroughly reviewed, and we ki…" at bounding box center [718, 459] width 1001 height 20
drag, startPoint x: 548, startPoint y: 460, endPoint x: 605, endPoint y: 458, distance: 57.3
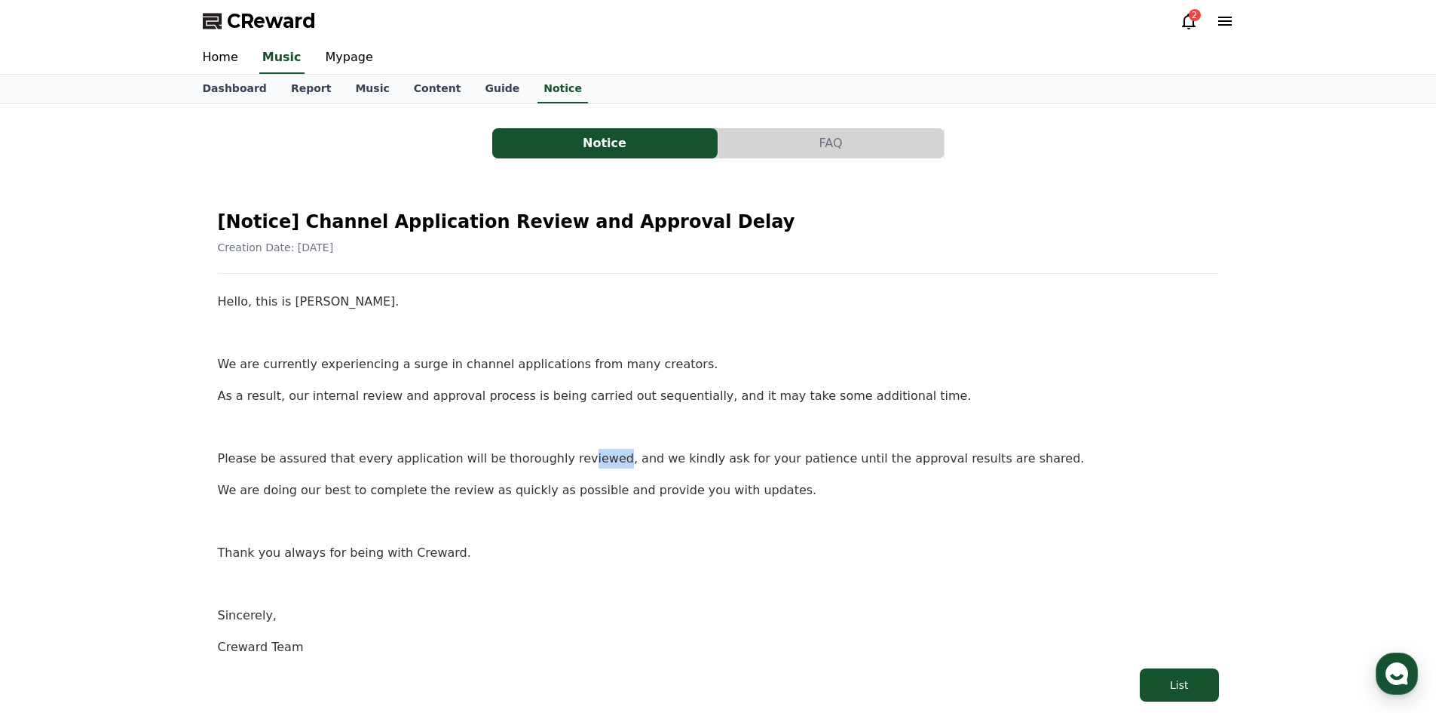
click at [582, 457] on p "Please be assured that every application will be thoroughly reviewed, and we ki…" at bounding box center [718, 459] width 1001 height 20
drag, startPoint x: 609, startPoint y: 458, endPoint x: 690, endPoint y: 461, distance: 80.7
click at [654, 460] on p "Please be assured that every application will be thoroughly reviewed, and we ki…" at bounding box center [718, 459] width 1001 height 20
drag, startPoint x: 690, startPoint y: 461, endPoint x: 730, endPoint y: 464, distance: 40.1
click at [707, 462] on p "Please be assured that every application will be thoroughly reviewed, and we ki…" at bounding box center [718, 459] width 1001 height 20
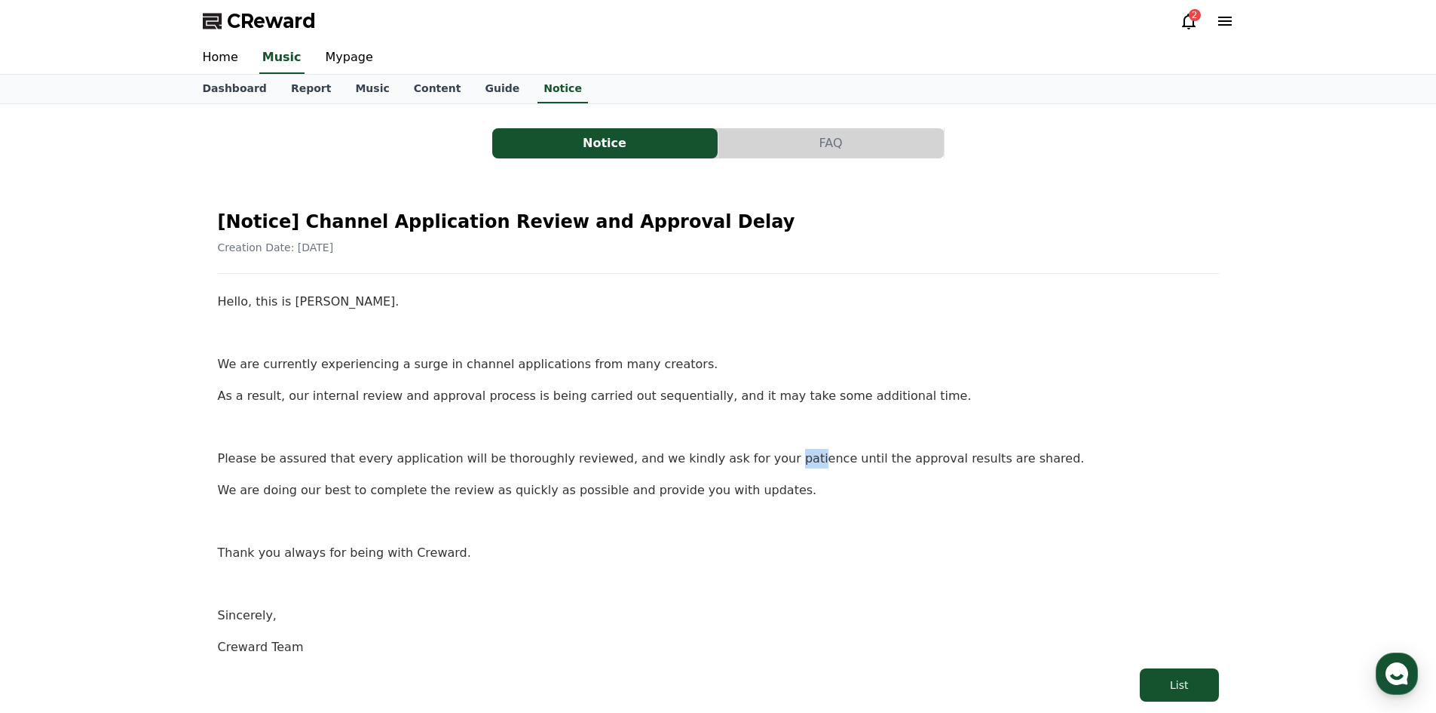
click at [753, 467] on p "Please be assured that every application will be thoroughly reviewed, and we ki…" at bounding box center [718, 459] width 1001 height 20
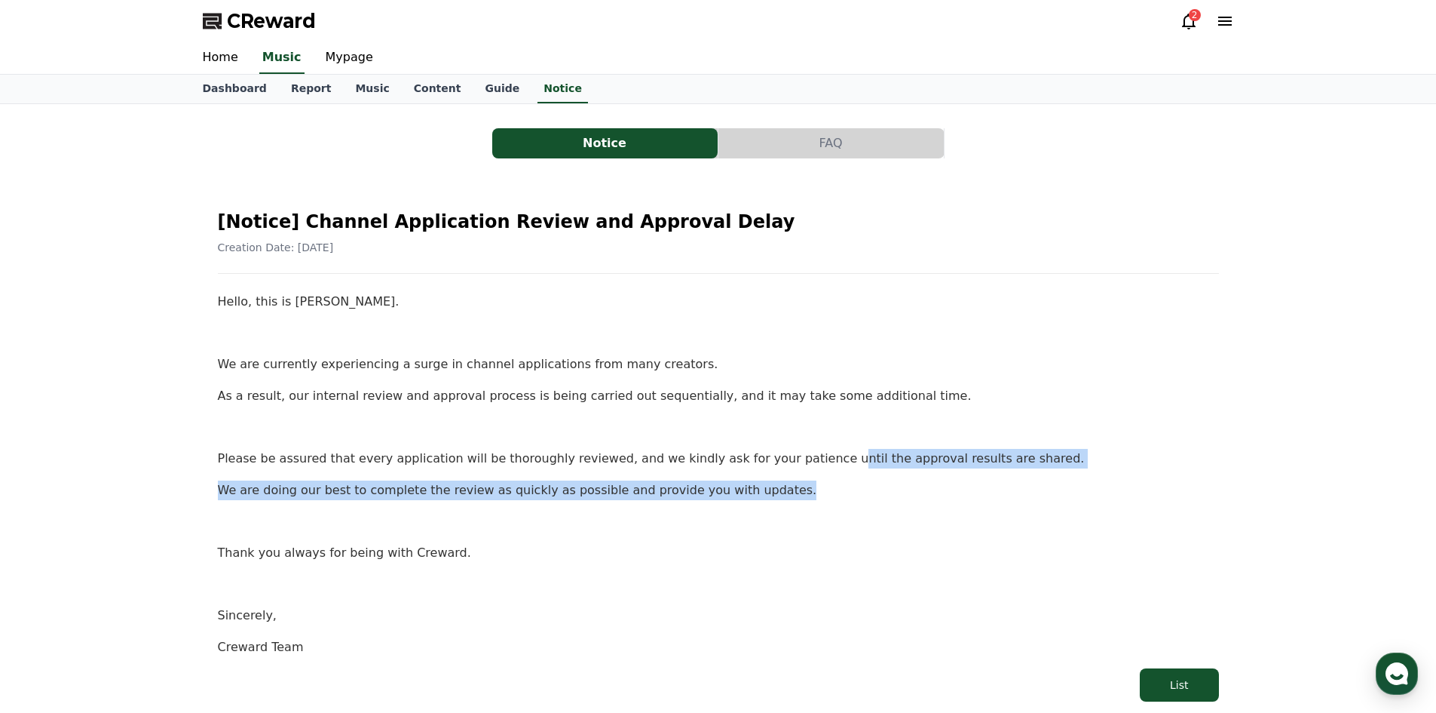
drag, startPoint x: 795, startPoint y: 468, endPoint x: 806, endPoint y: 469, distance: 10.6
click at [799, 469] on div "Hello, this is Creward. We are currently experiencing a surge in channel applic…" at bounding box center [718, 474] width 1001 height 364
click at [832, 463] on p "Please be assured that every application will be thoroughly reviewed, and we ki…" at bounding box center [718, 459] width 1001 height 20
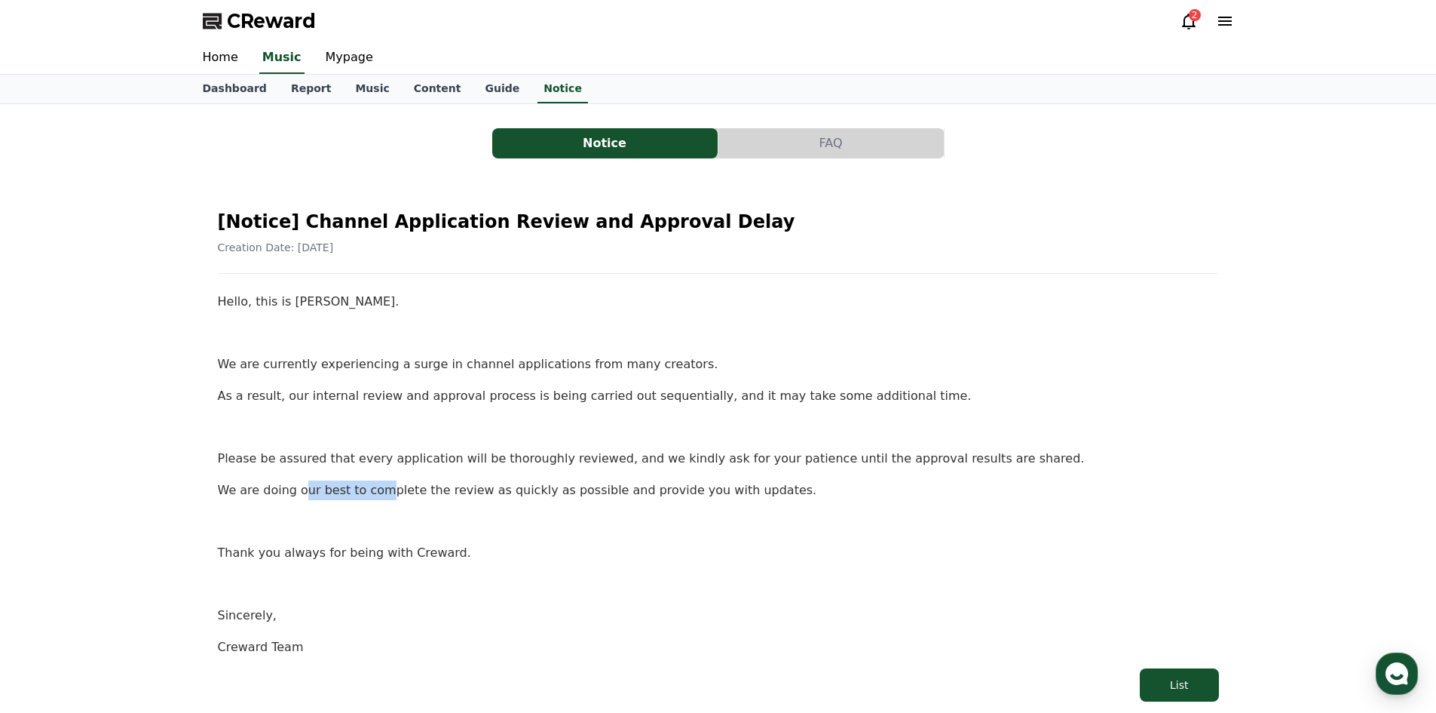
drag, startPoint x: 374, startPoint y: 489, endPoint x: 382, endPoint y: 490, distance: 8.3
click at [382, 490] on p "We are doing our best to complete the review as quickly as possible and provide…" at bounding box center [718, 490] width 1001 height 20
click at [385, 490] on p "We are doing our best to complete the review as quickly as possible and provide…" at bounding box center [718, 490] width 1001 height 20
click at [645, 432] on p at bounding box center [718, 427] width 1001 height 20
drag, startPoint x: 335, startPoint y: 365, endPoint x: 431, endPoint y: 364, distance: 95.8
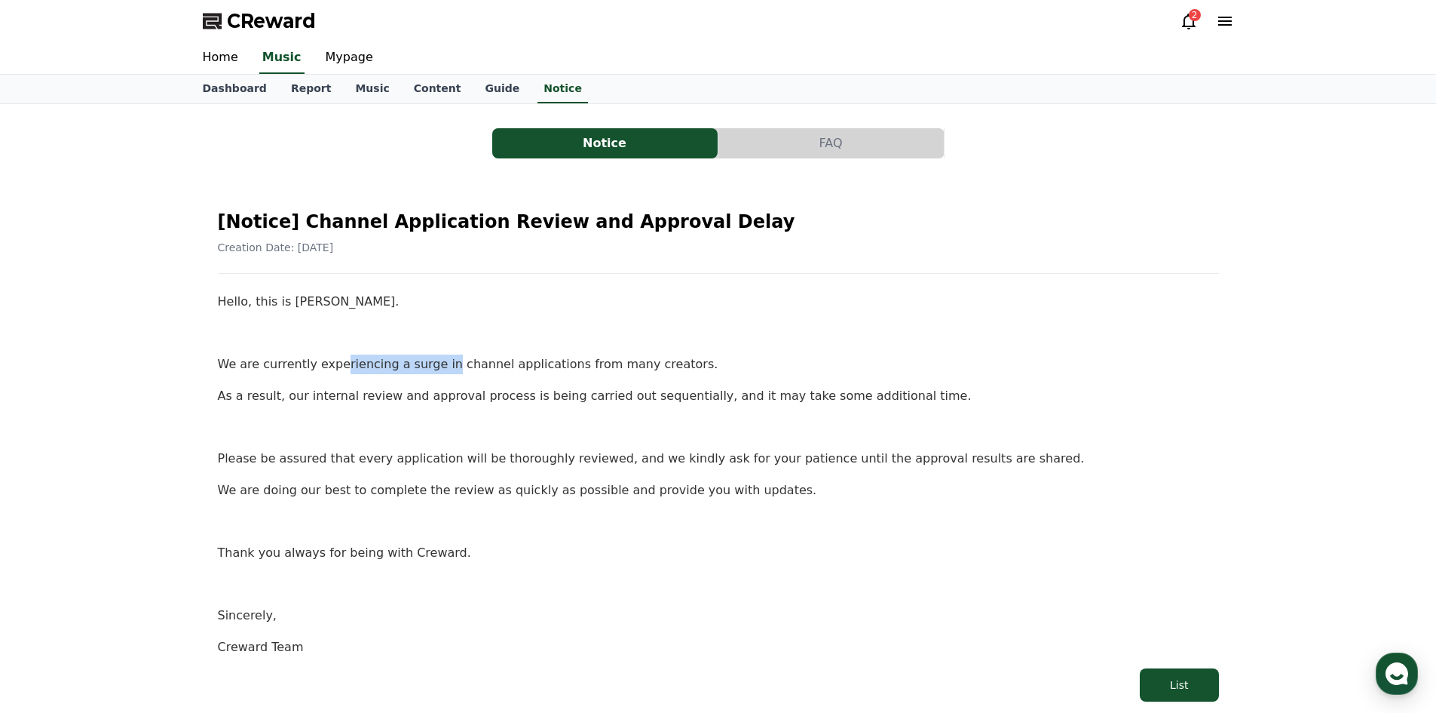
click at [431, 364] on p "We are currently experiencing a surge in channel applications from many creator…" at bounding box center [718, 364] width 1001 height 20
drag, startPoint x: 644, startPoint y: 191, endPoint x: 661, endPoint y: 190, distance: 17.4
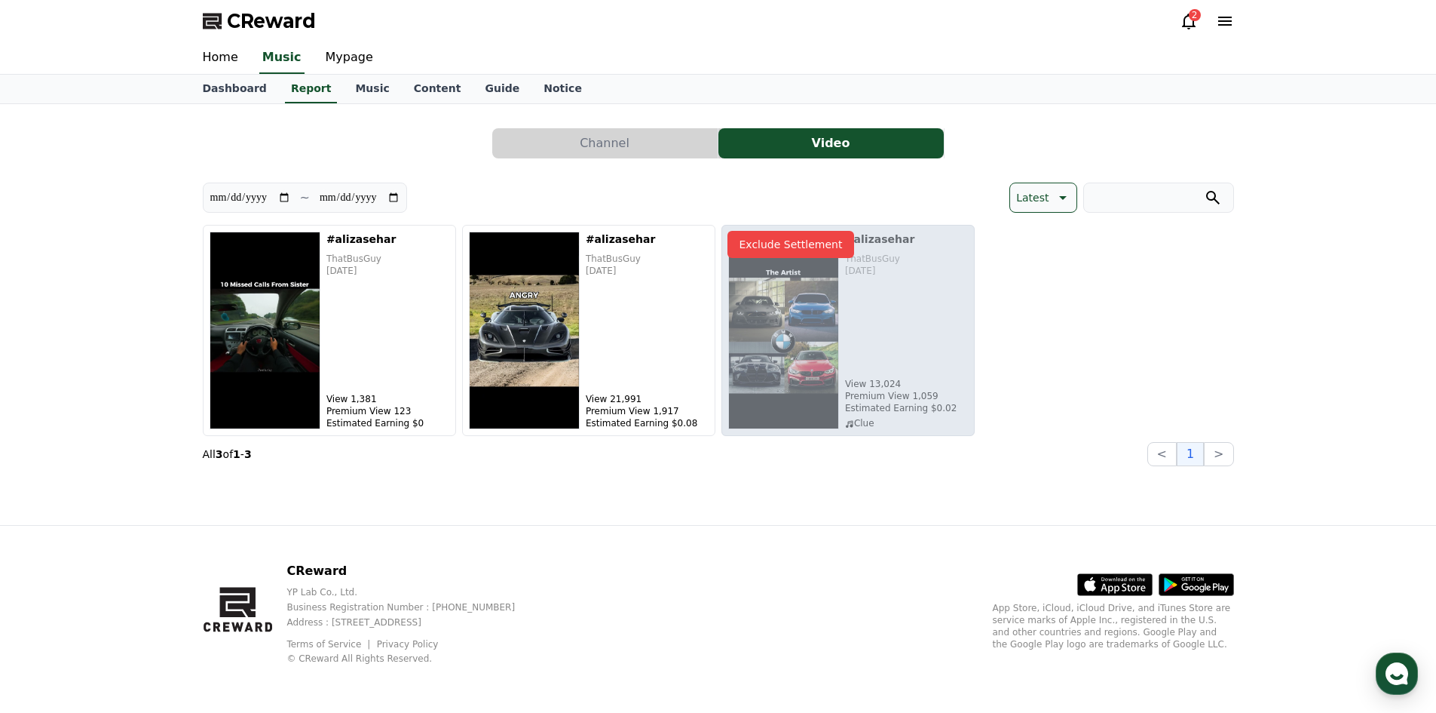
click at [576, 156] on button "Channel" at bounding box center [604, 143] width 225 height 30
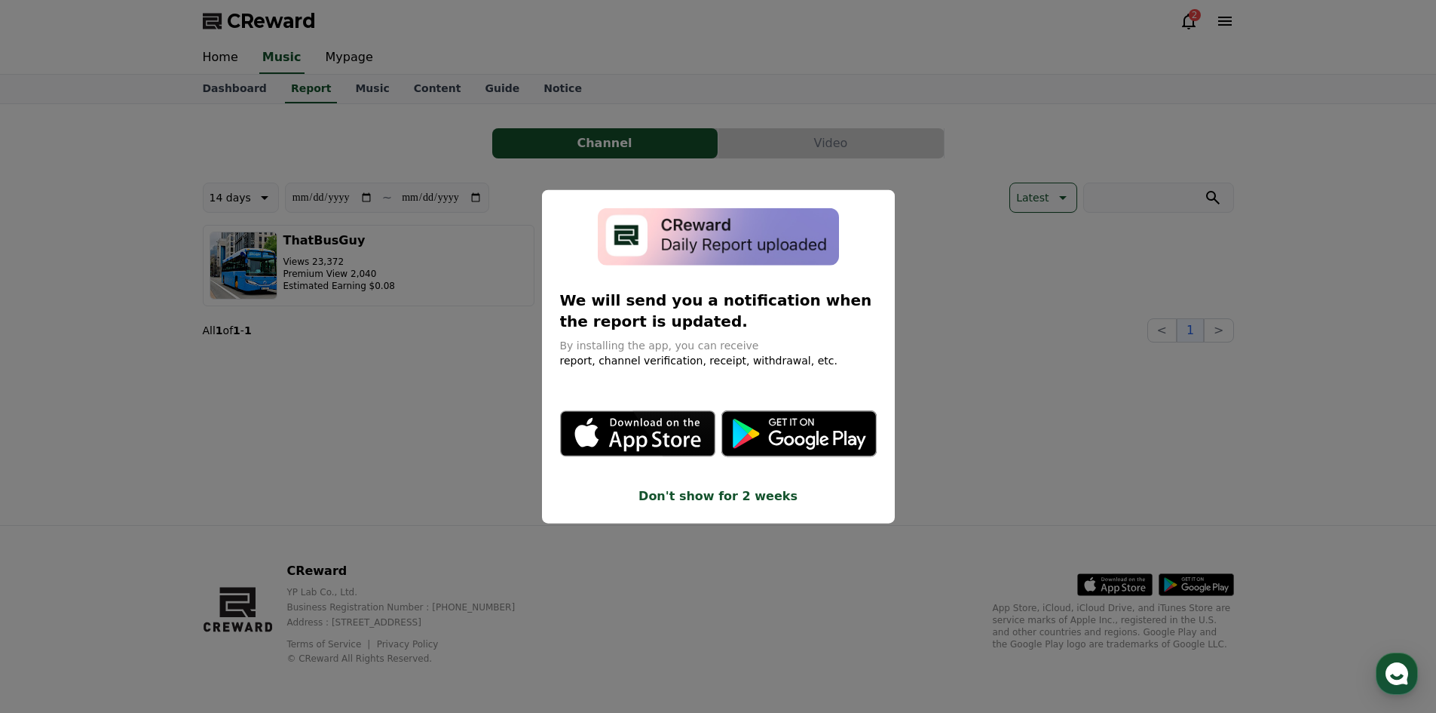
click at [993, 247] on button "close modal" at bounding box center [718, 356] width 1436 height 713
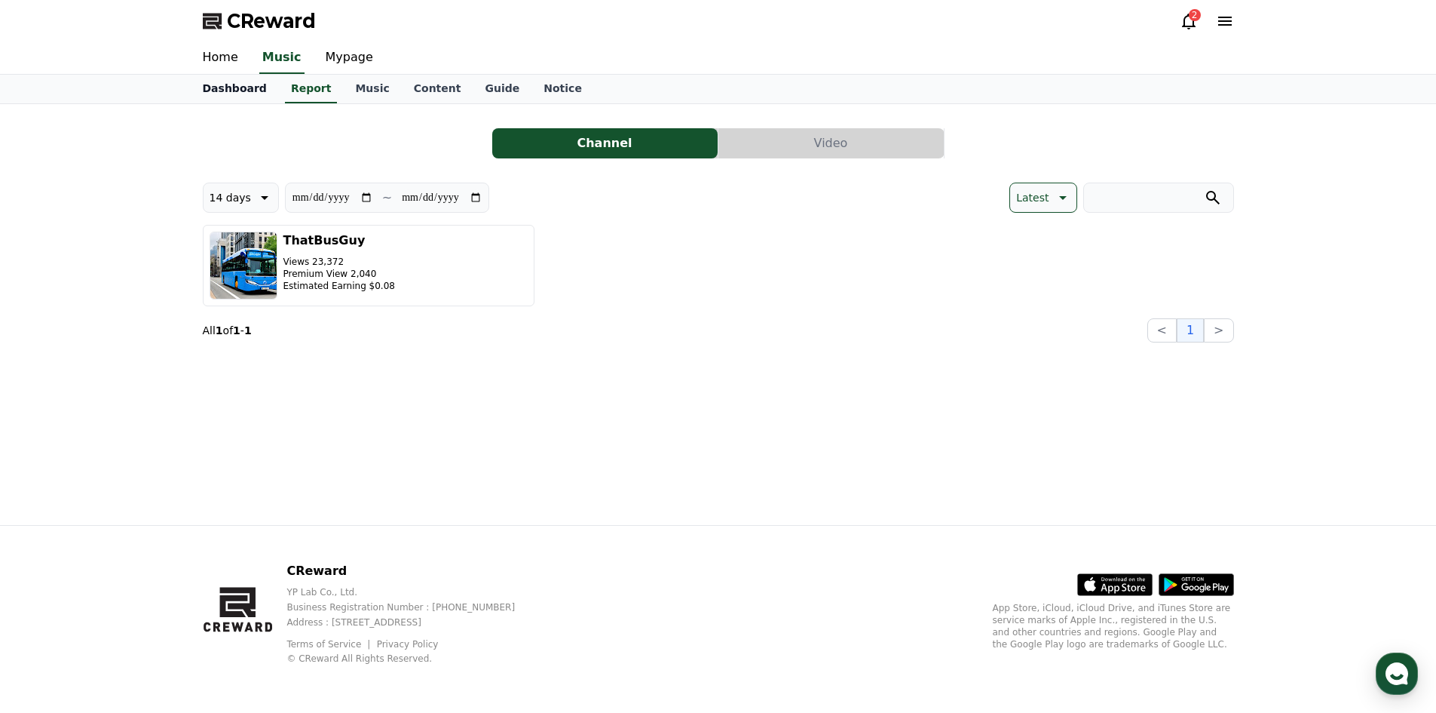
click at [242, 93] on link "Dashboard" at bounding box center [235, 89] width 88 height 29
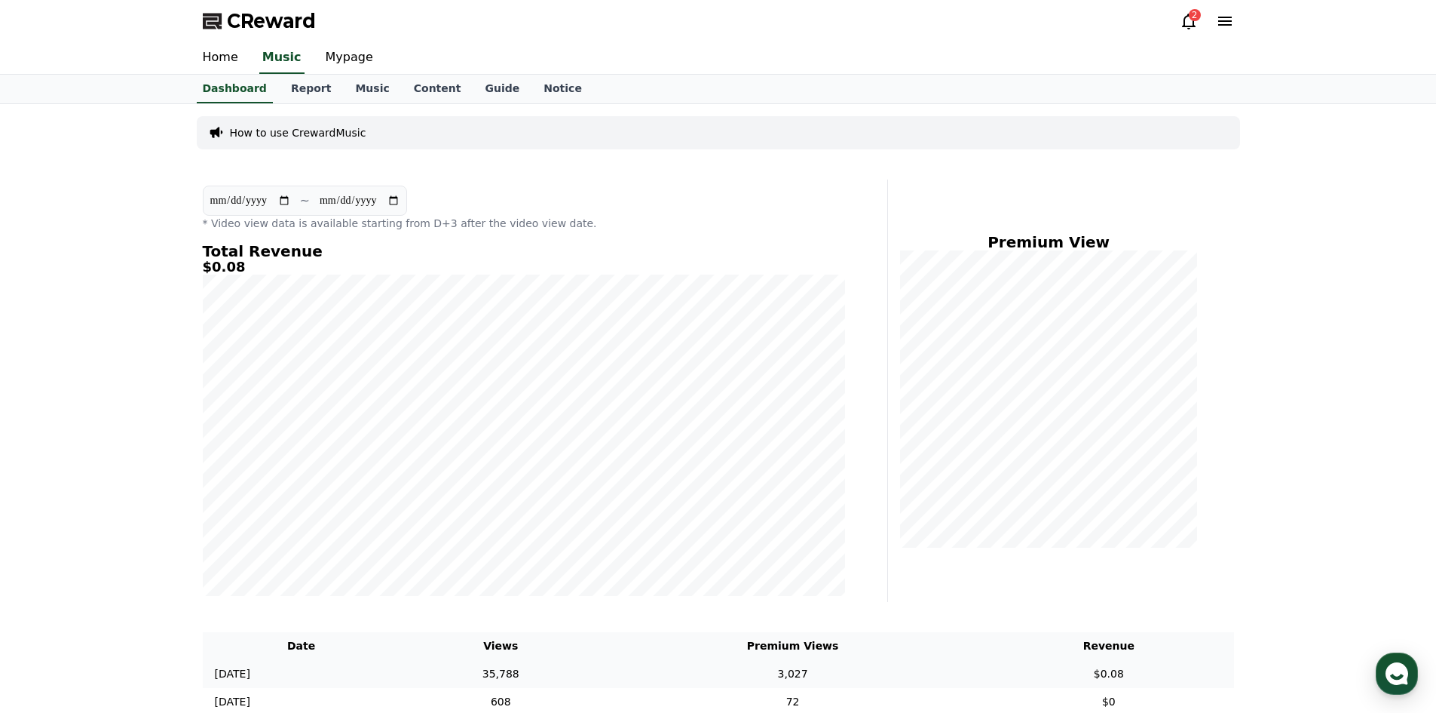
scroll to position [203, 0]
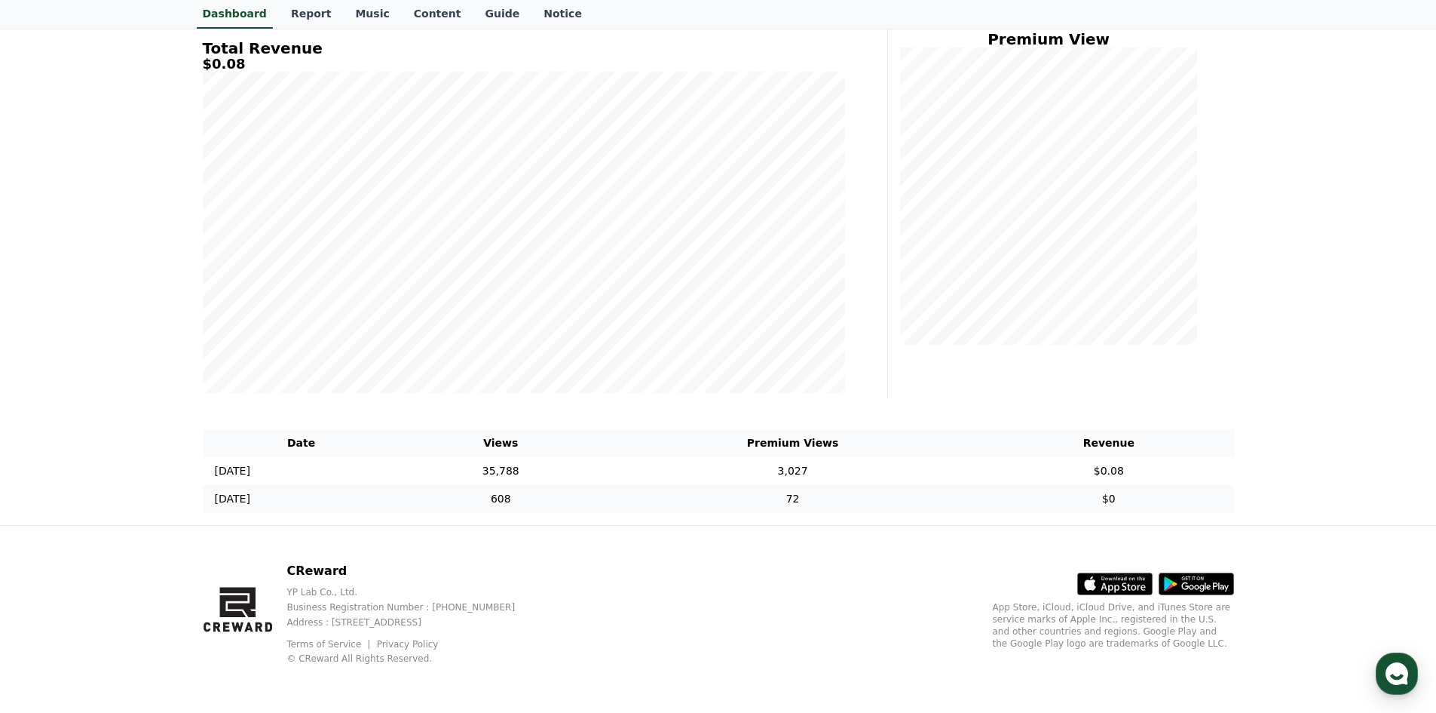
click at [728, 492] on td "72" at bounding box center [793, 499] width 382 height 28
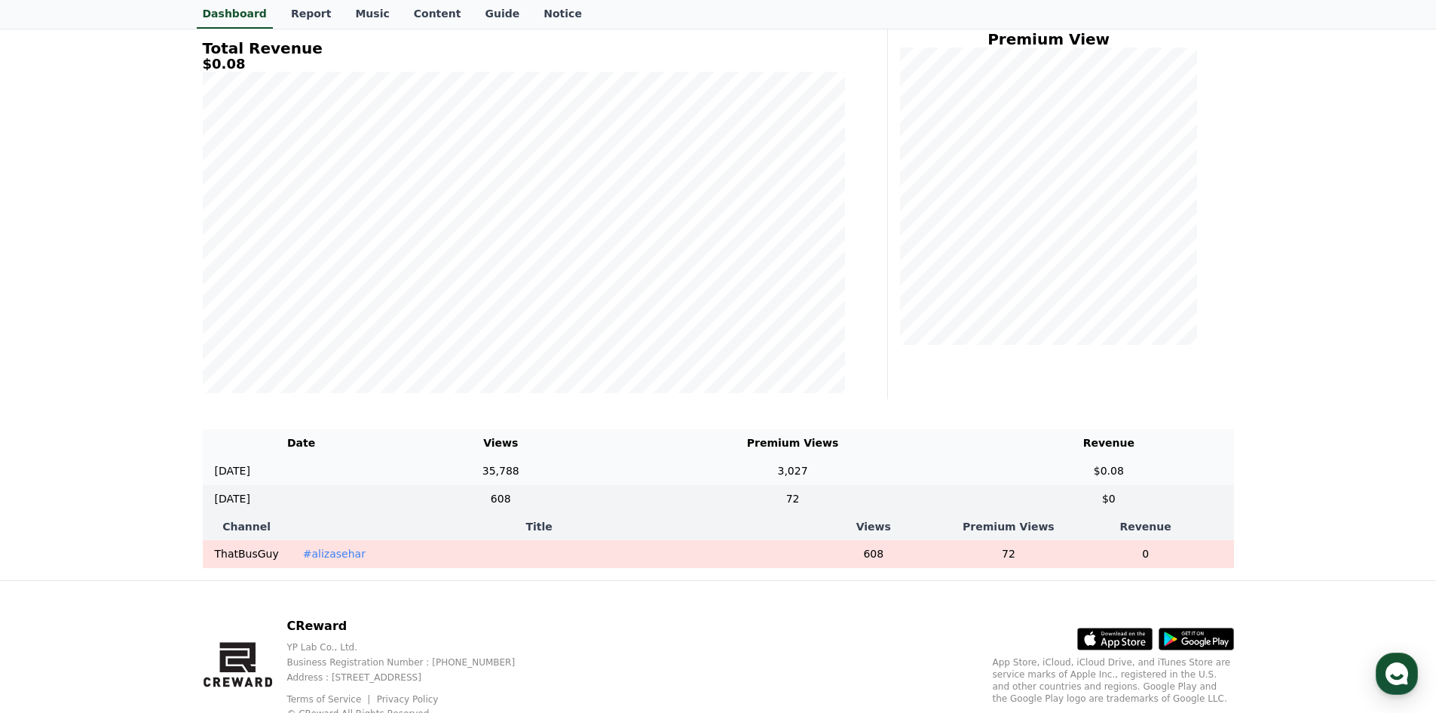
click at [738, 472] on td "3,027" at bounding box center [793, 471] width 382 height 28
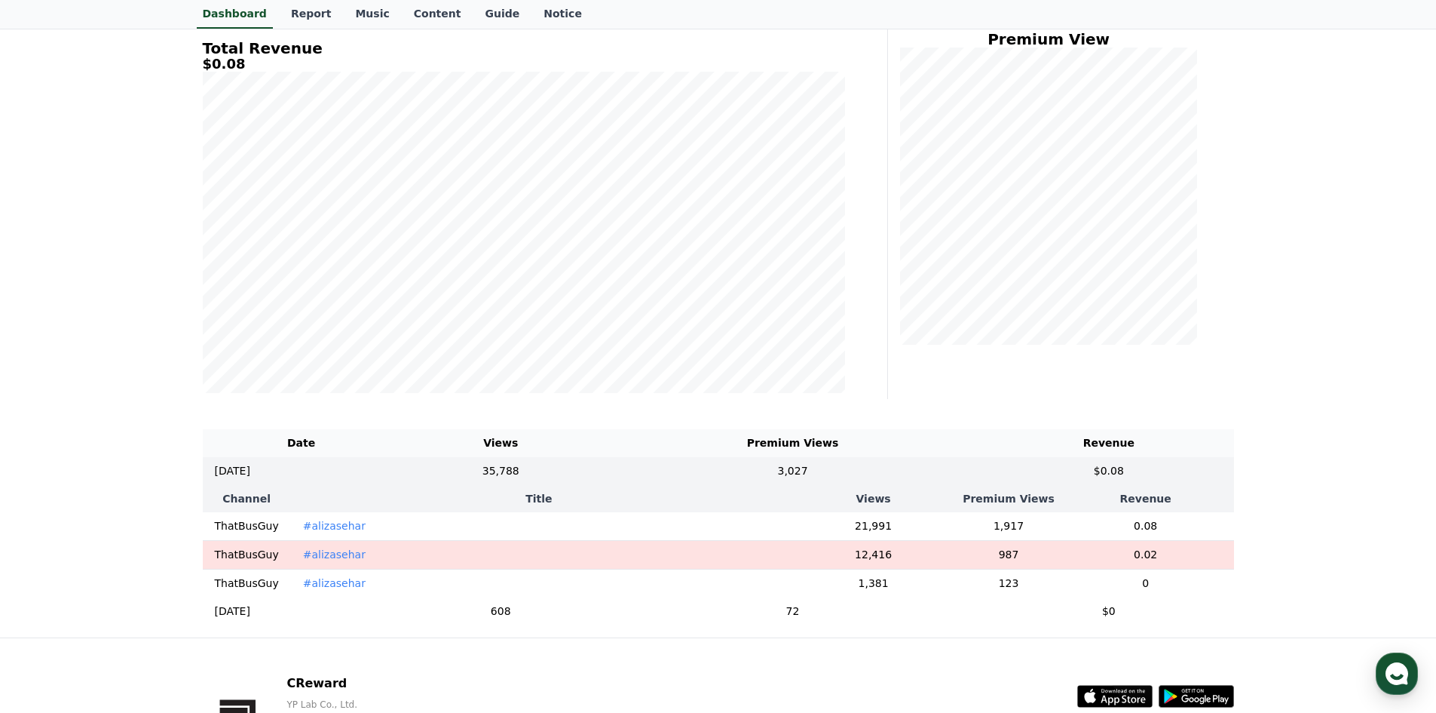
click at [890, 560] on td "12,416" at bounding box center [873, 554] width 173 height 29
click at [602, 478] on td "35,788" at bounding box center [500, 471] width 201 height 28
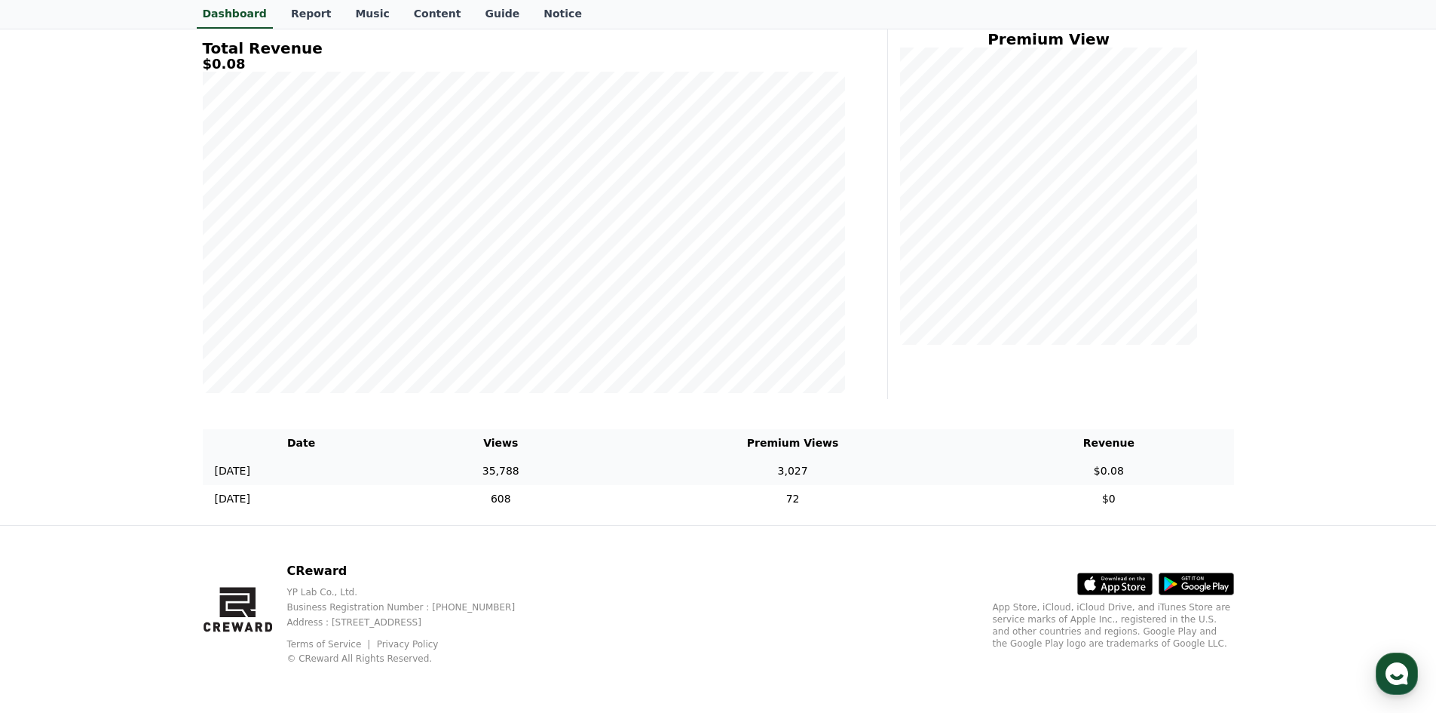
click at [602, 480] on td "35,788" at bounding box center [500, 471] width 201 height 28
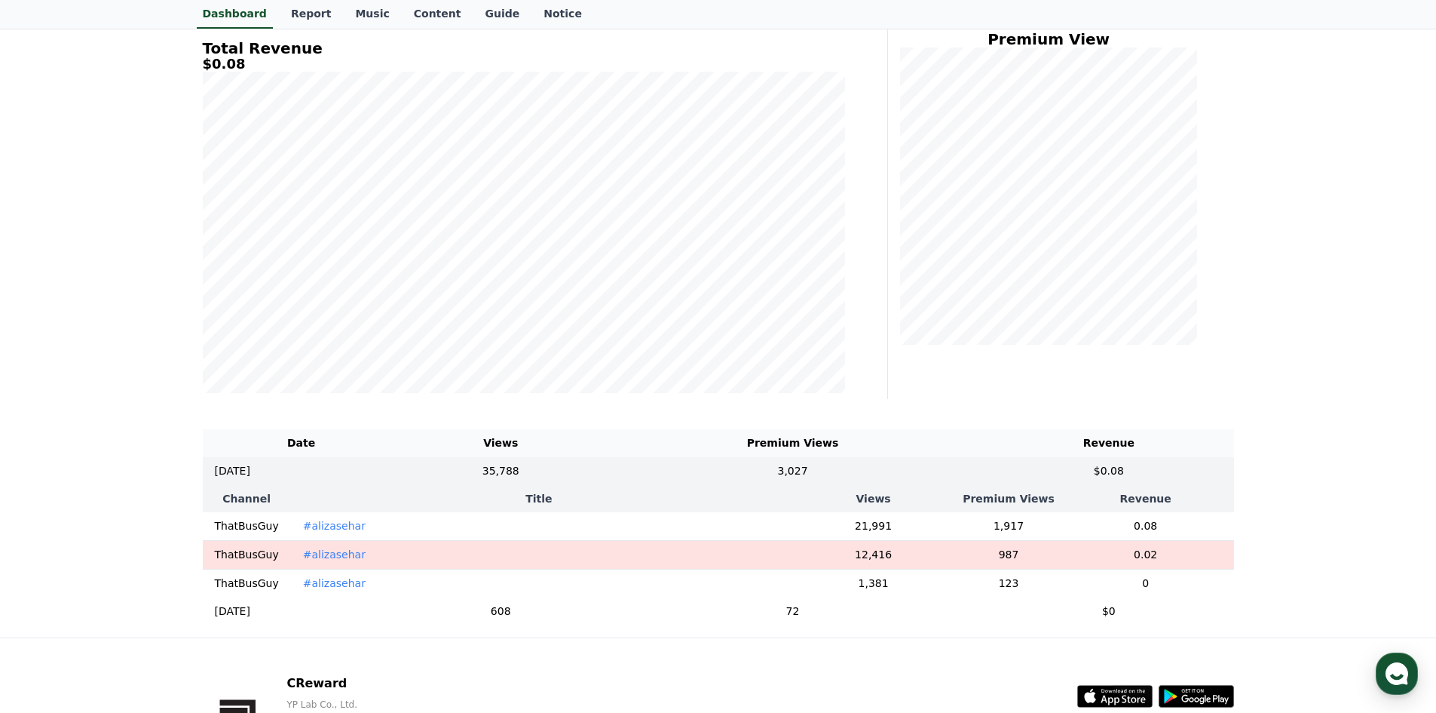
drag, startPoint x: 883, startPoint y: 524, endPoint x: 911, endPoint y: 532, distance: 29.1
click at [911, 532] on td "21,991" at bounding box center [873, 526] width 173 height 29
click at [981, 526] on td "1,917" at bounding box center [1009, 526] width 98 height 29
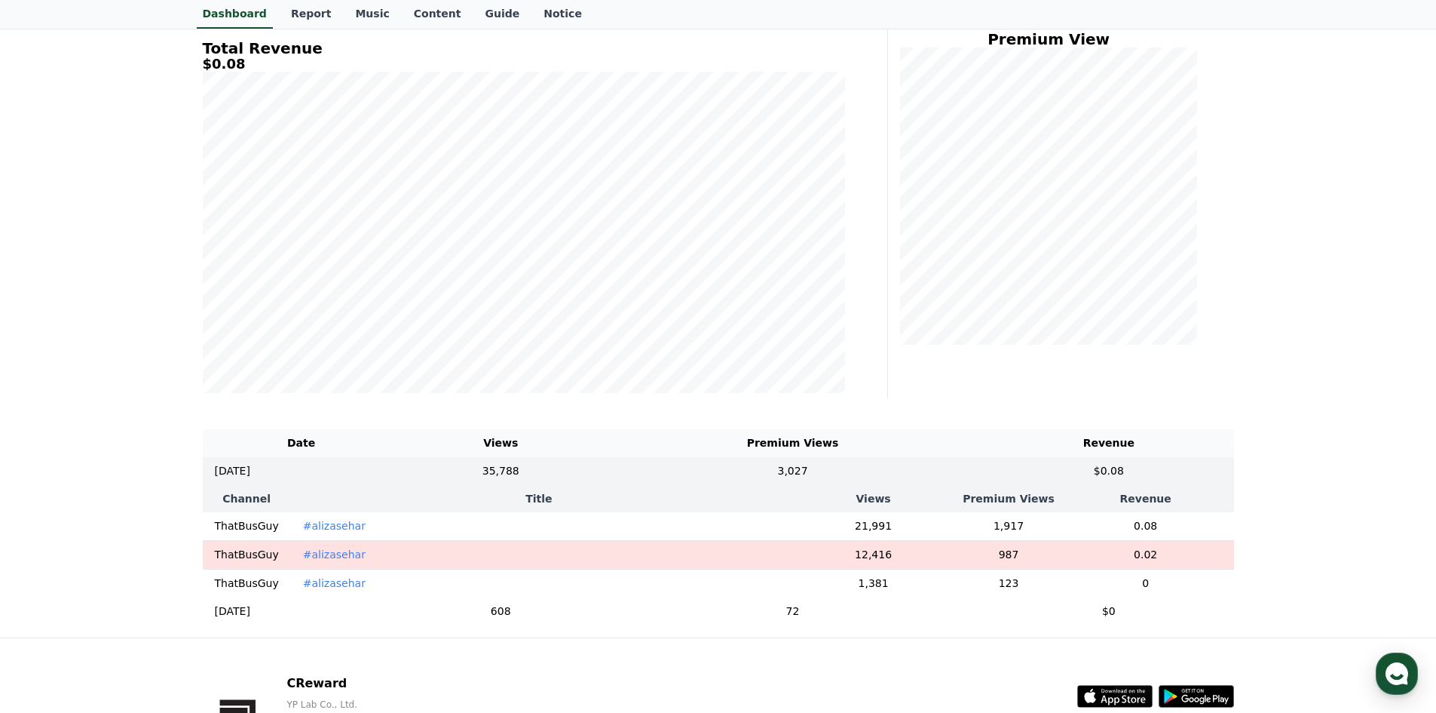
click at [983, 526] on td "1,917" at bounding box center [1009, 526] width 98 height 29
click at [995, 527] on td "1,917" at bounding box center [1009, 526] width 98 height 29
click at [995, 526] on td "1,917" at bounding box center [1009, 526] width 98 height 29
click at [943, 497] on th "Views" at bounding box center [873, 498] width 173 height 27
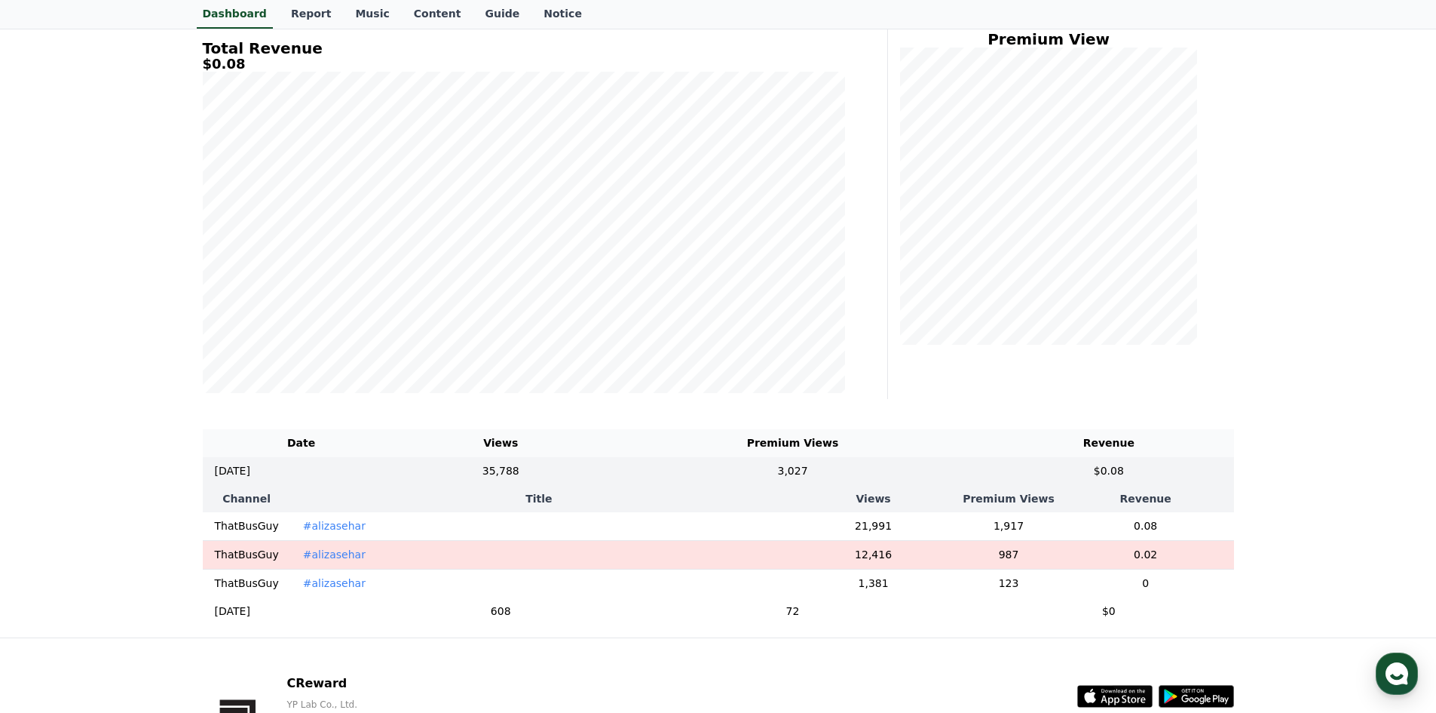
click at [935, 490] on th "Views" at bounding box center [873, 498] width 173 height 27
click at [931, 483] on td "3,027" at bounding box center [793, 471] width 382 height 28
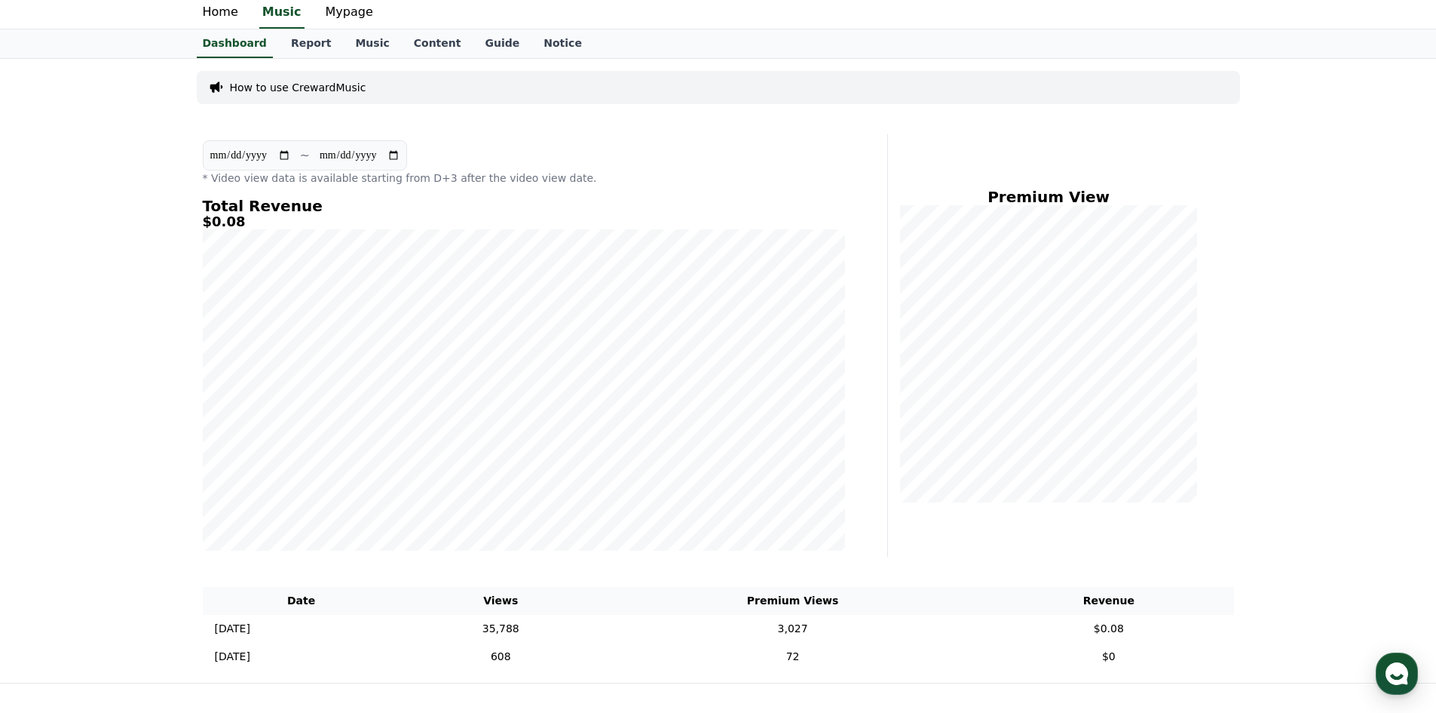
scroll to position [0, 0]
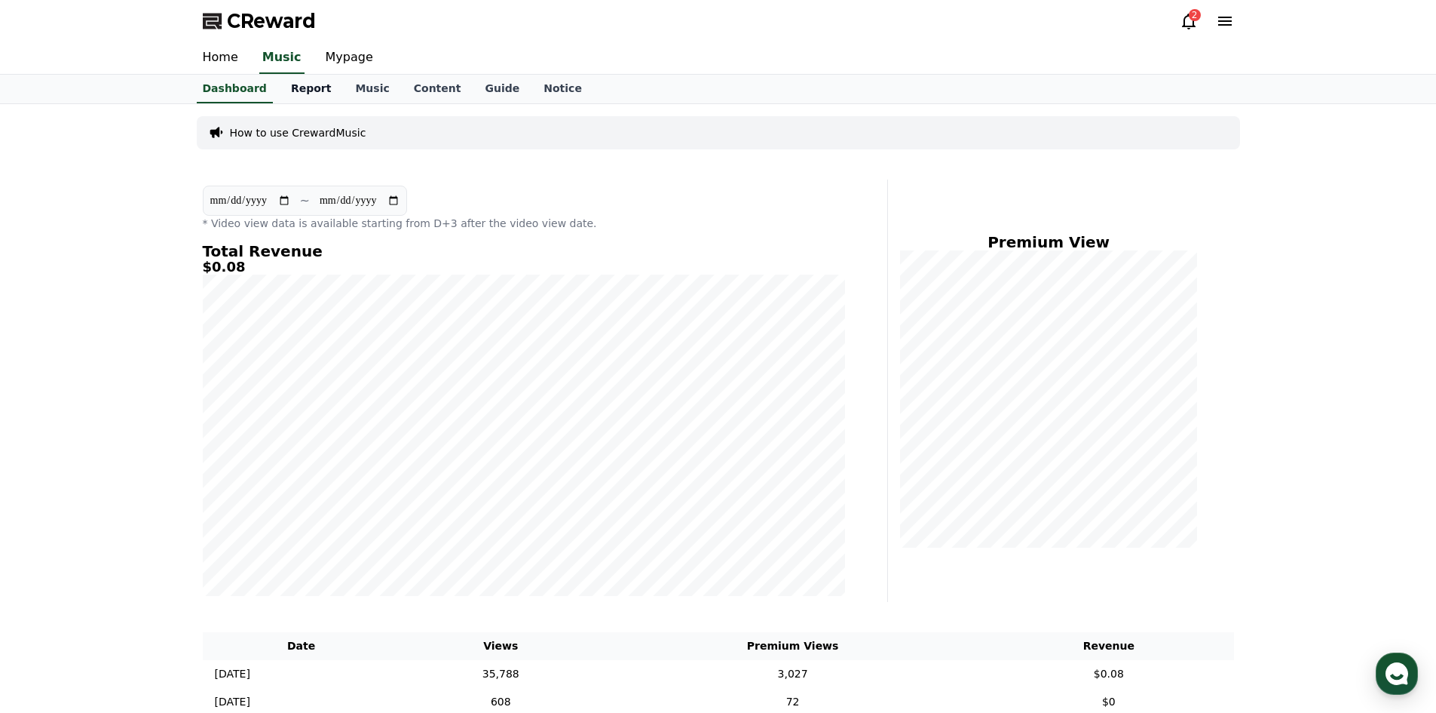
click at [311, 86] on link "Report" at bounding box center [311, 89] width 65 height 29
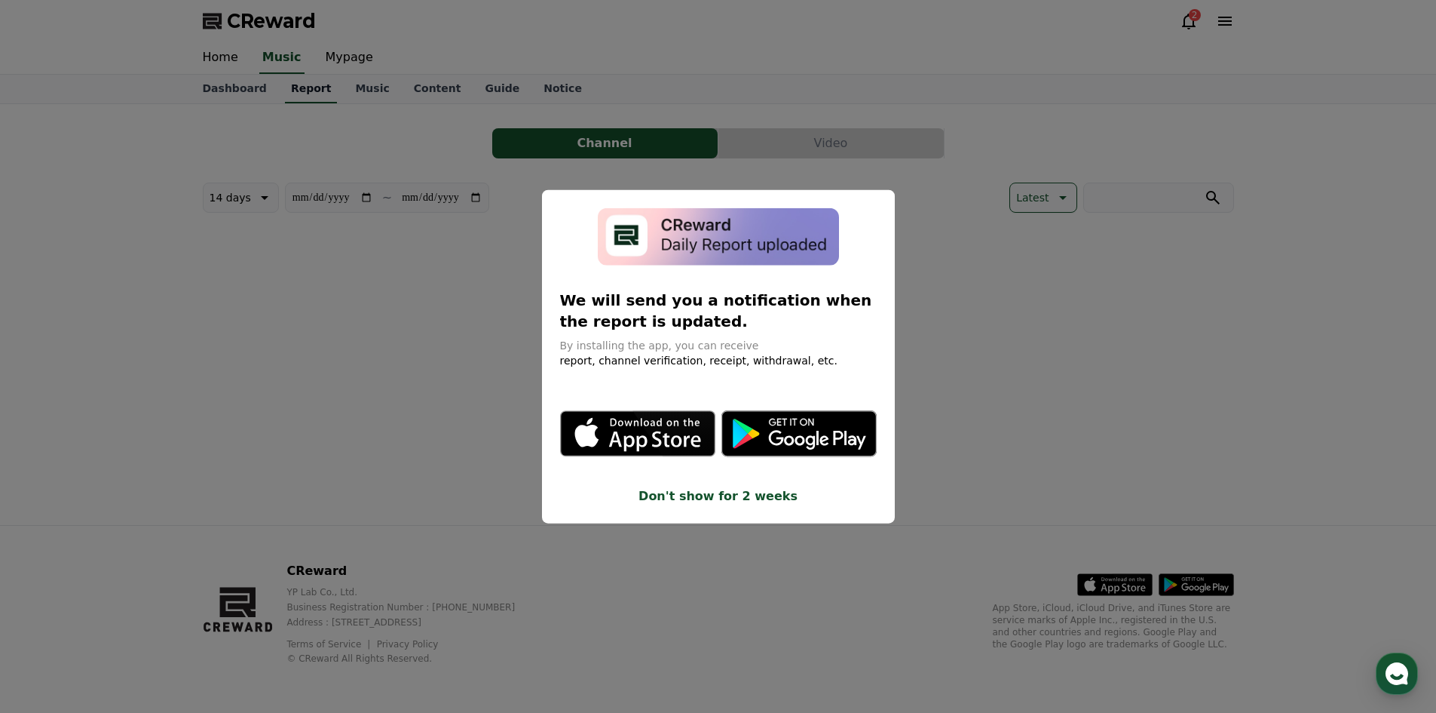
click at [311, 102] on button "close modal" at bounding box center [718, 356] width 1436 height 713
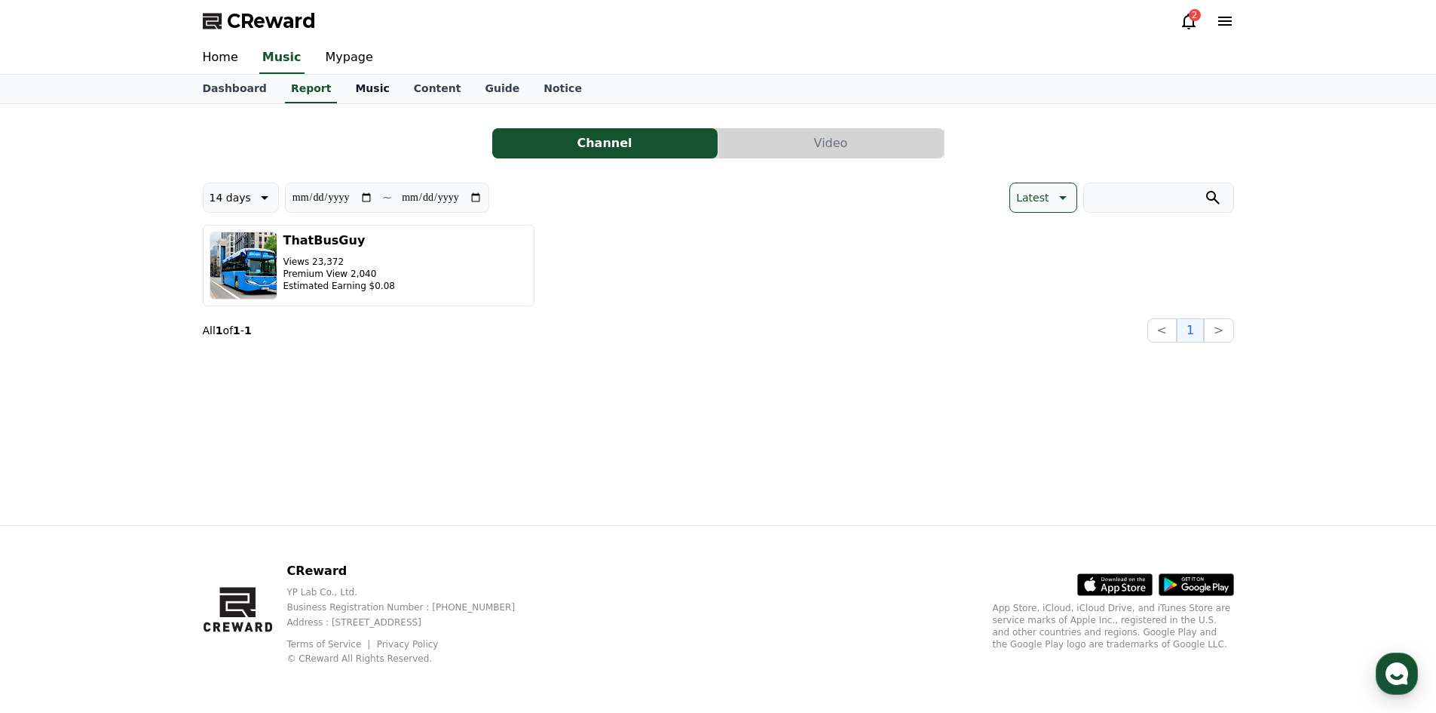
click at [345, 90] on link "Music" at bounding box center [372, 89] width 58 height 29
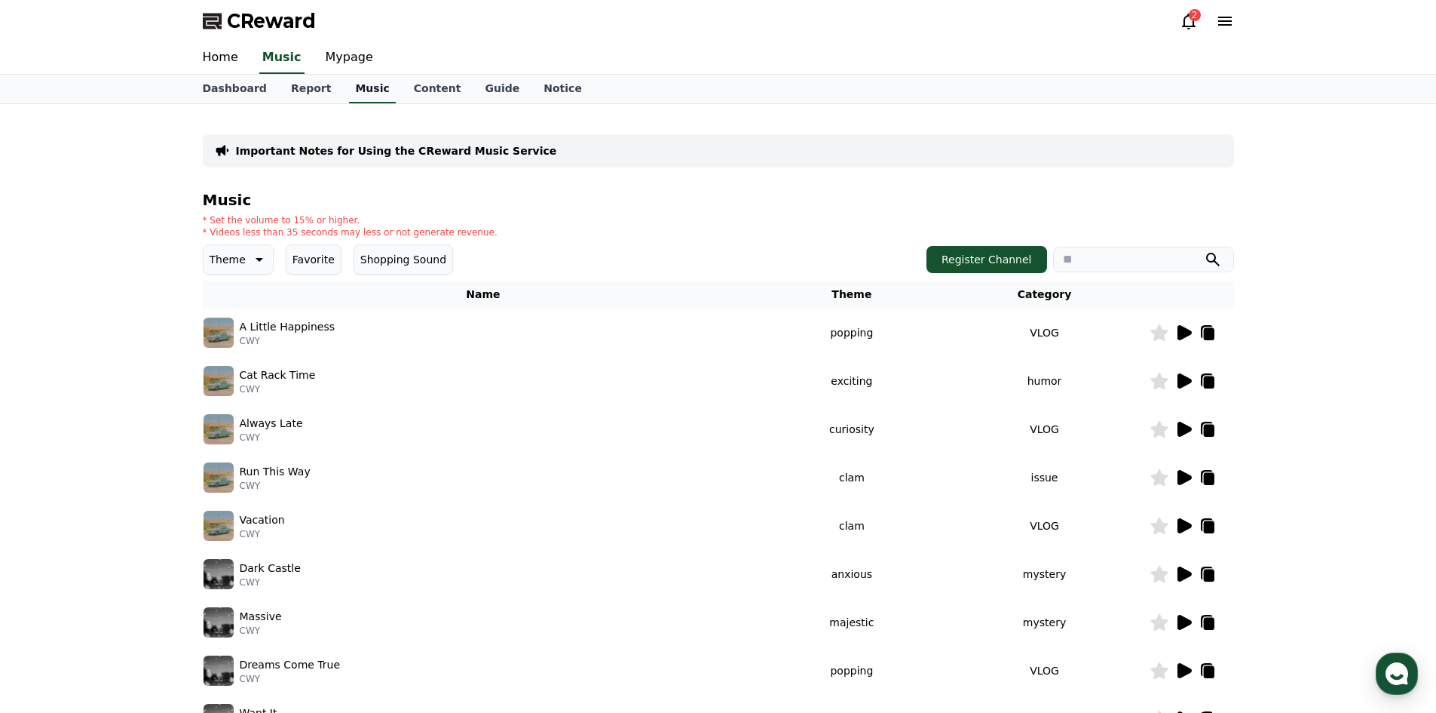
click at [367, 83] on link "Music" at bounding box center [372, 89] width 46 height 29
click at [405, 88] on link "Content" at bounding box center [438, 89] width 72 height 29
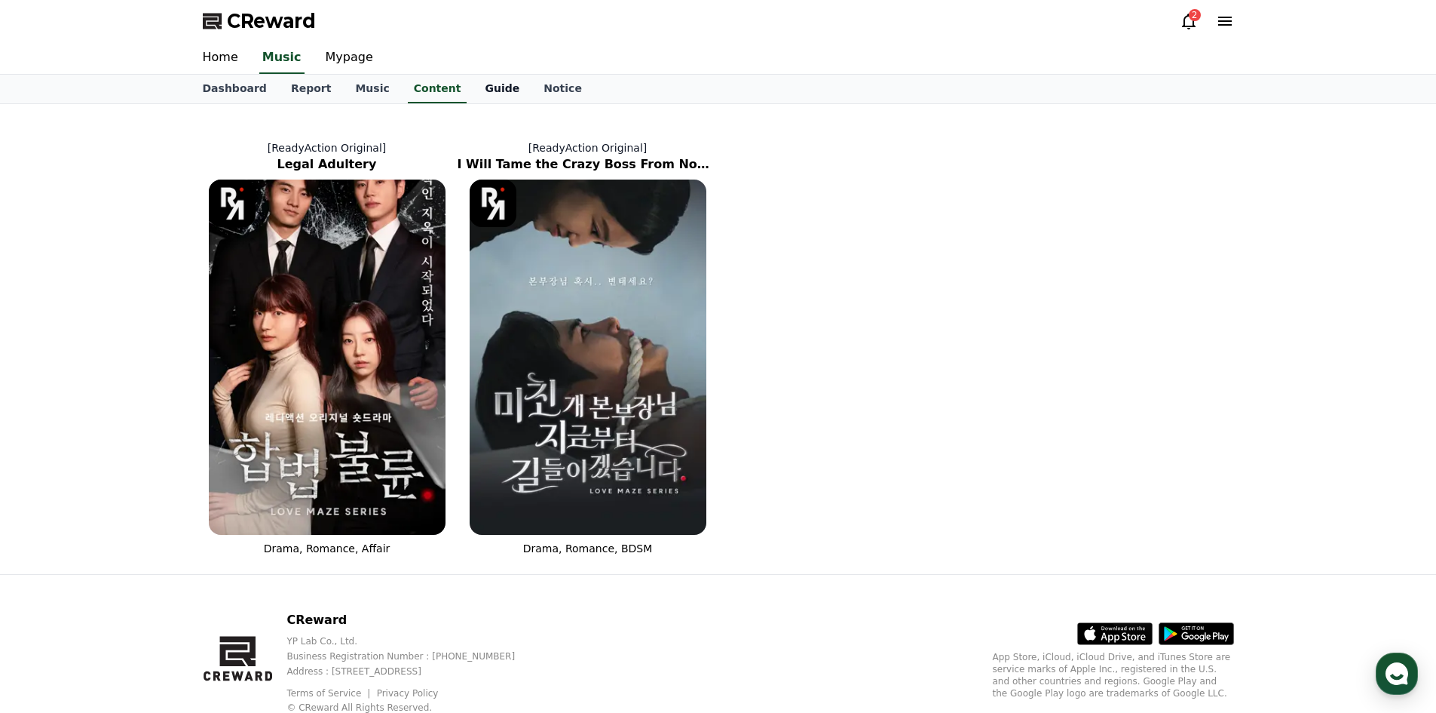
click at [480, 100] on link "Guide" at bounding box center [502, 89] width 59 height 29
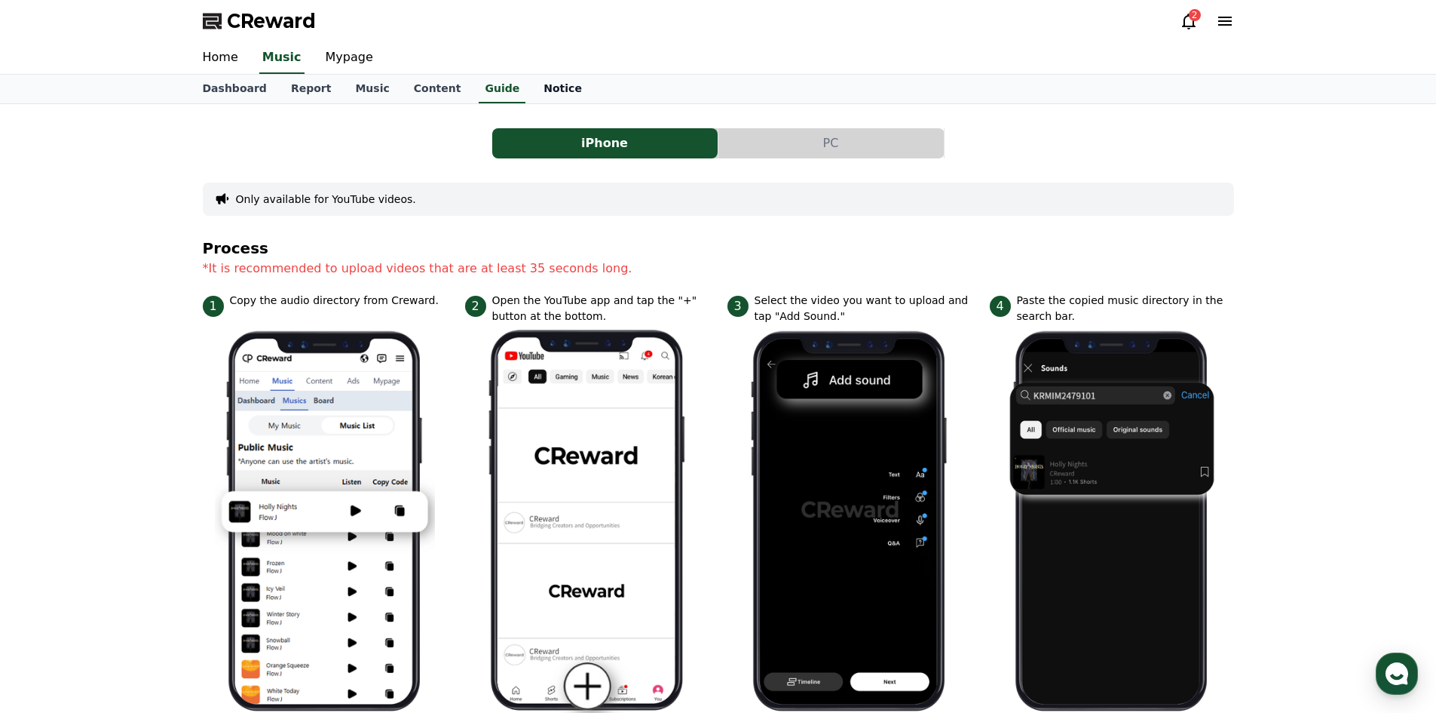
click at [532, 97] on link "Notice" at bounding box center [563, 89] width 63 height 29
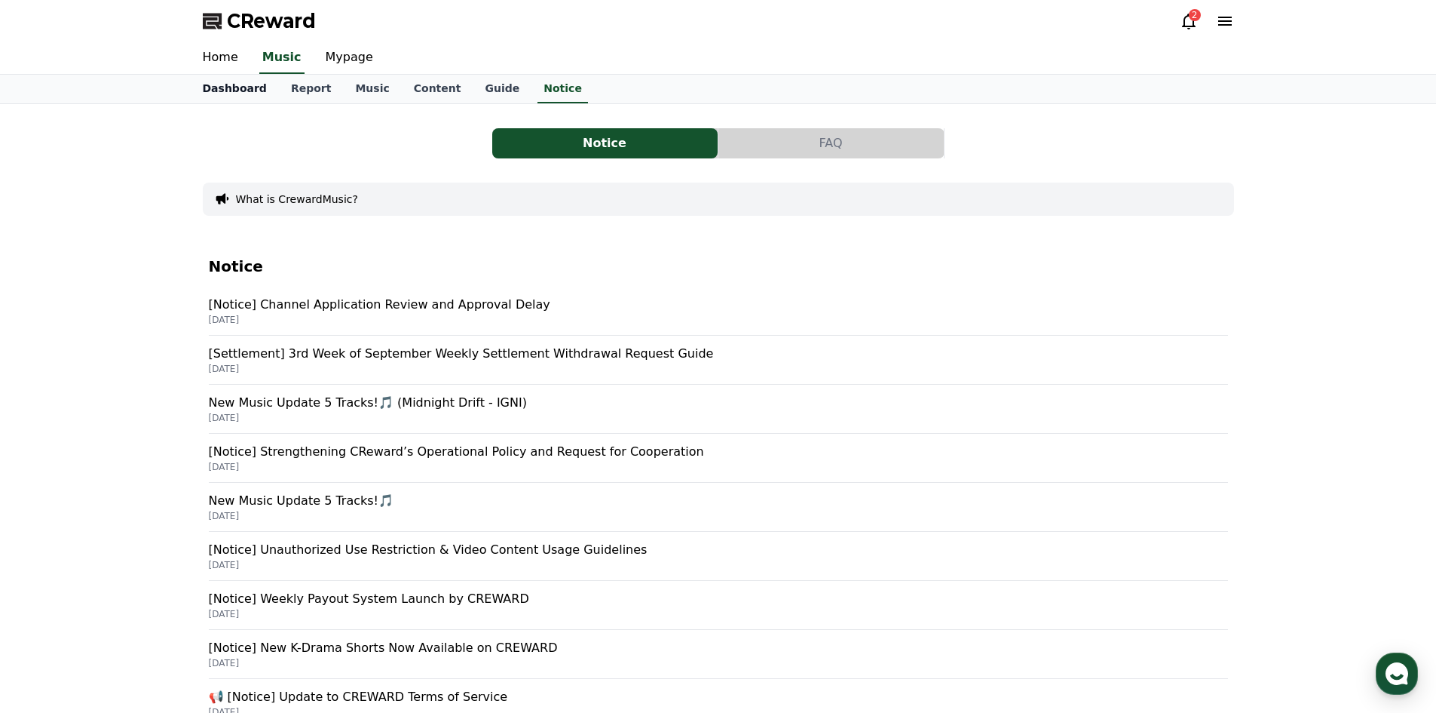
click at [244, 100] on link "Dashboard" at bounding box center [235, 89] width 88 height 29
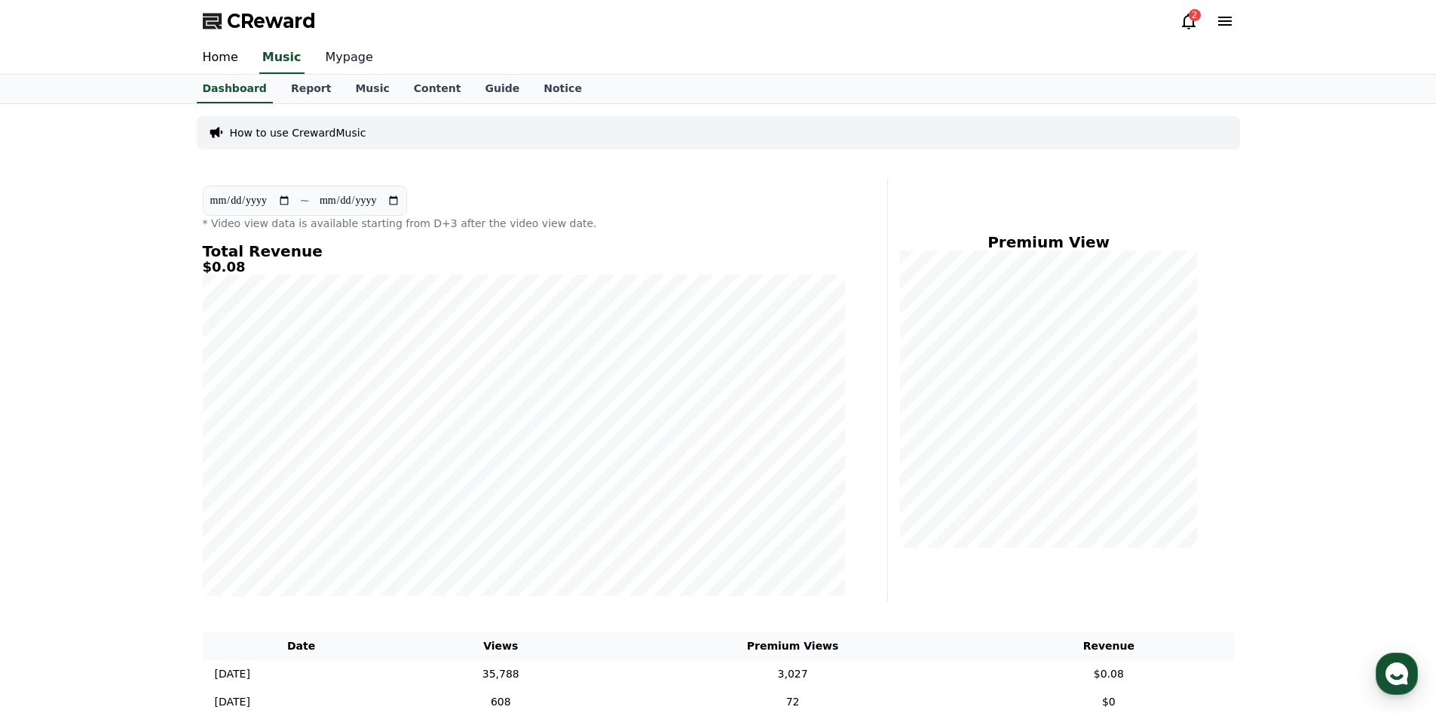
click at [342, 61] on link "Mypage" at bounding box center [350, 58] width 72 height 32
click at [291, 60] on link "Music" at bounding box center [279, 58] width 59 height 32
click at [301, 87] on link "Report" at bounding box center [311, 89] width 65 height 29
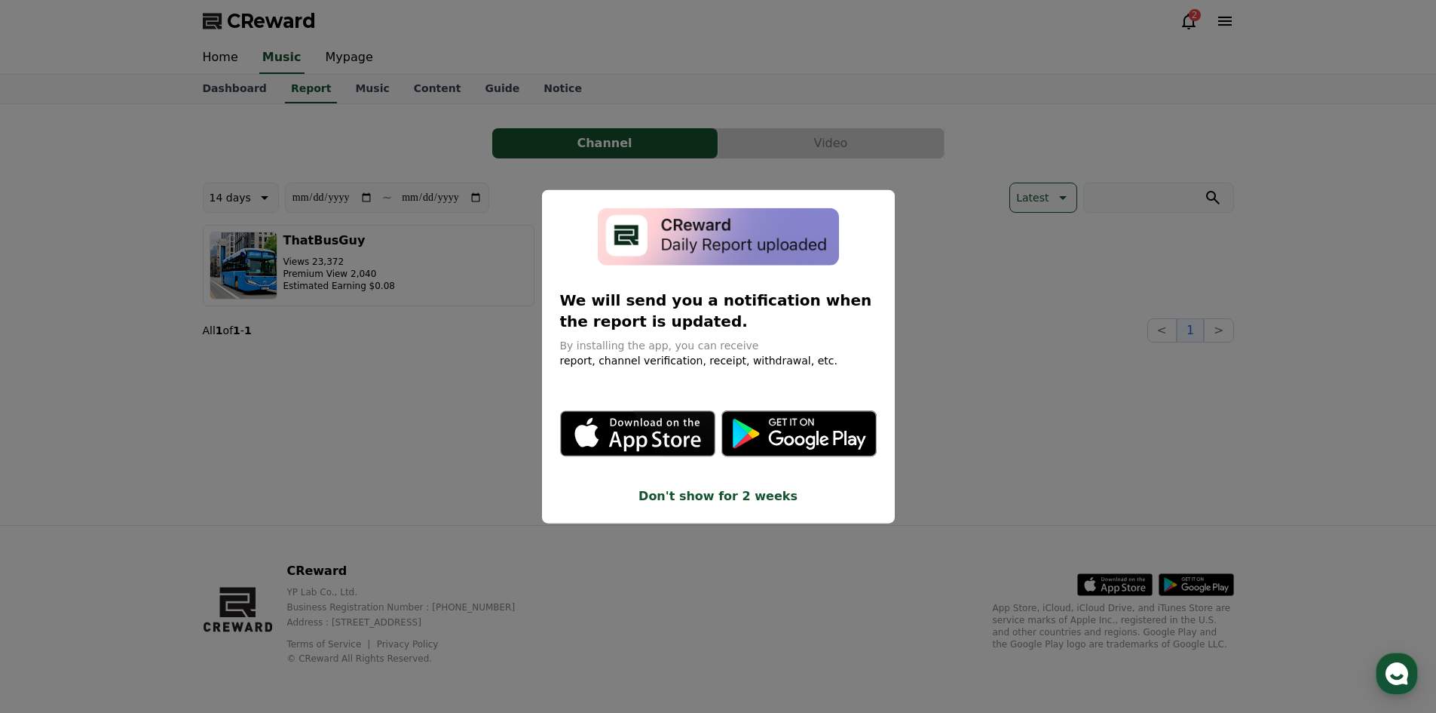
click at [532, 127] on button "close modal" at bounding box center [718, 356] width 1436 height 713
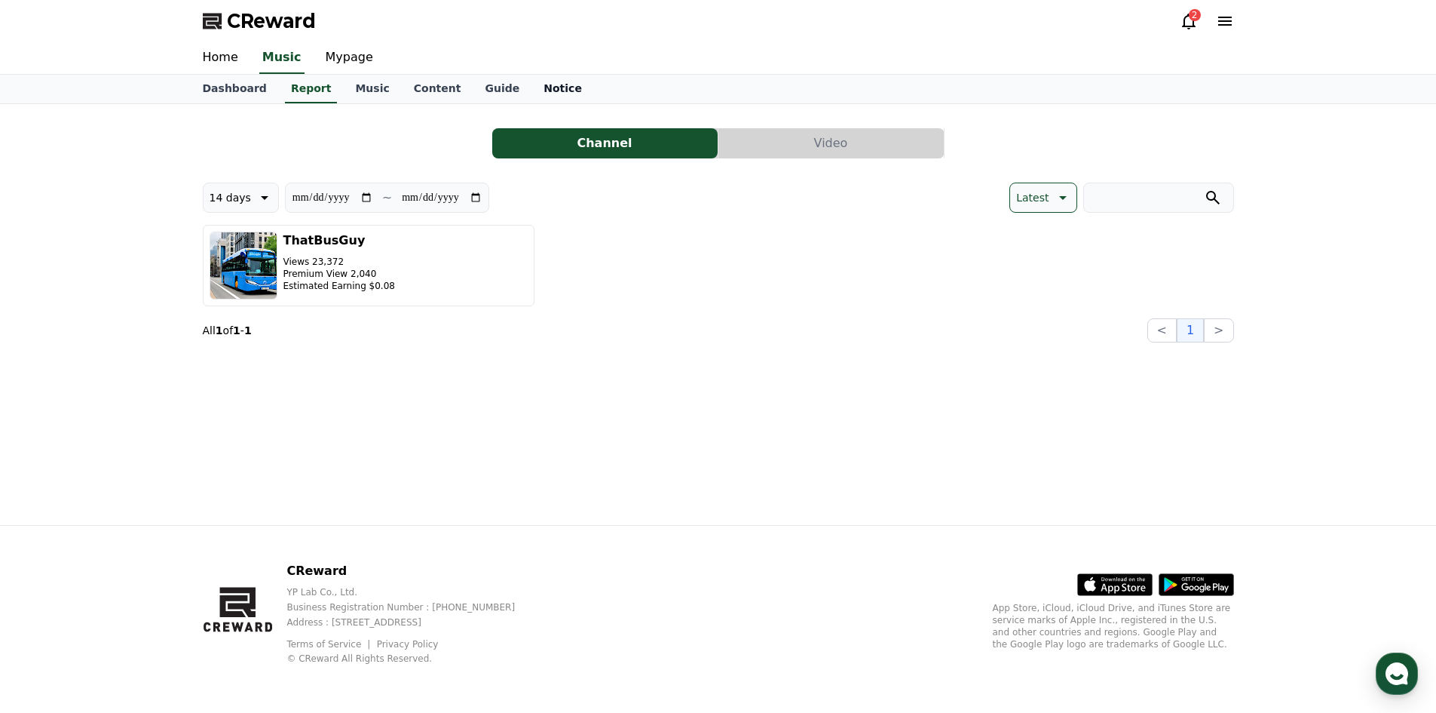
drag, startPoint x: 518, startPoint y: 72, endPoint x: 520, endPoint y: 80, distance: 8.6
click at [518, 73] on div "Home Music Mypage" at bounding box center [719, 58] width 1056 height 32
click at [363, 64] on link "Mypage" at bounding box center [350, 58] width 72 height 32
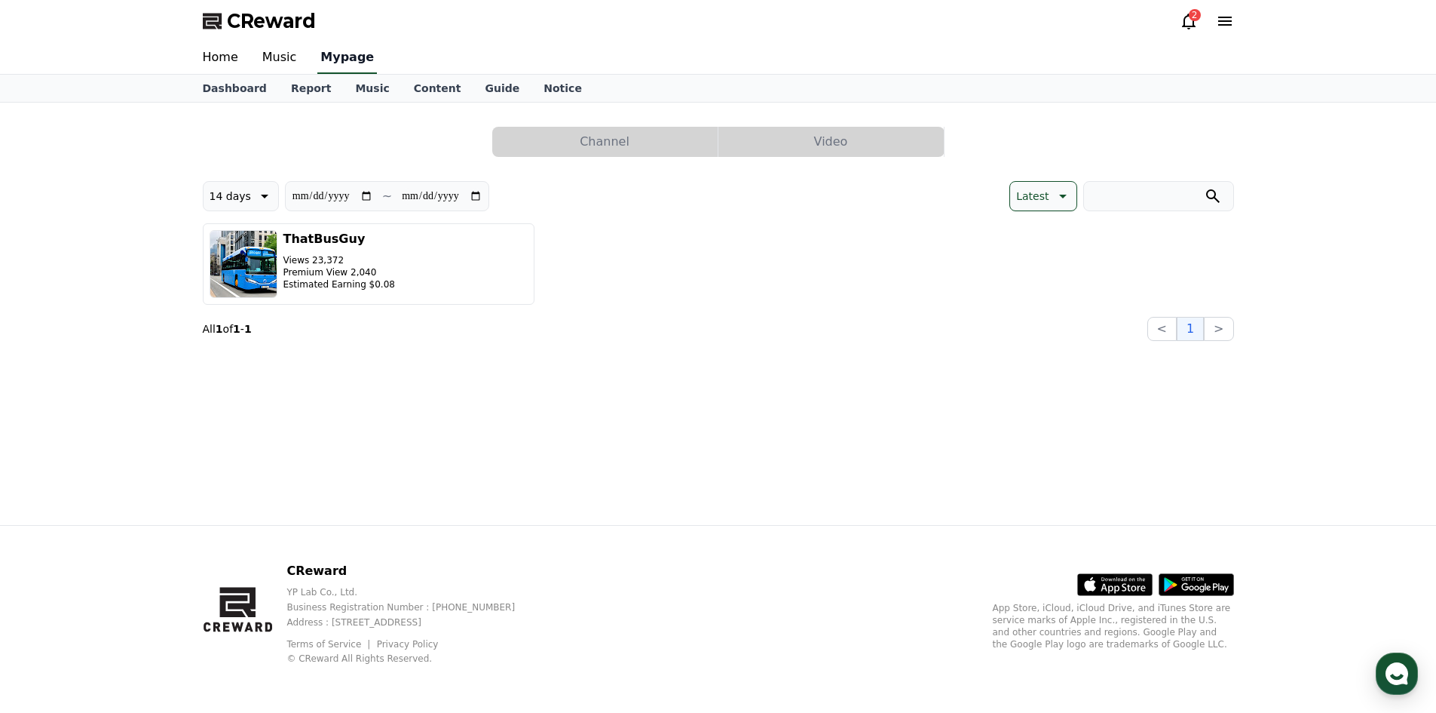
select select "**********"
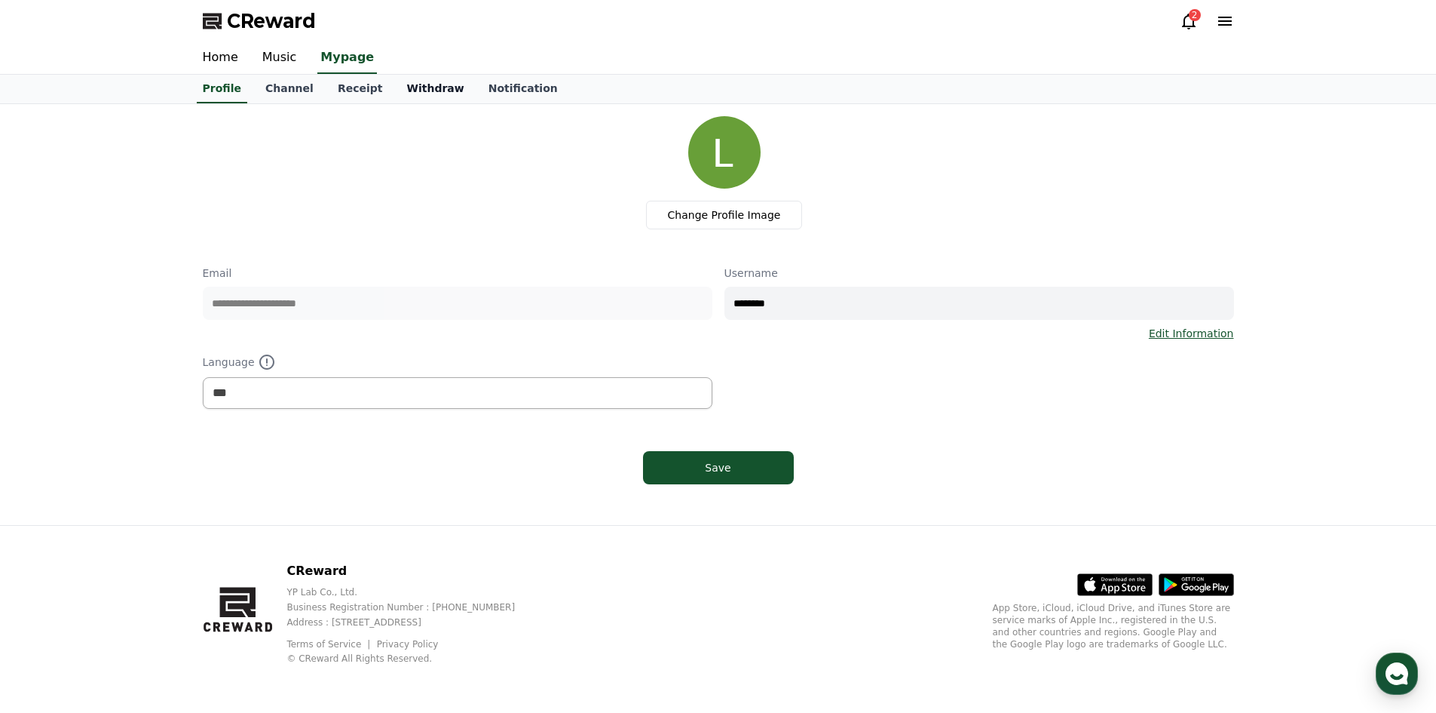
click at [410, 90] on link "Withdraw" at bounding box center [434, 89] width 81 height 29
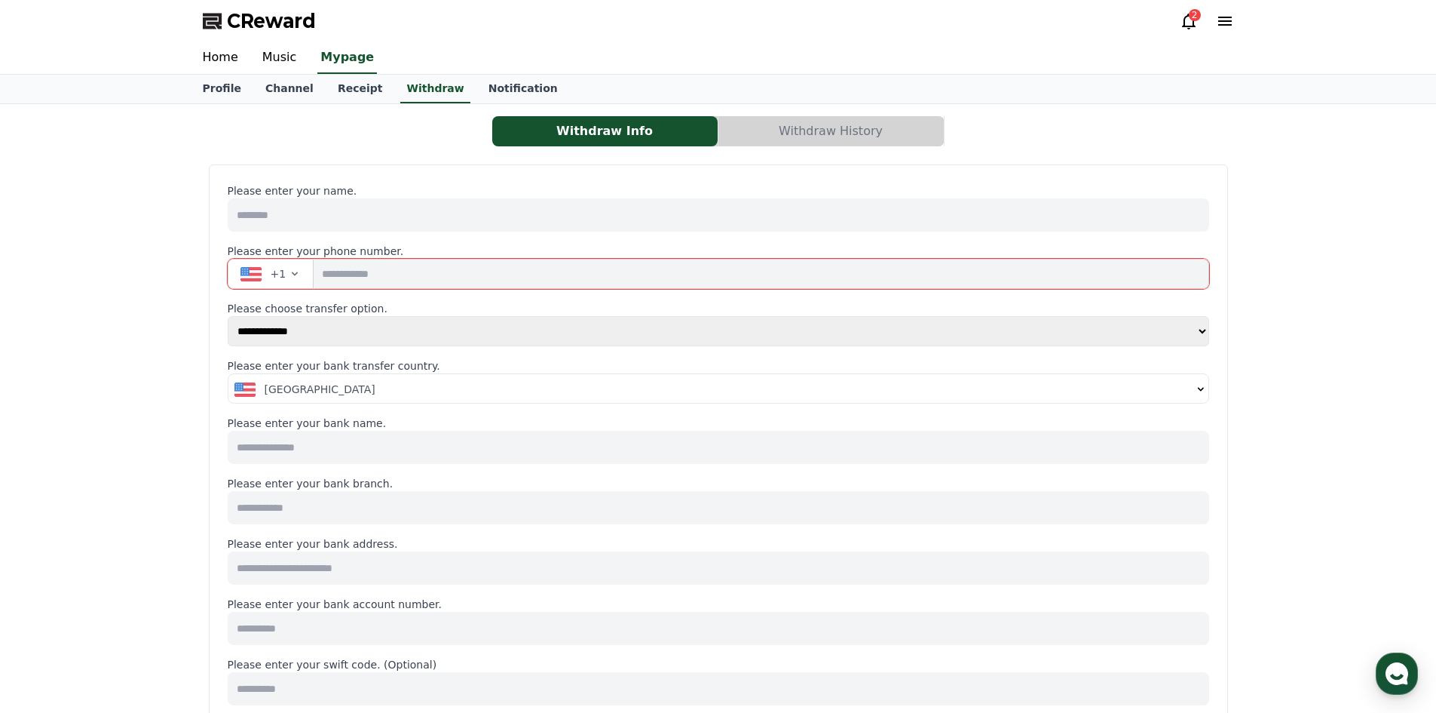
click at [799, 125] on button "Withdraw History" at bounding box center [831, 131] width 225 height 30
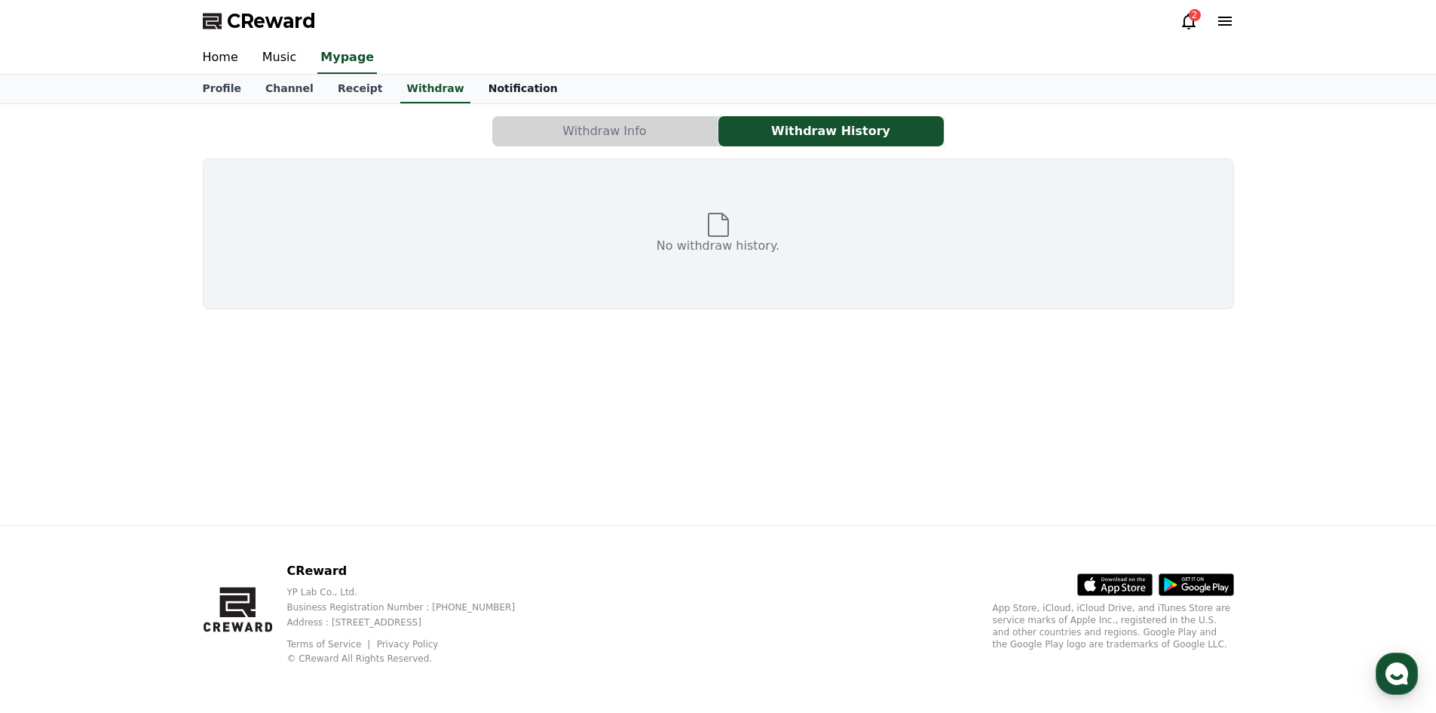
click at [477, 82] on link "Notification" at bounding box center [523, 89] width 93 height 29
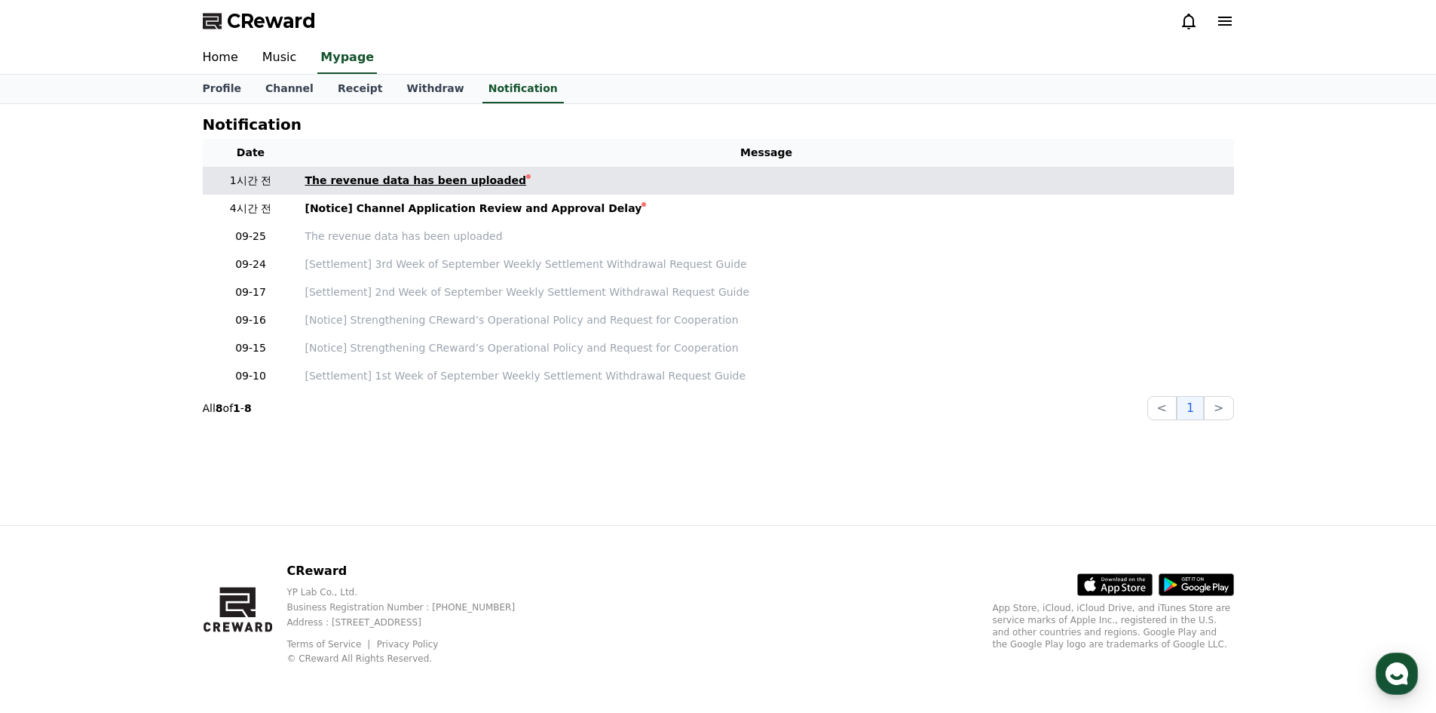
click at [434, 180] on div "The revenue data has been uploaded" at bounding box center [416, 181] width 222 height 16
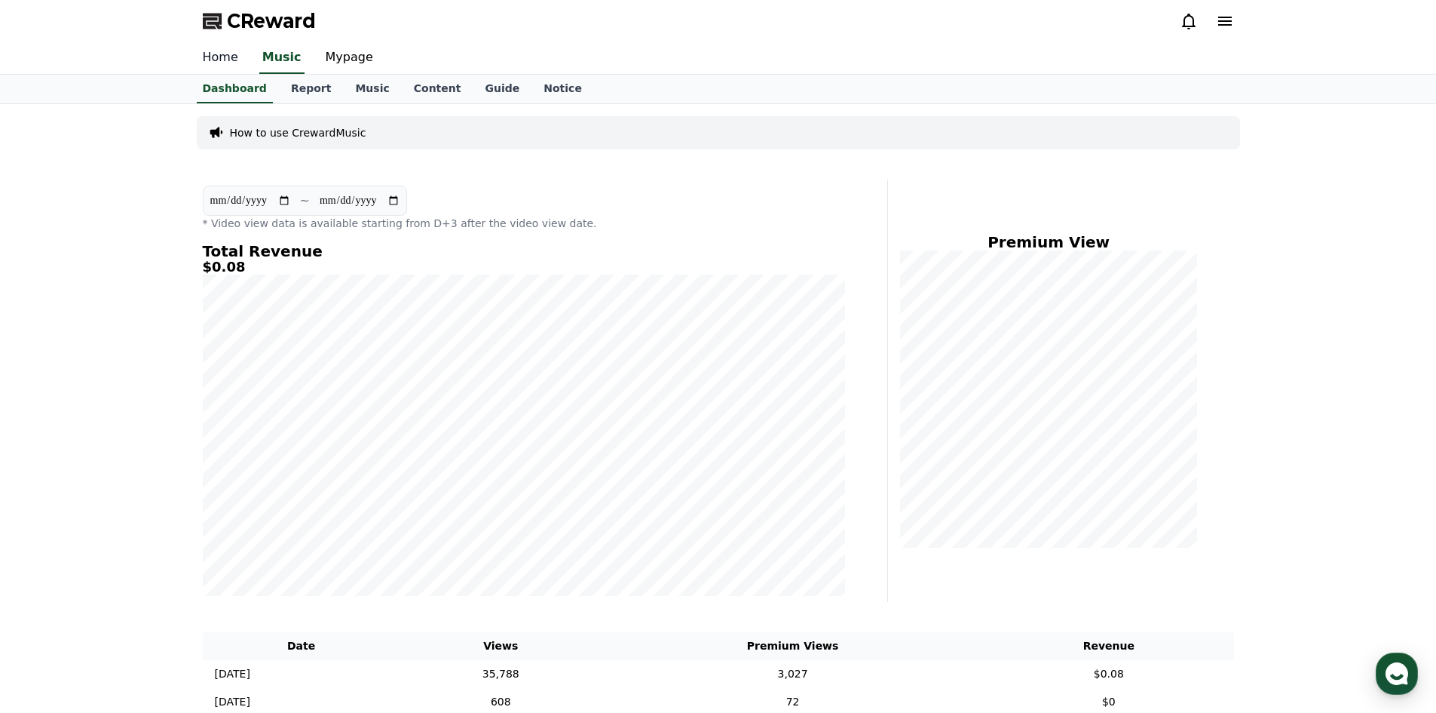
click at [221, 63] on link "Home" at bounding box center [221, 58] width 60 height 32
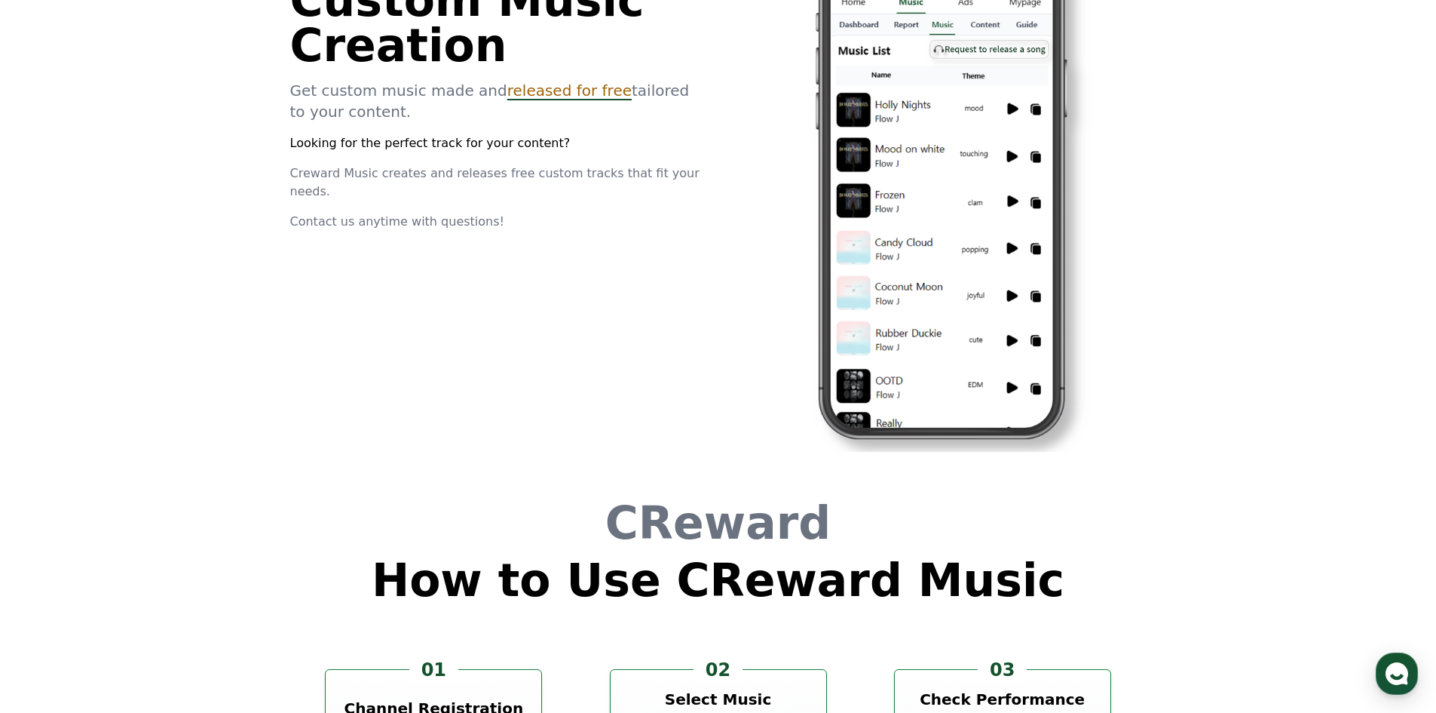
scroll to position [4085, 0]
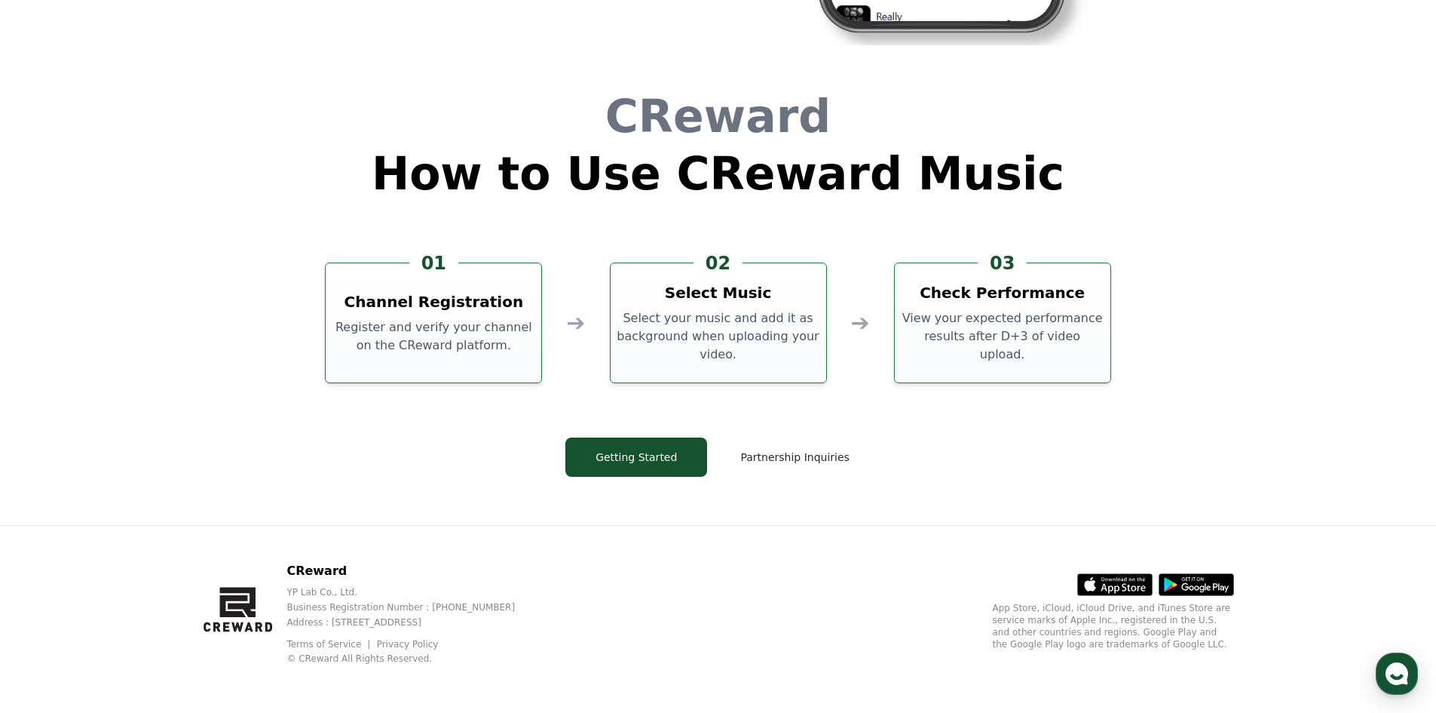
drag, startPoint x: 882, startPoint y: 453, endPoint x: 838, endPoint y: 678, distance: 228.9
click at [767, 454] on button "Partnership Inquiries" at bounding box center [794, 456] width 151 height 39
